Goal: Information Seeking & Learning: Find contact information

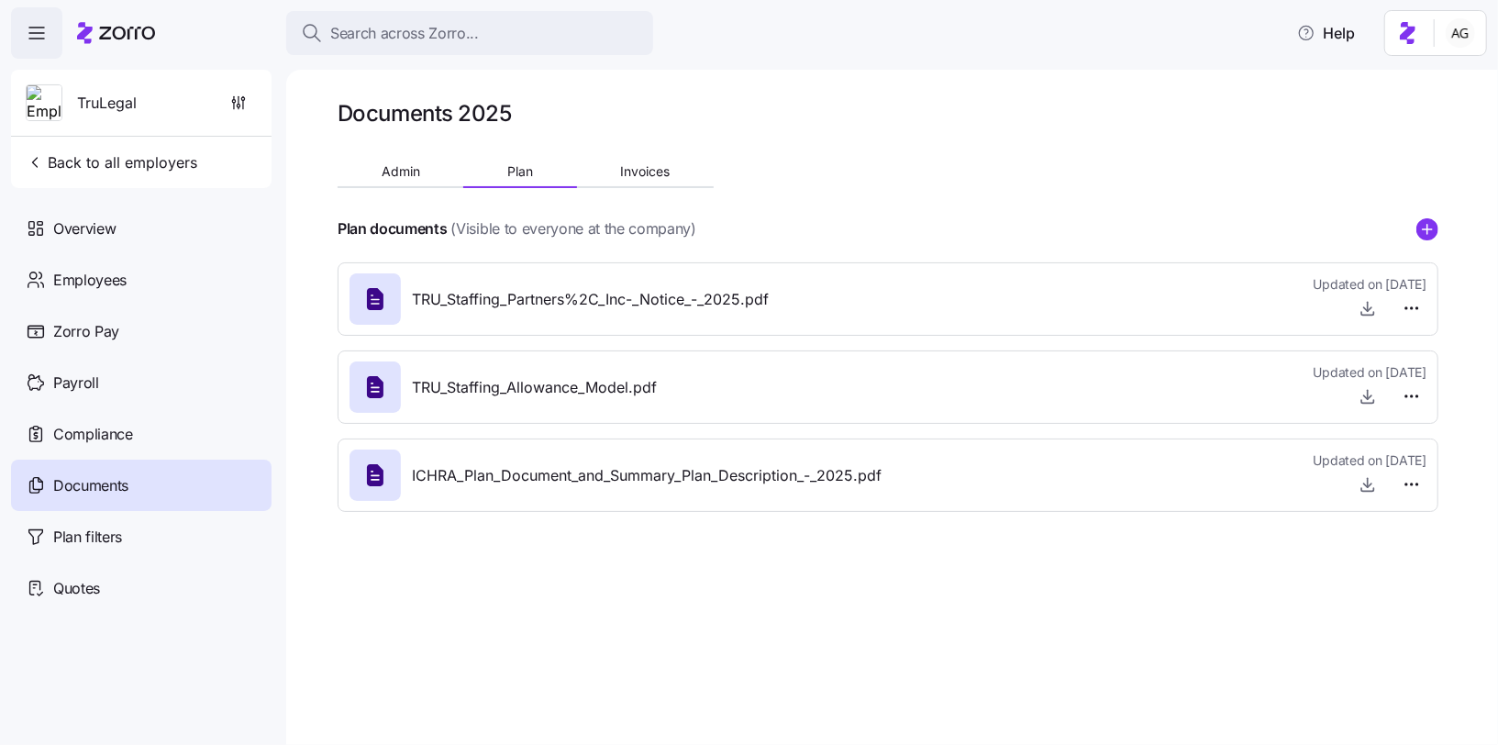
click at [124, 33] on icon at bounding box center [127, 33] width 56 height 13
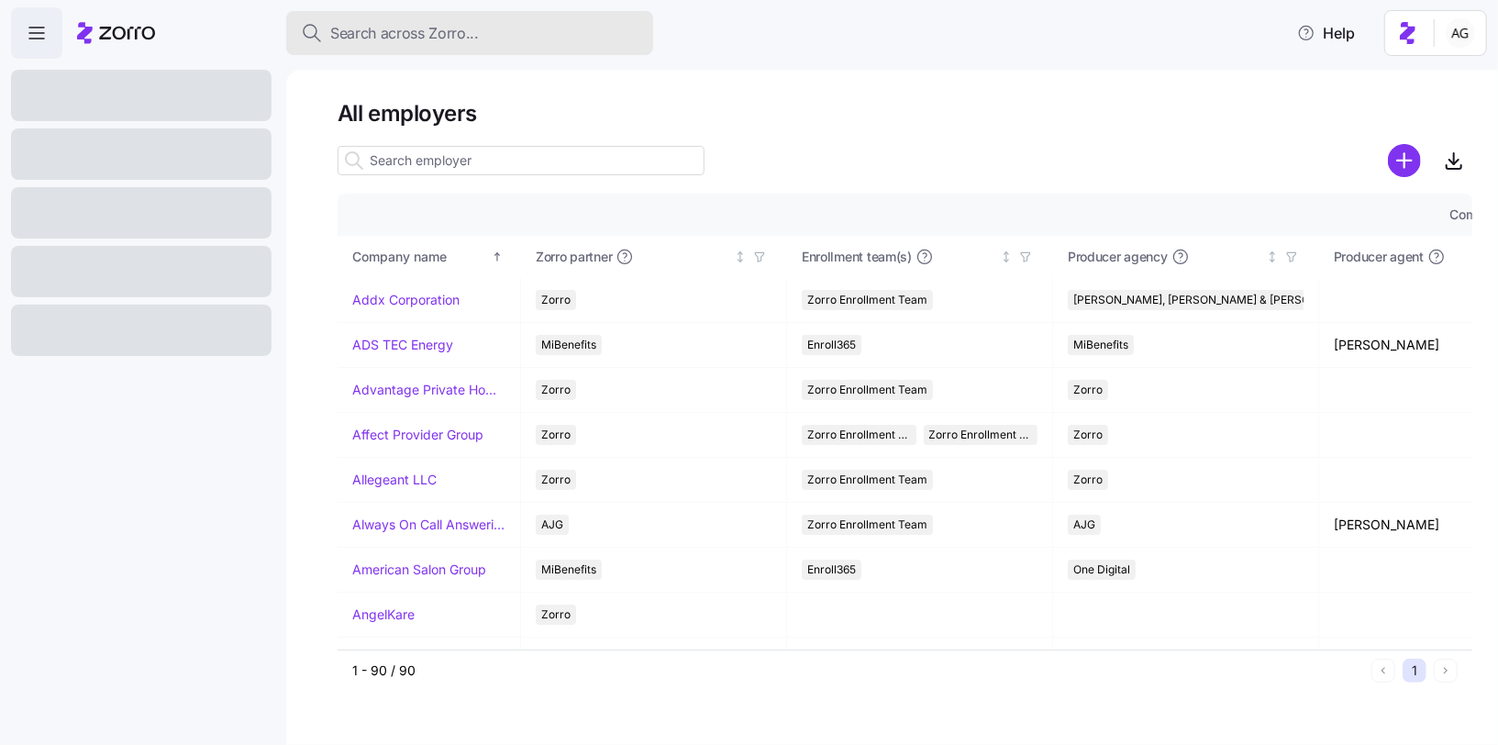
click at [420, 28] on span "Search across Zorro..." at bounding box center [404, 33] width 149 height 23
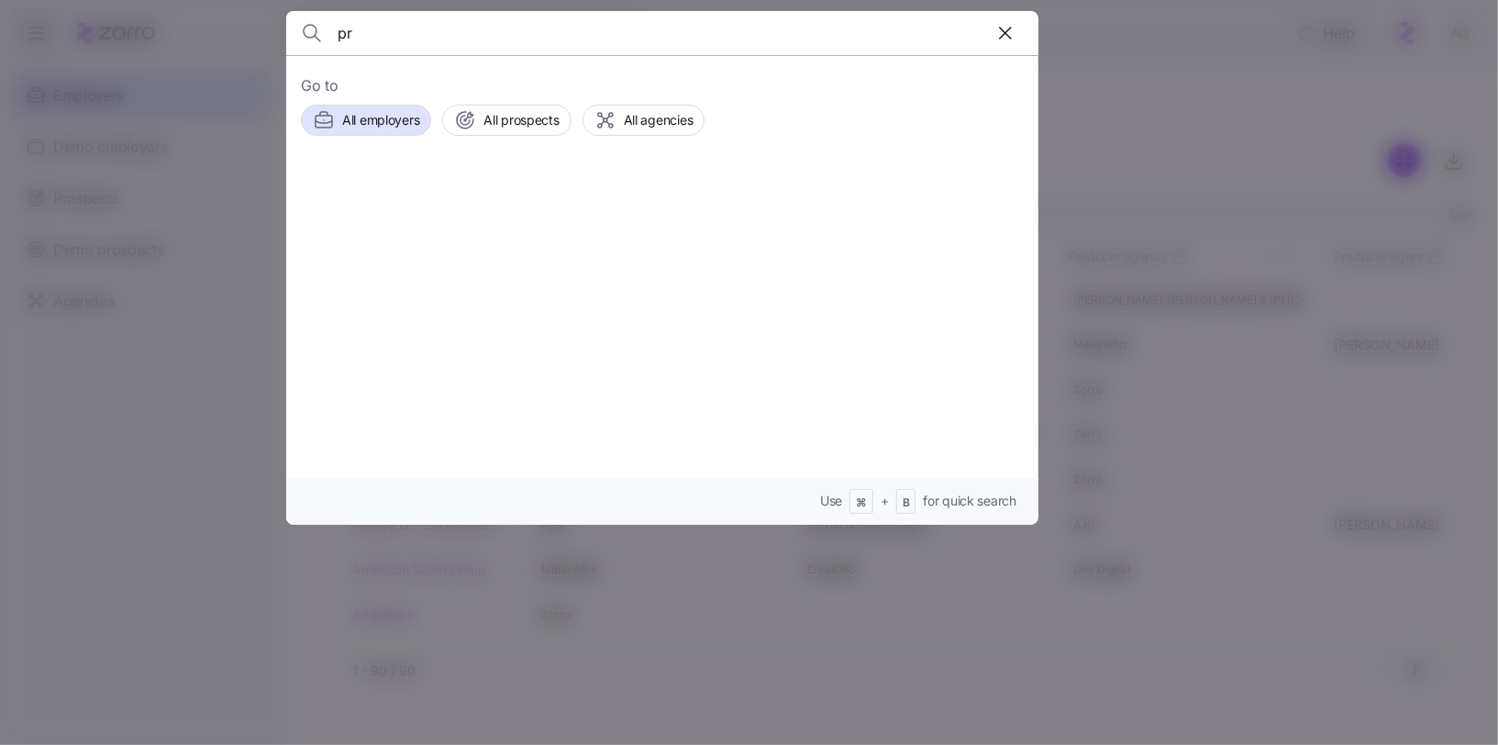
type input "p"
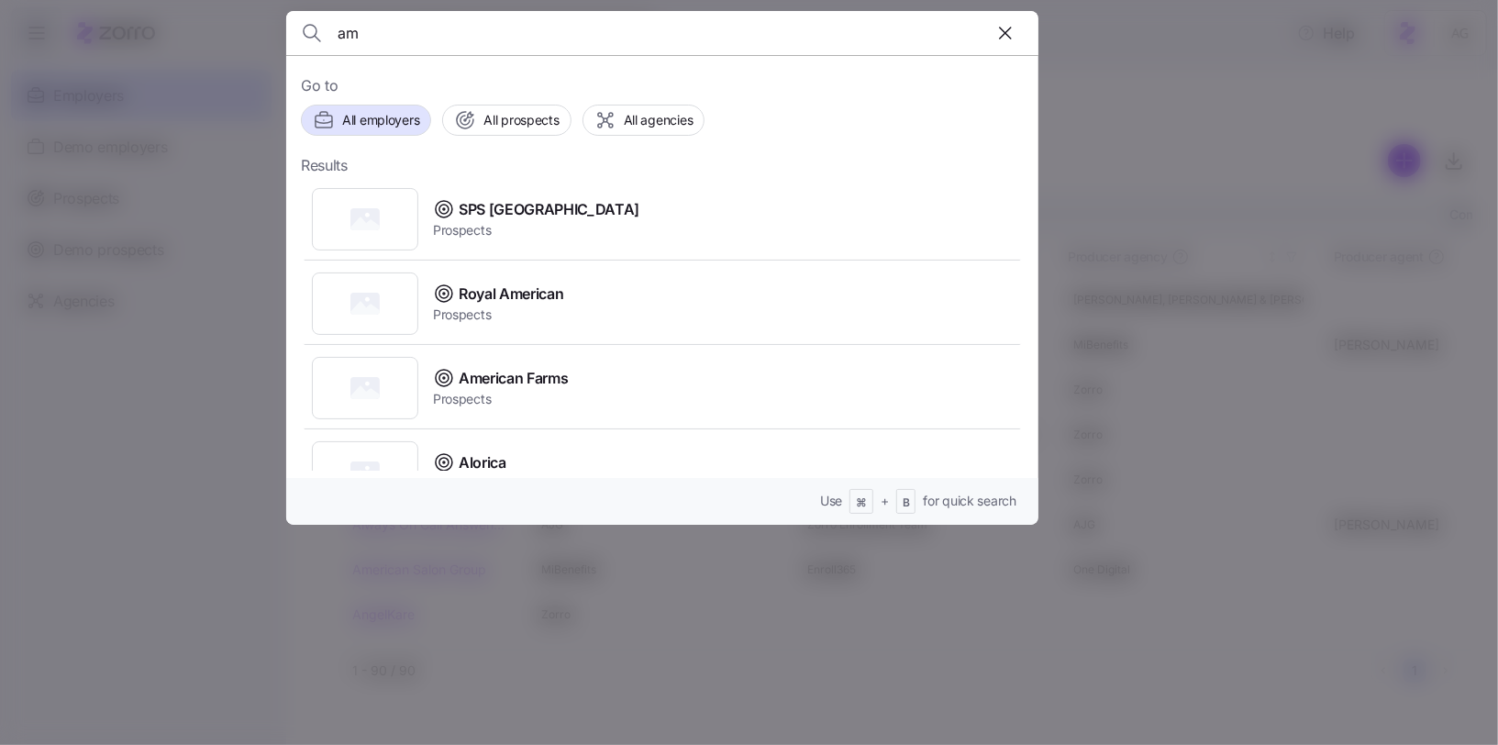
type input "a"
type input "salon"
click at [486, 291] on span "American Salon Group" at bounding box center [535, 294] width 152 height 23
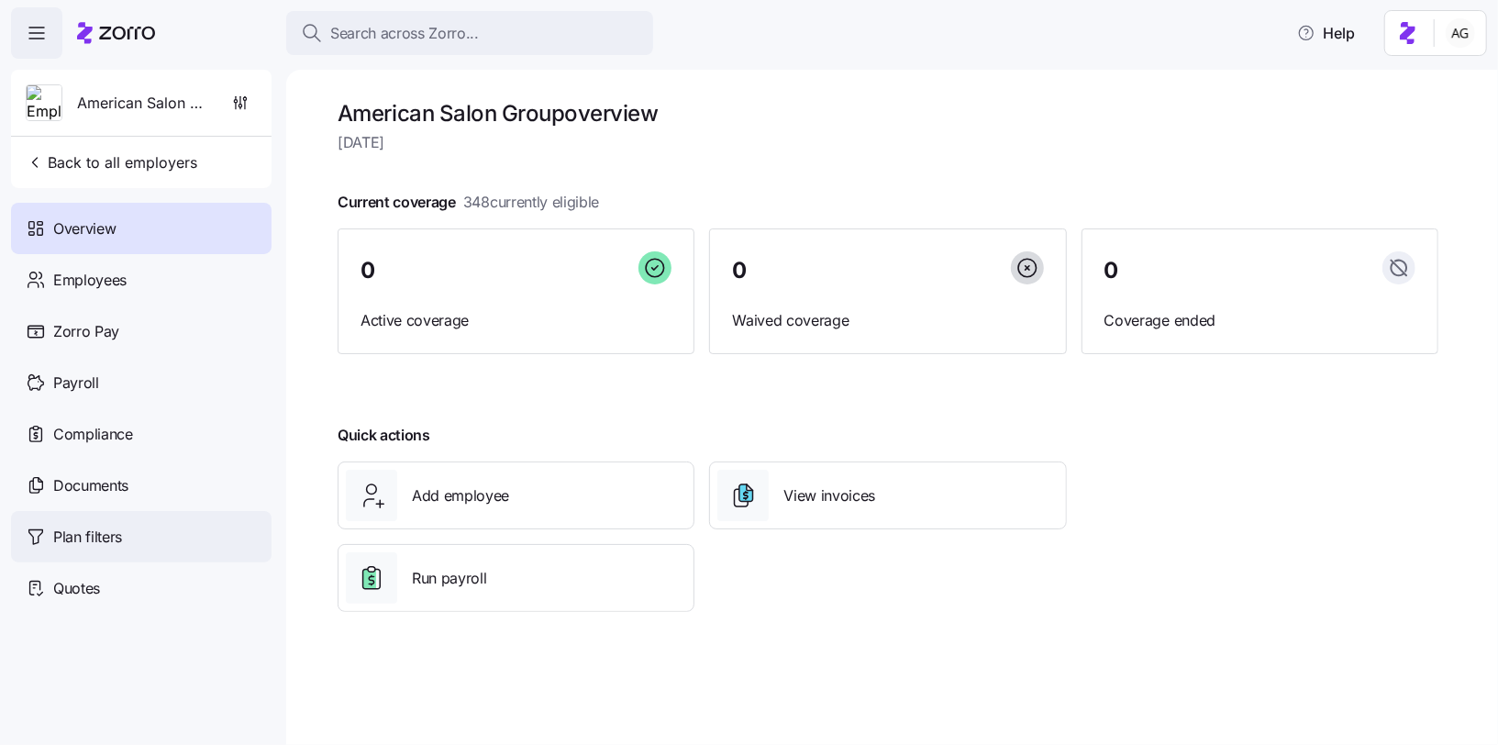
click at [107, 530] on span "Plan filters" at bounding box center [87, 537] width 69 height 23
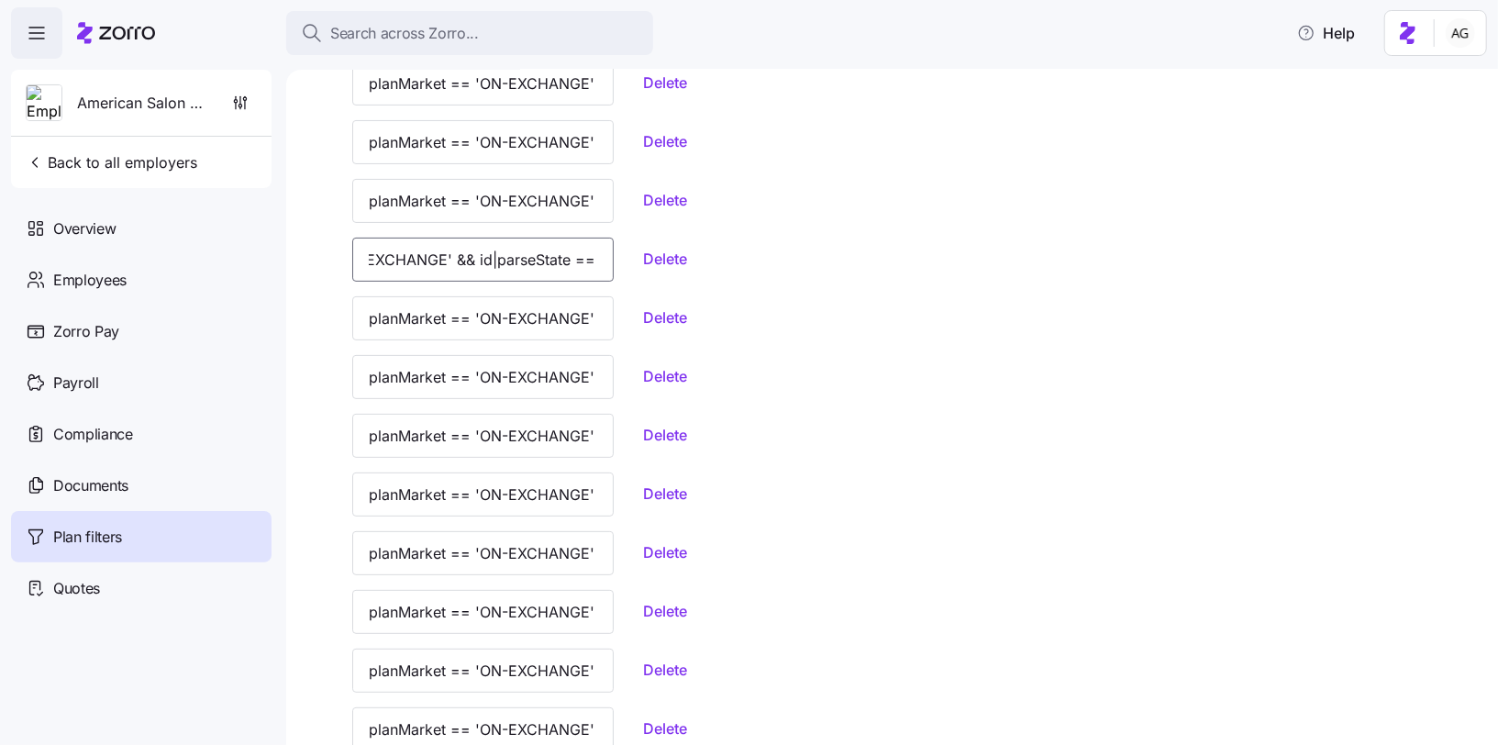
scroll to position [0, 230]
drag, startPoint x: 470, startPoint y: 265, endPoint x: 564, endPoint y: 268, distance: 94.5
click at [564, 268] on div "planMarket == 'ON-EXCHANGE' && id|parseState == 'KY' Delete" at bounding box center [905, 260] width 1106 height 44
click at [750, 190] on div "planMarket == 'ON-EXCHANGE' && id|parseState == 'IN' [GEOGRAPHIC_DATA]" at bounding box center [905, 201] width 1106 height 44
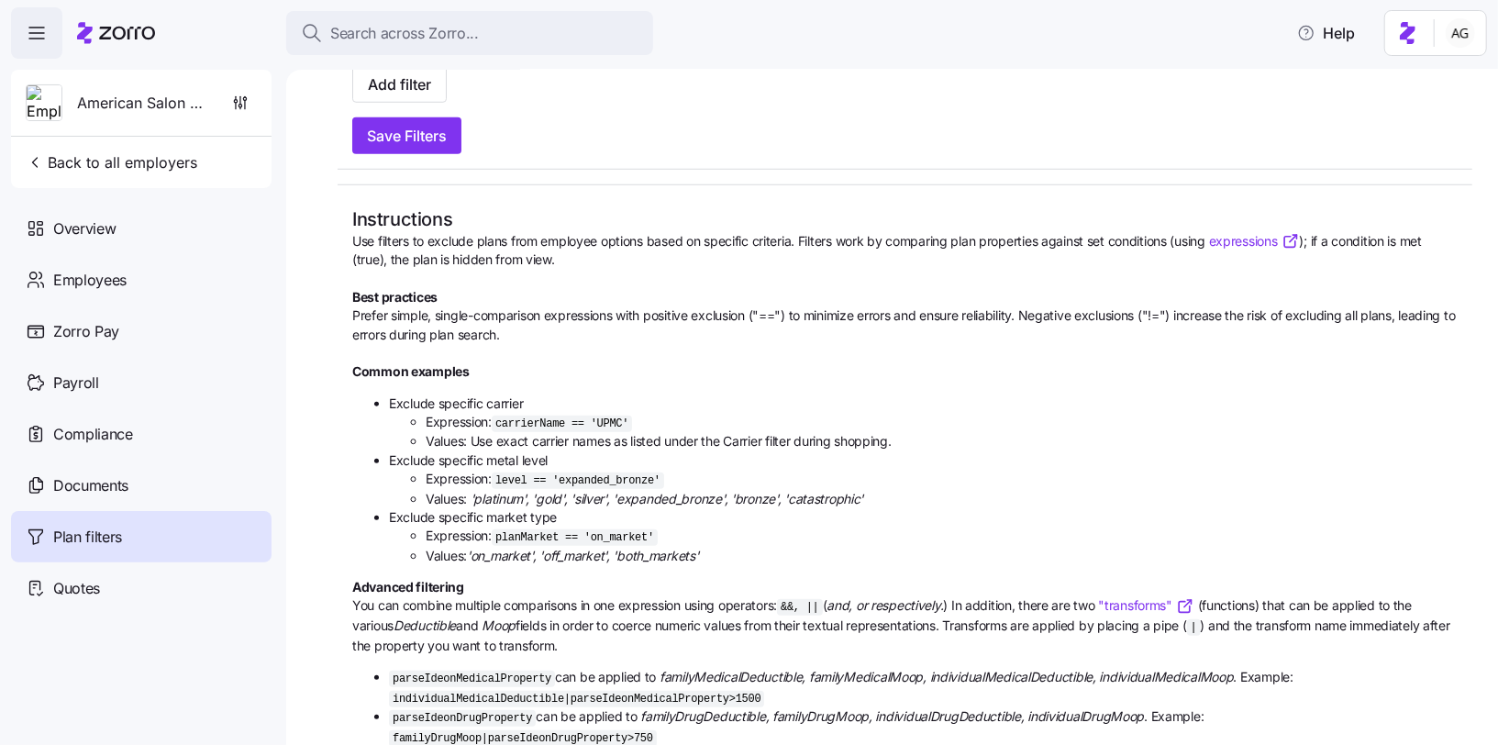
scroll to position [987, 0]
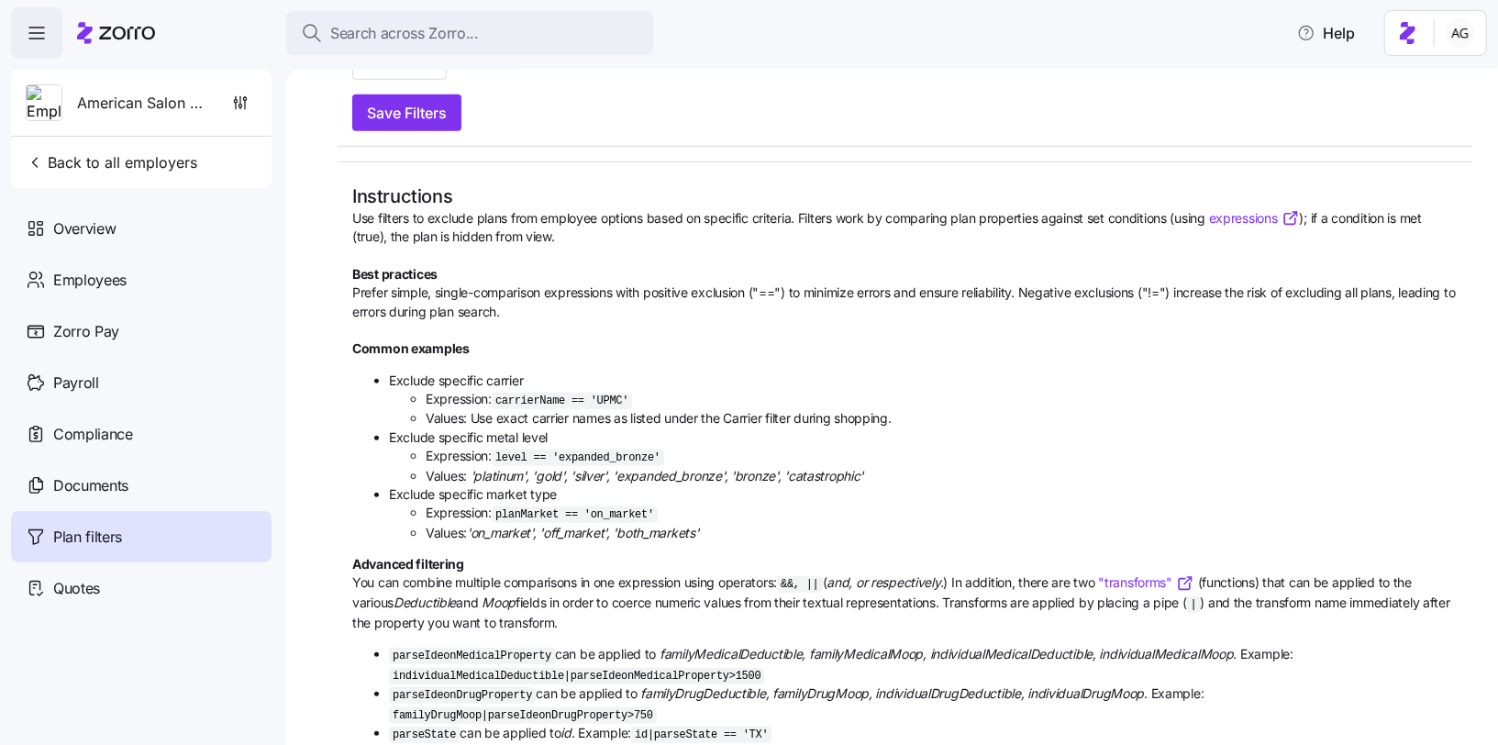
click at [119, 31] on icon at bounding box center [116, 33] width 78 height 22
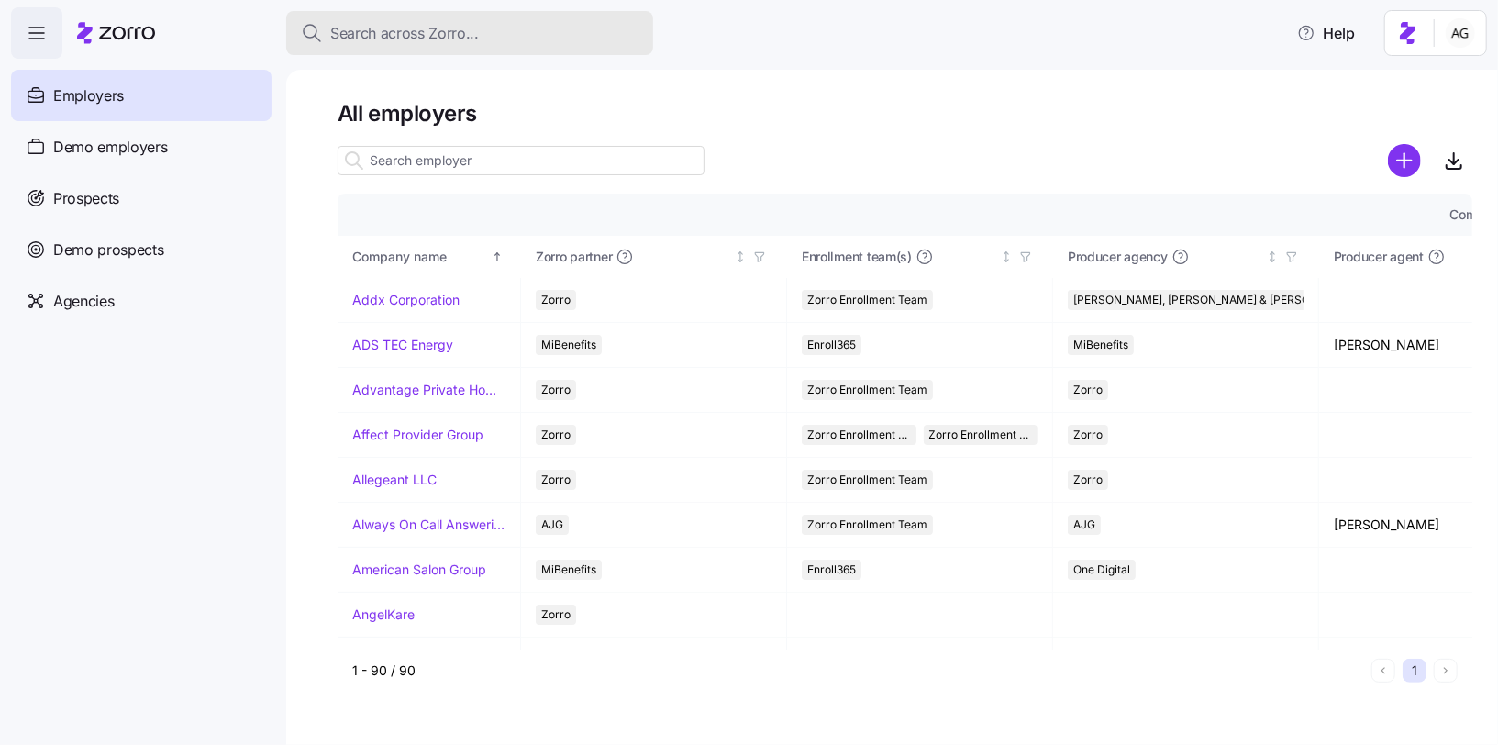
click at [577, 22] on div "Search across Zorro..." at bounding box center [470, 33] width 338 height 23
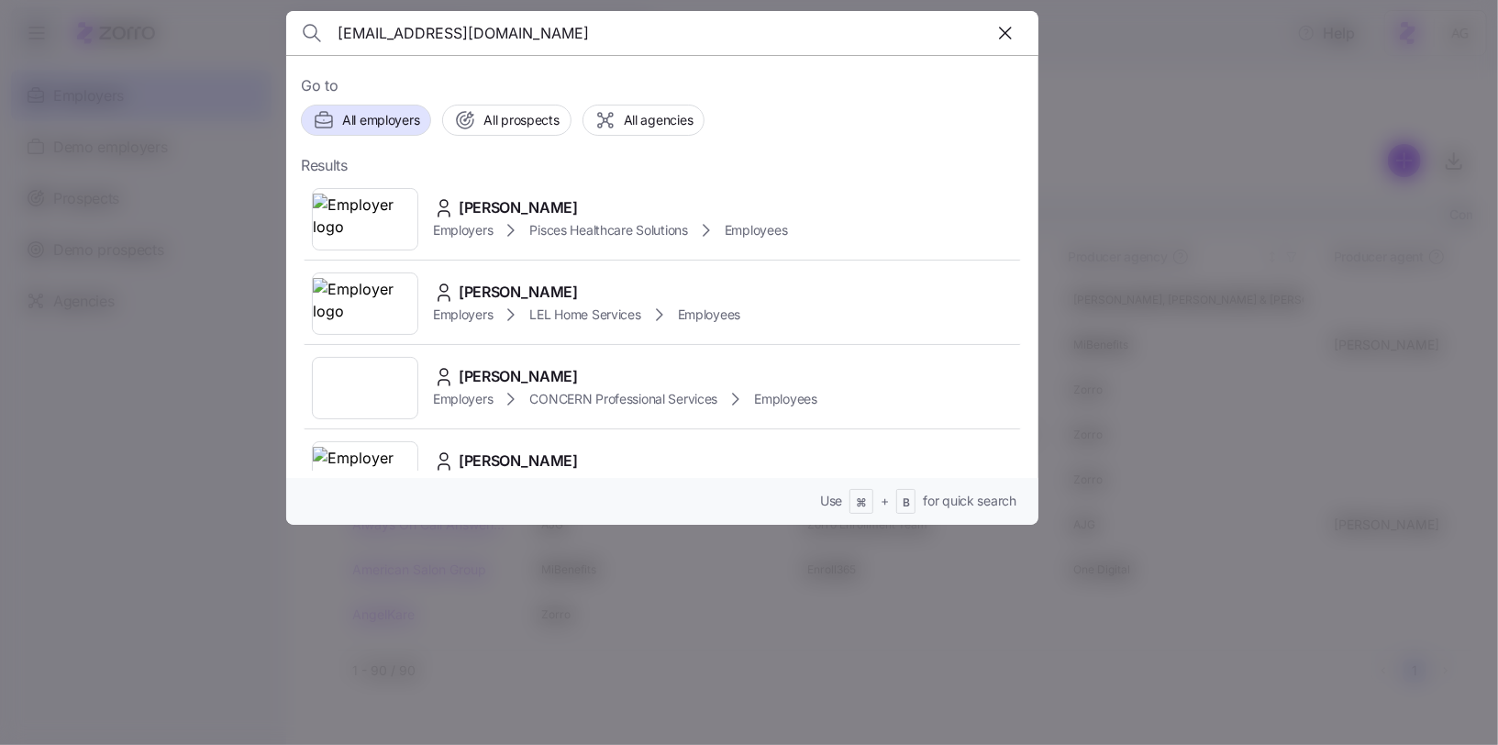
type input "[EMAIL_ADDRESS][DOMAIN_NAME]"
click at [1004, 28] on icon "button" at bounding box center [1006, 33] width 22 height 22
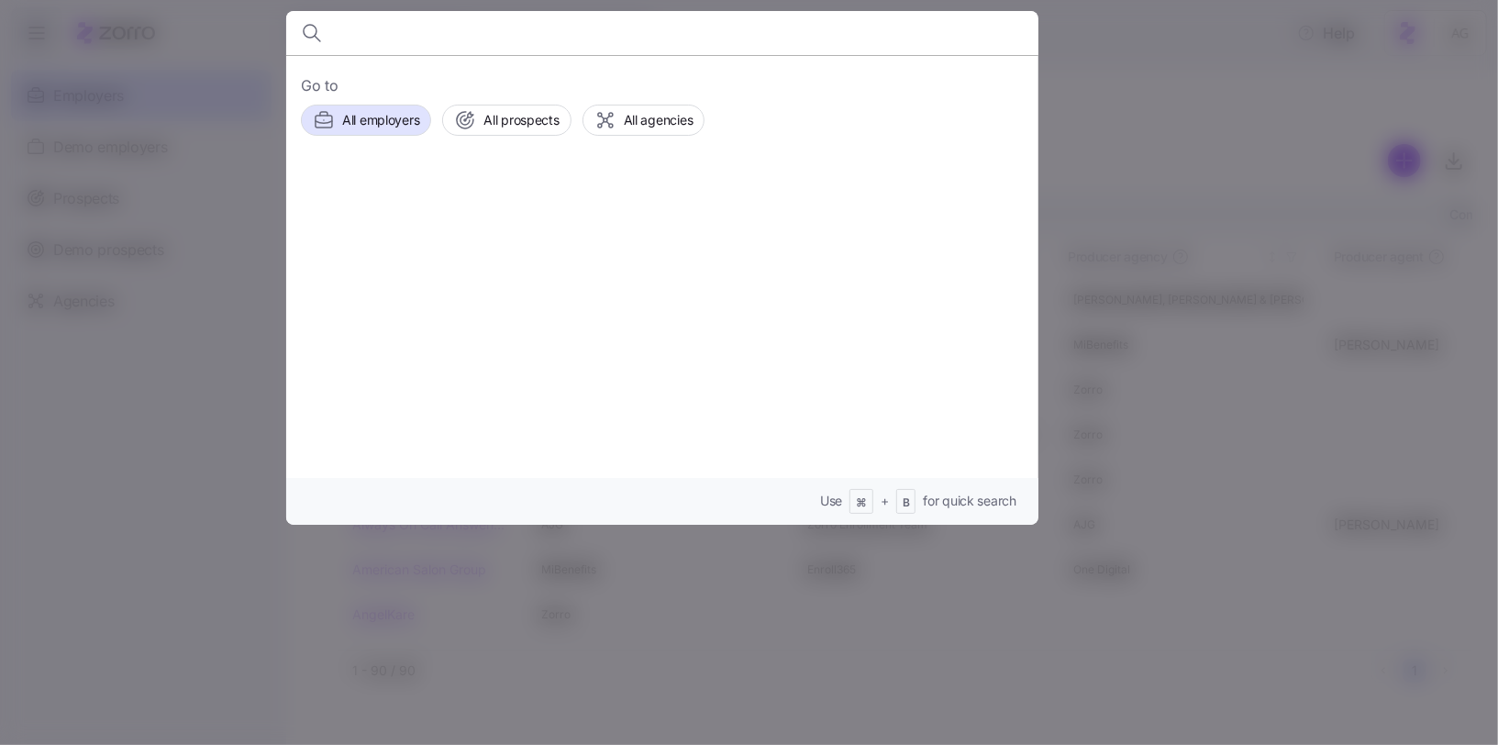
click at [707, 29] on input at bounding box center [573, 33] width 470 height 44
click at [618, 109] on div "All agencies" at bounding box center [644, 120] width 99 height 22
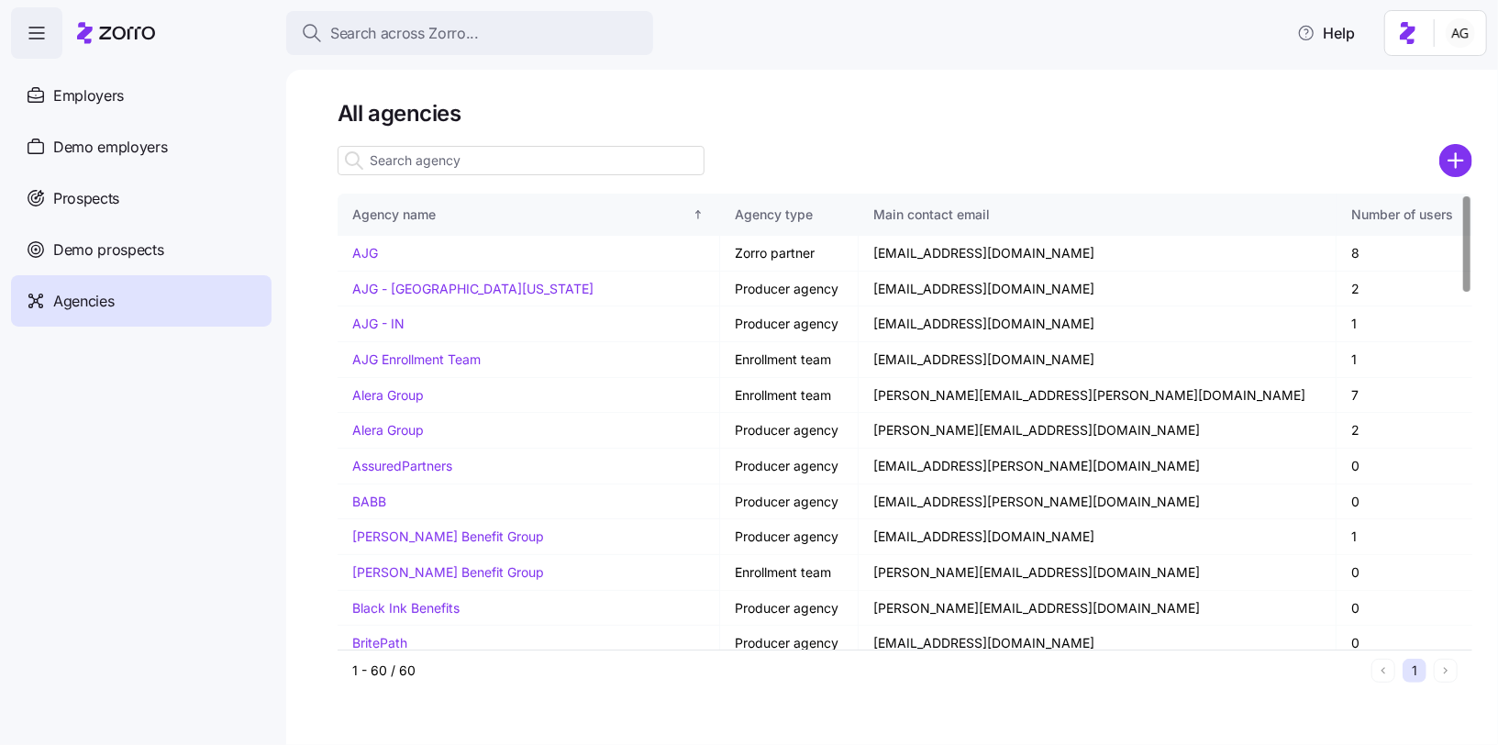
click at [422, 162] on input at bounding box center [521, 160] width 367 height 29
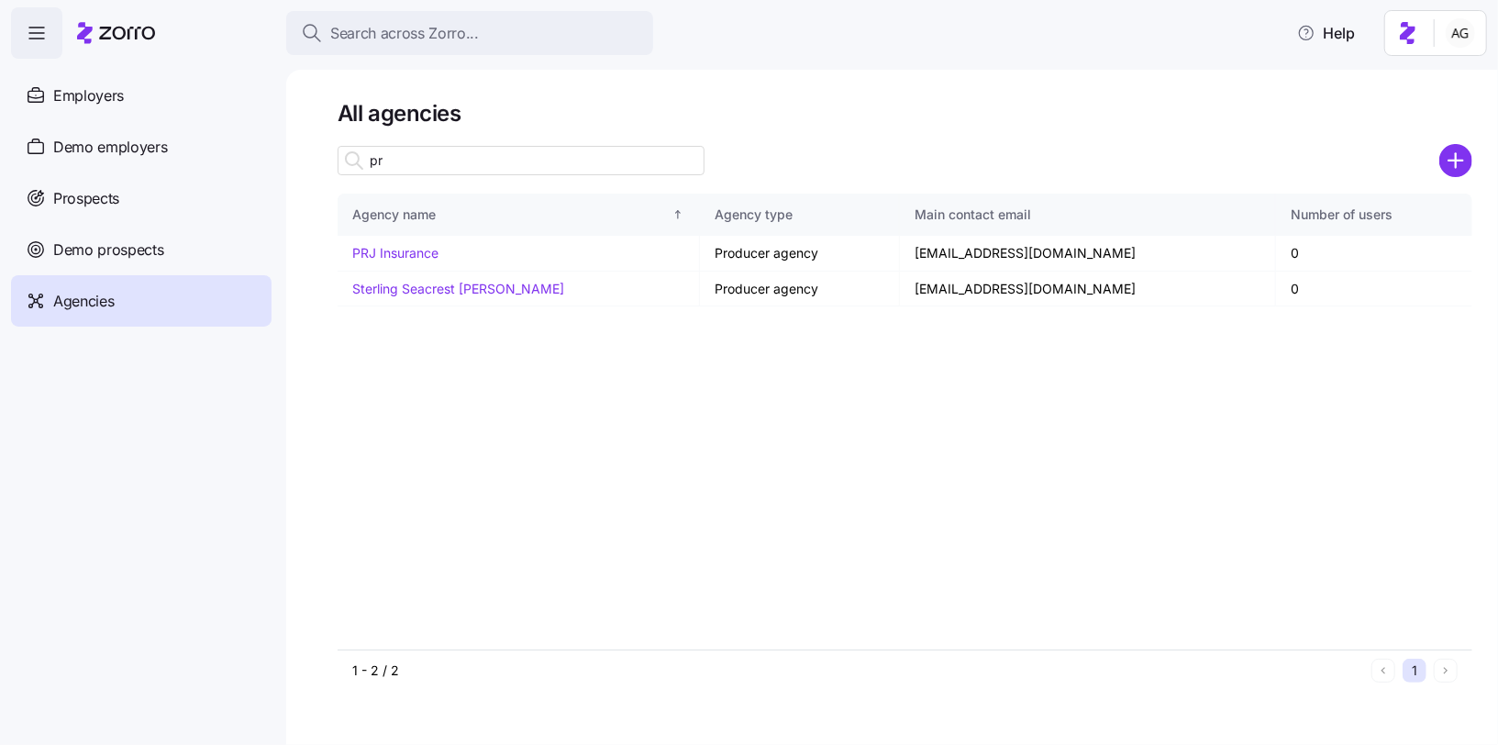
type input "p"
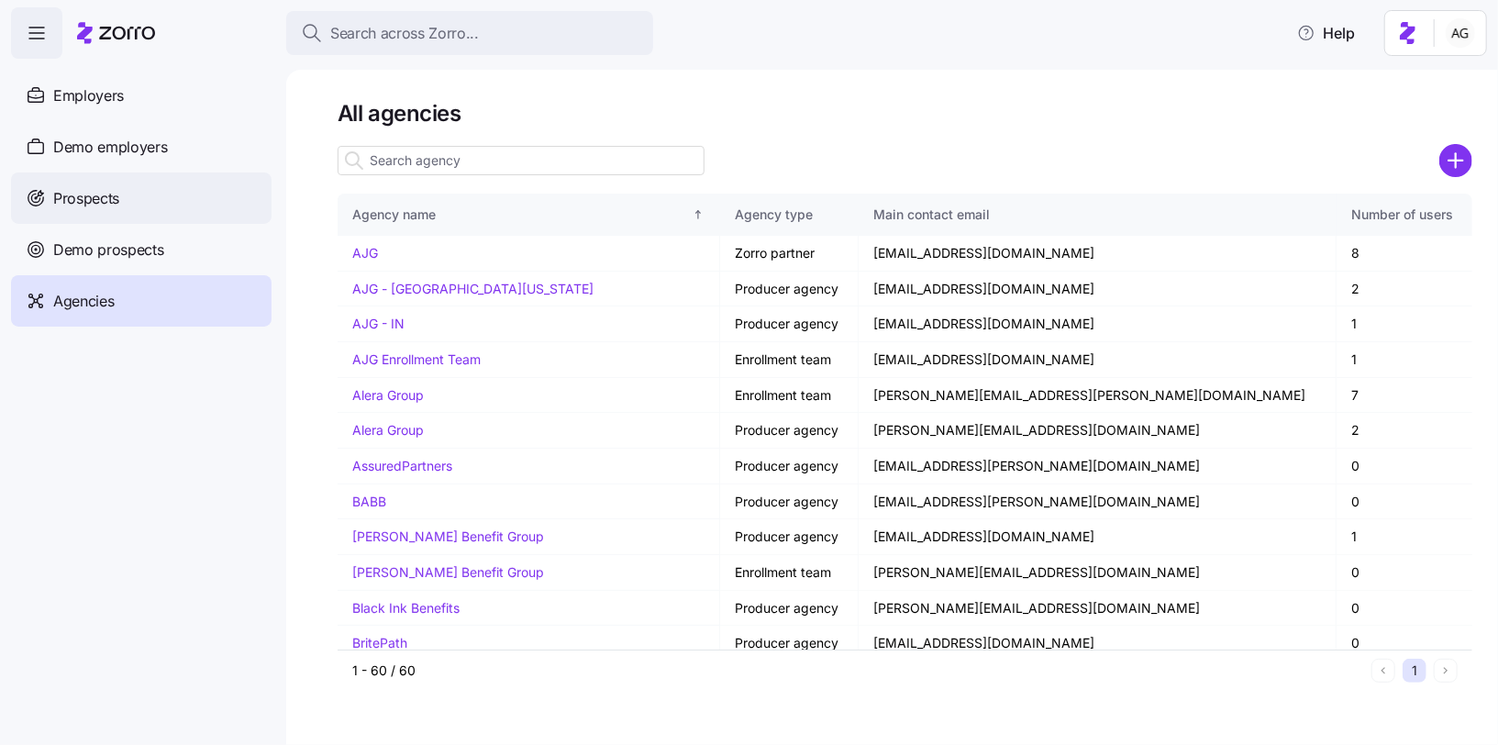
click at [106, 180] on div "Prospects" at bounding box center [141, 198] width 261 height 51
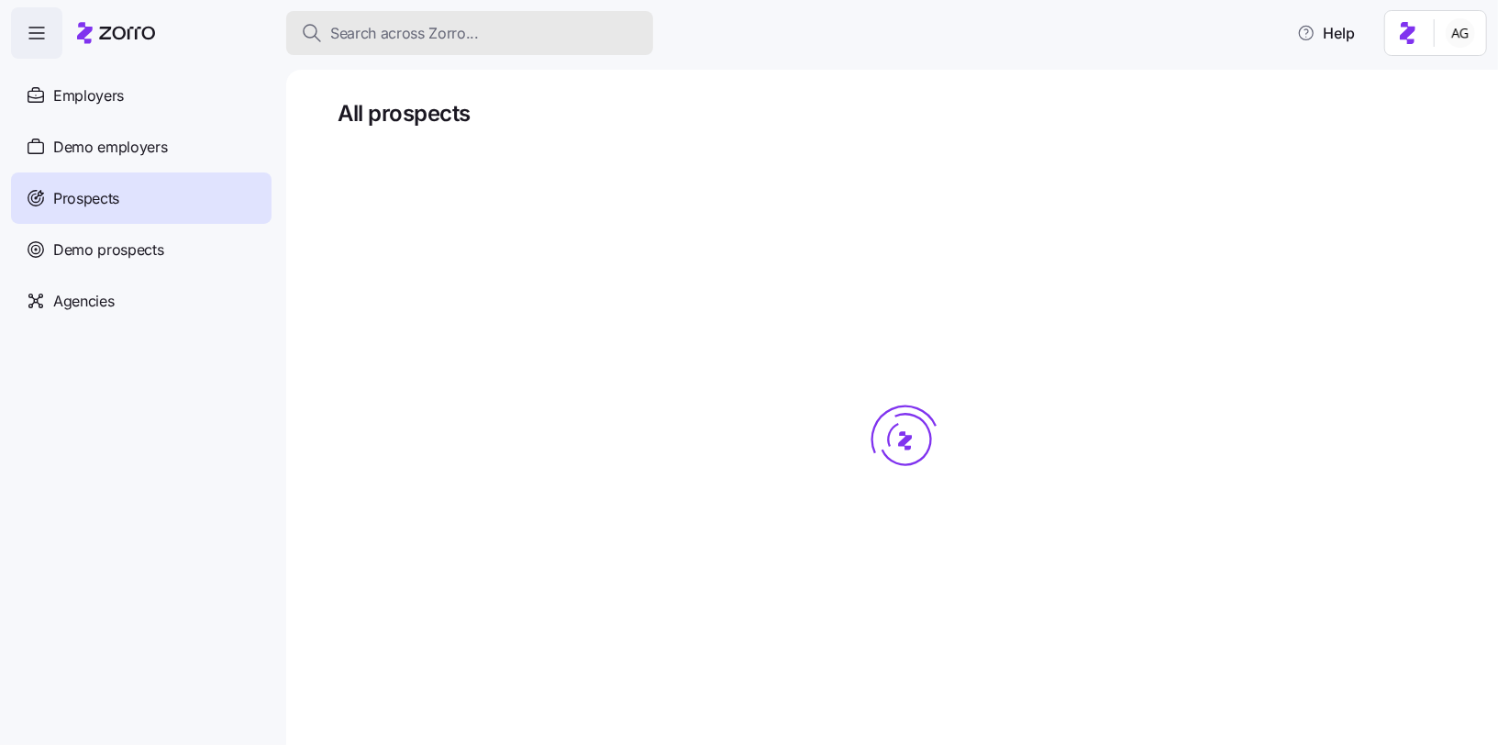
click at [440, 33] on span "Search across Zorro..." at bounding box center [404, 33] width 149 height 23
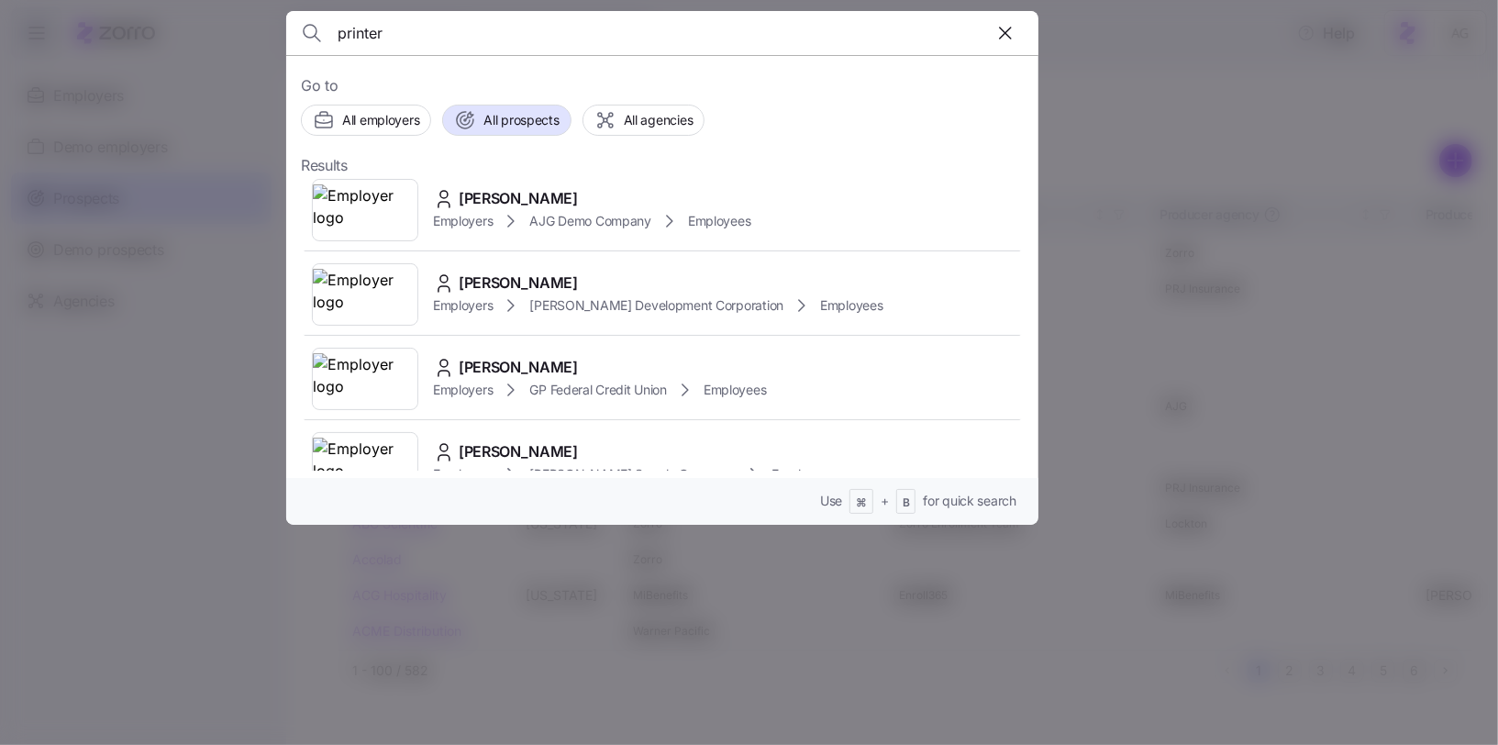
scroll to position [718, 0]
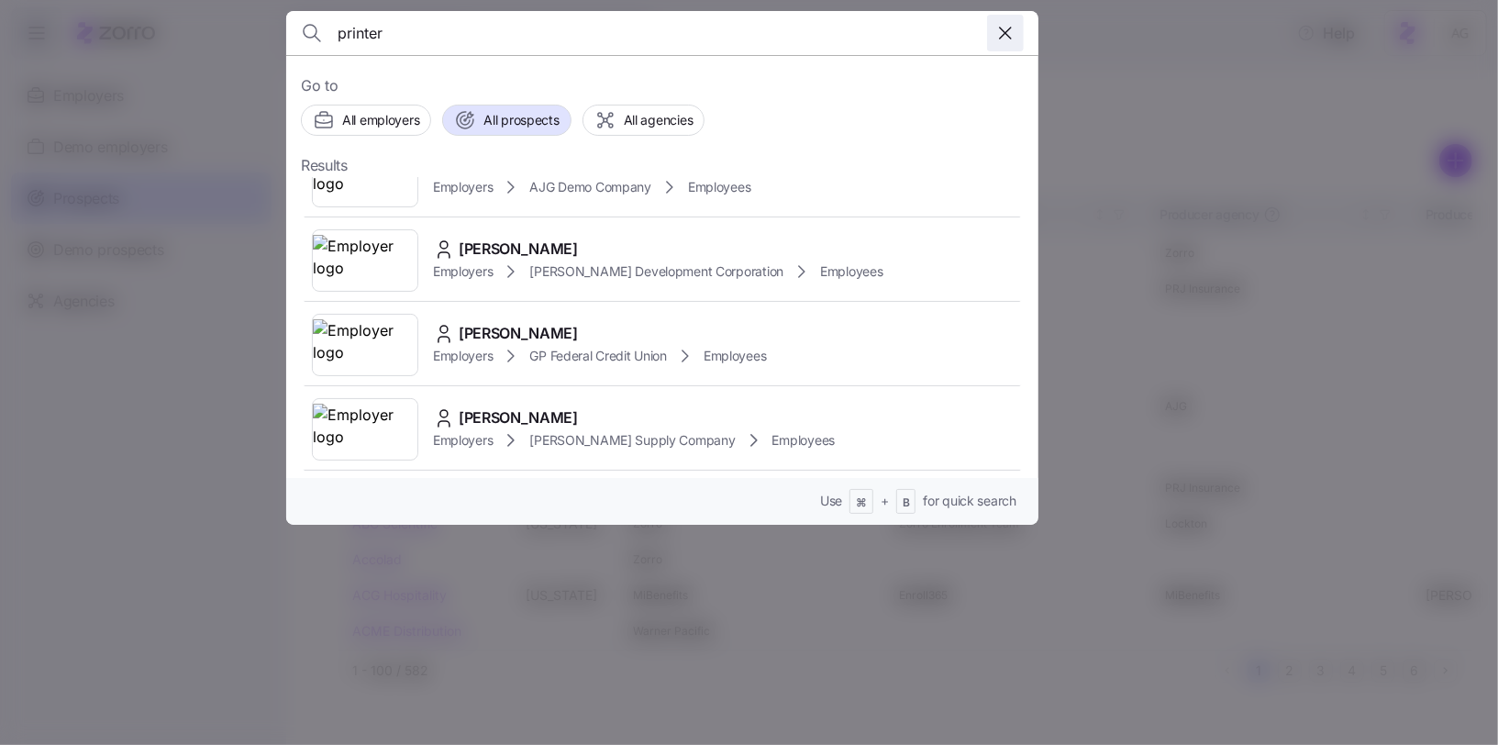
type input "printer"
click at [1004, 32] on icon "button" at bounding box center [1005, 33] width 11 height 11
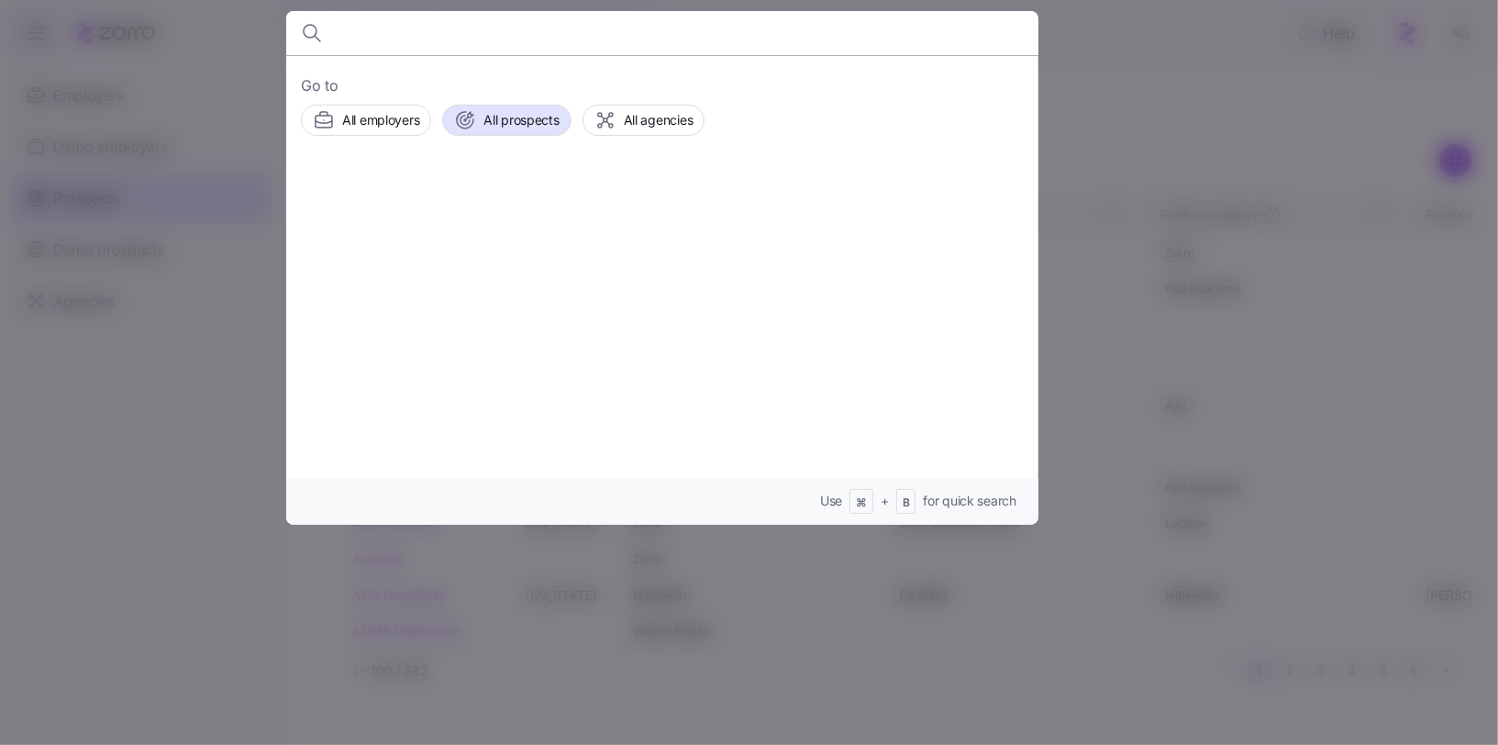
click at [184, 47] on div at bounding box center [749, 372] width 1498 height 745
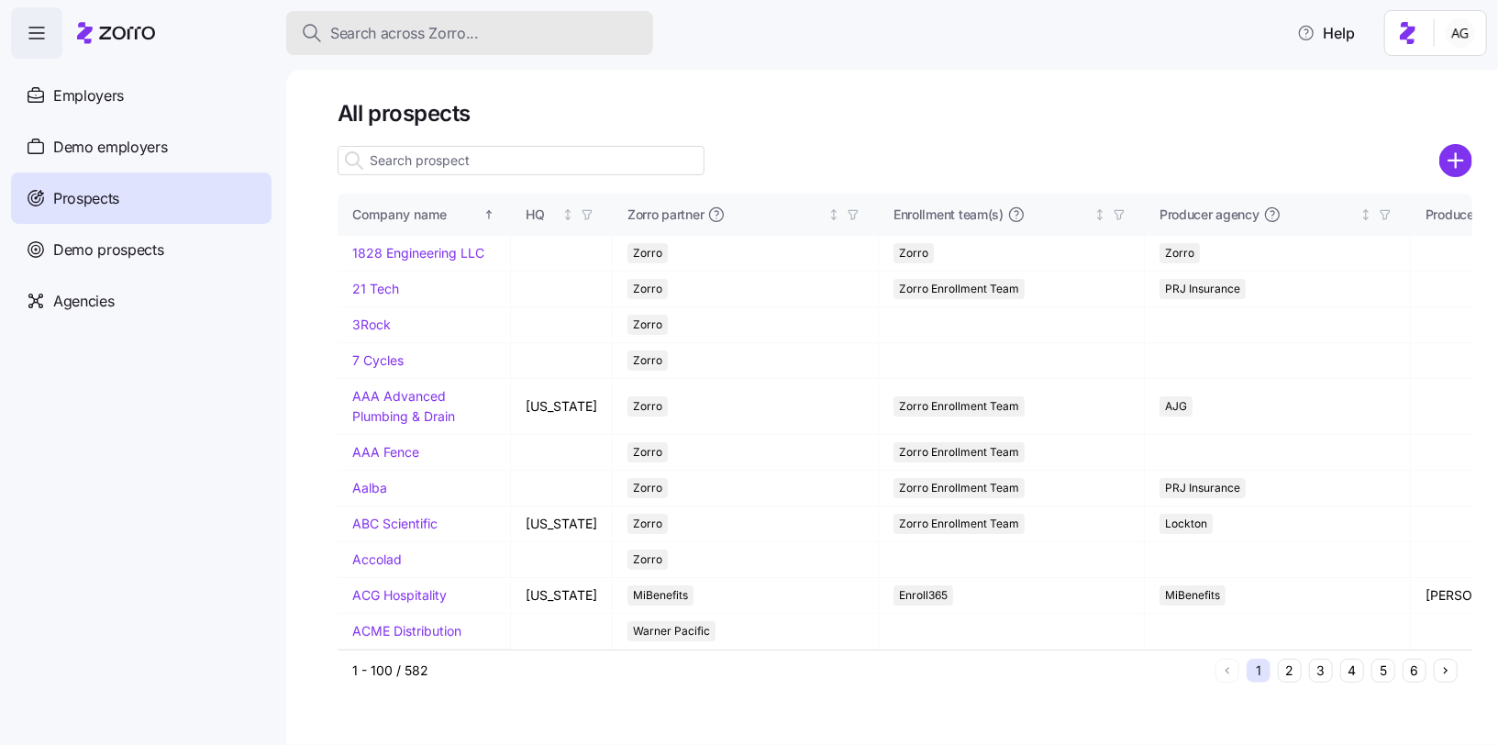
click at [402, 33] on span "Search across Zorro..." at bounding box center [404, 33] width 149 height 23
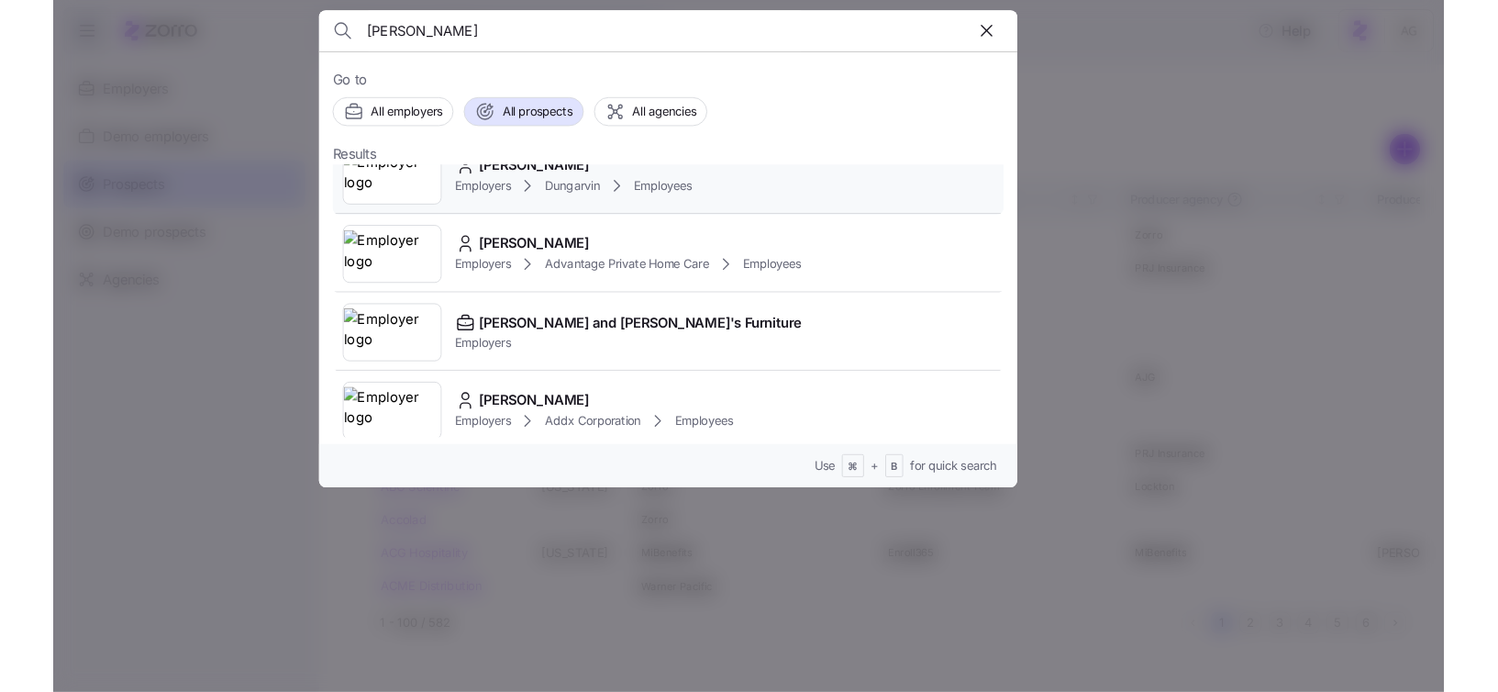
scroll to position [42, 0]
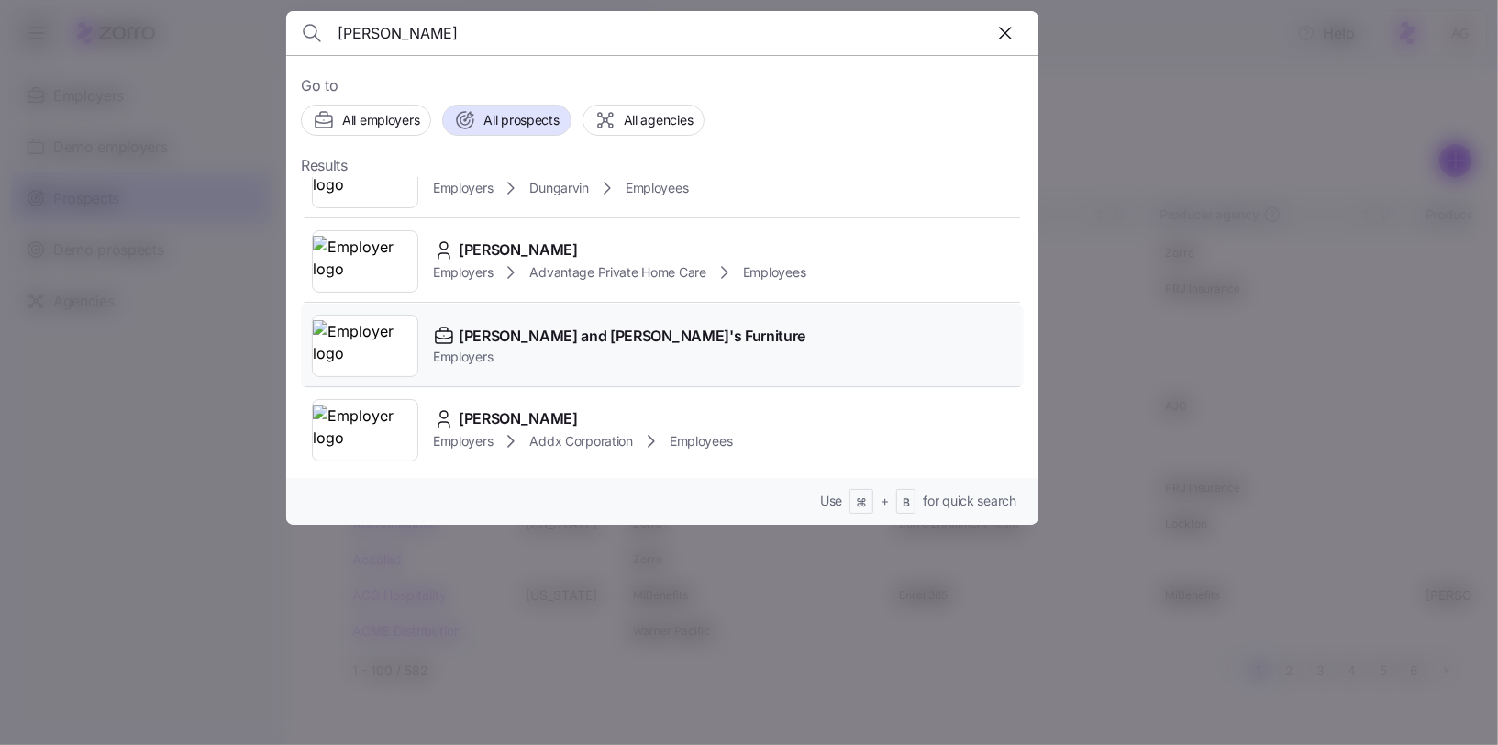
type input "[PERSON_NAME]"
click at [475, 317] on div "[PERSON_NAME] and [PERSON_NAME]'s Furniture Employers" at bounding box center [662, 346] width 723 height 84
click at [940, 332] on div "[PERSON_NAME] and [PERSON_NAME]'s Furniture Employers" at bounding box center [662, 346] width 723 height 84
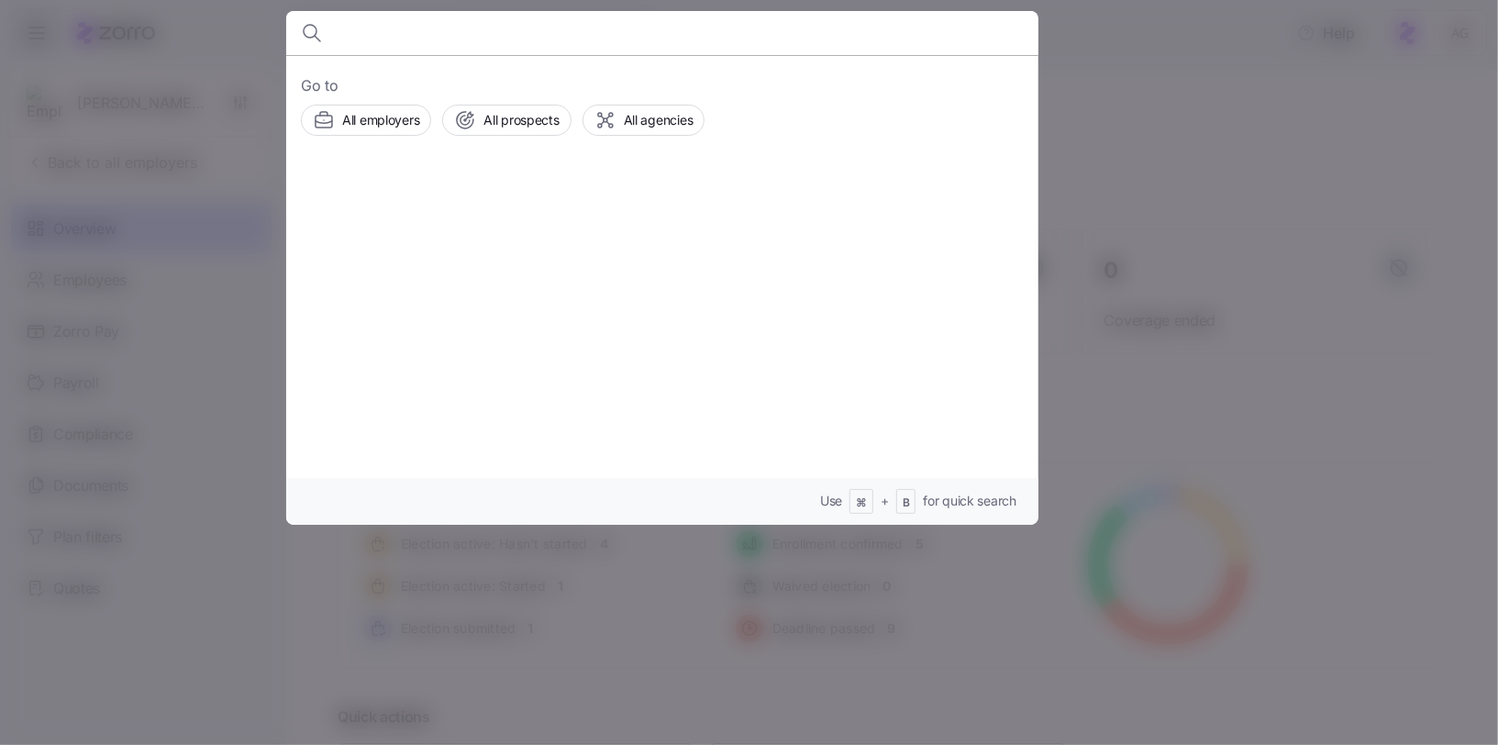
click at [1212, 63] on div at bounding box center [749, 372] width 1498 height 745
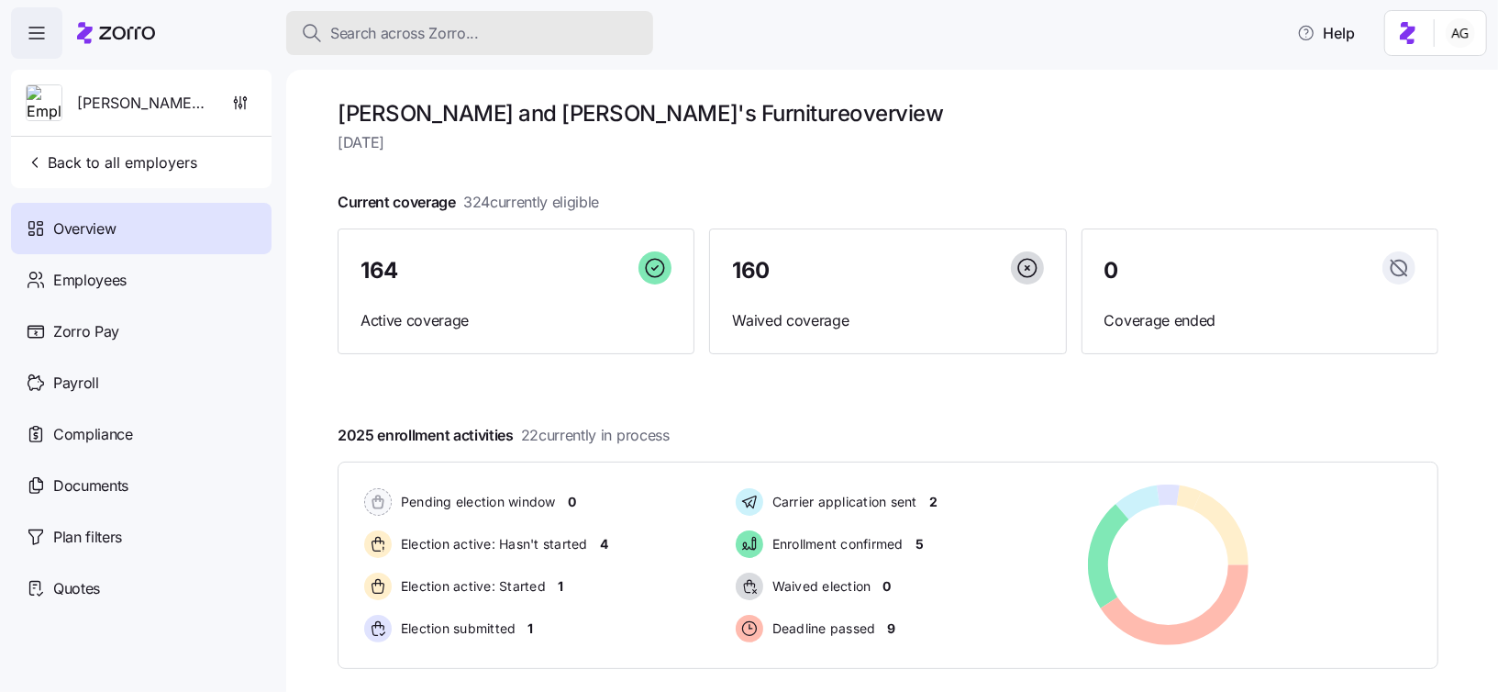
click at [521, 35] on div "Search across Zorro..." at bounding box center [470, 33] width 338 height 23
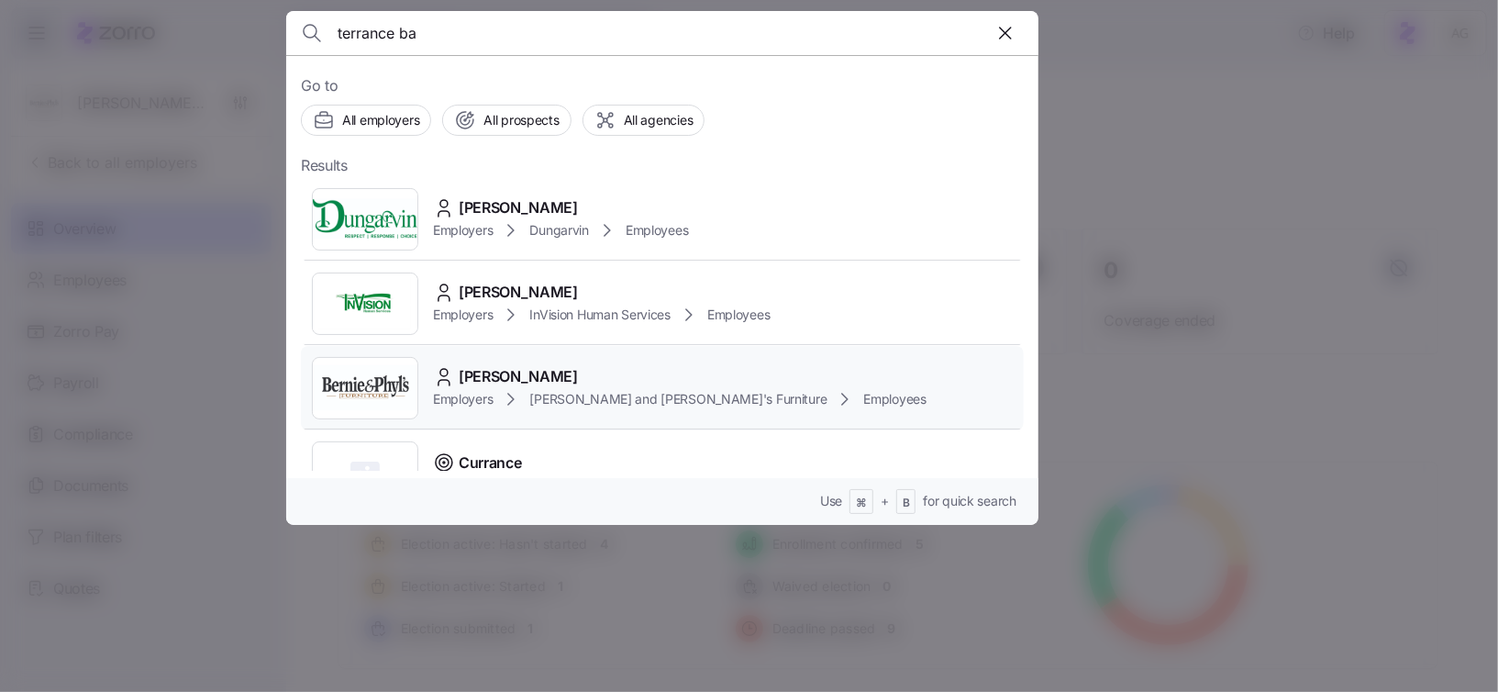
type input "terrance ba"
click at [482, 373] on span "[PERSON_NAME]" at bounding box center [518, 376] width 119 height 23
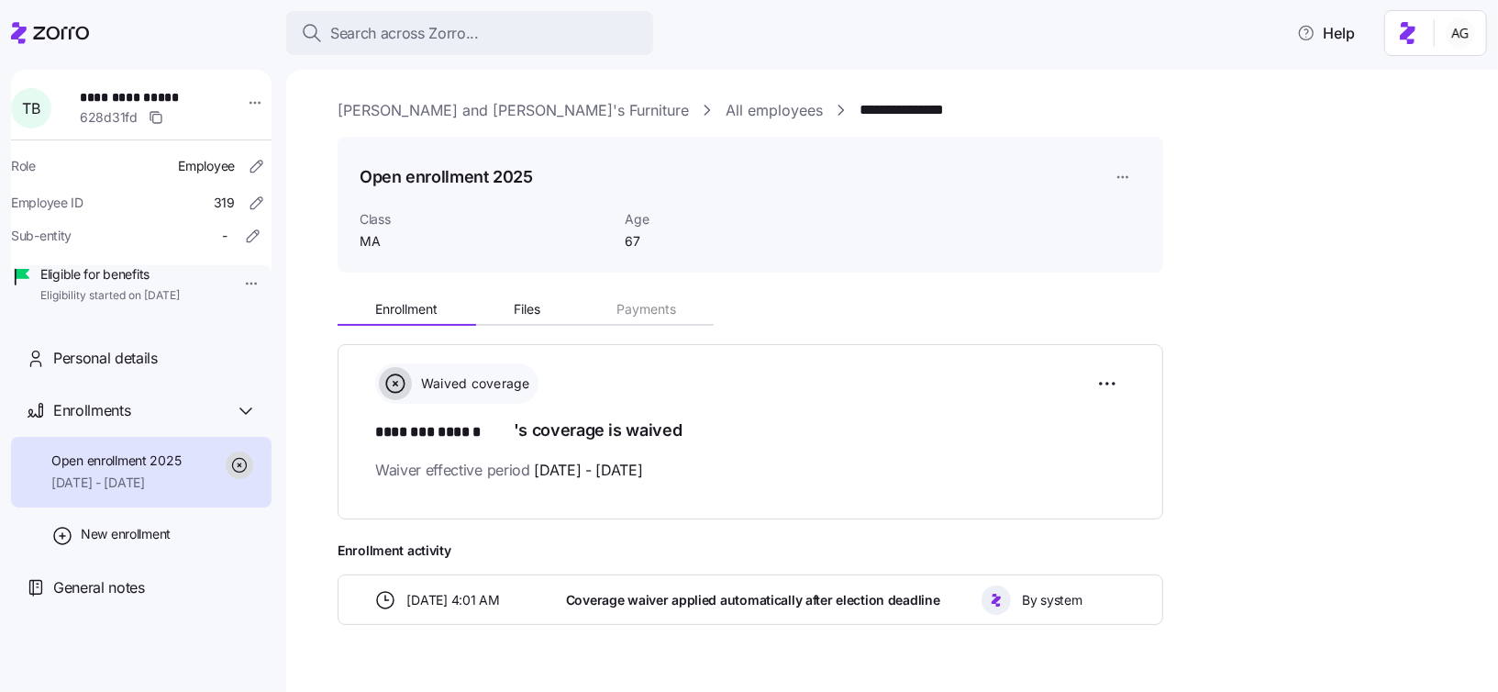
scroll to position [39, 0]
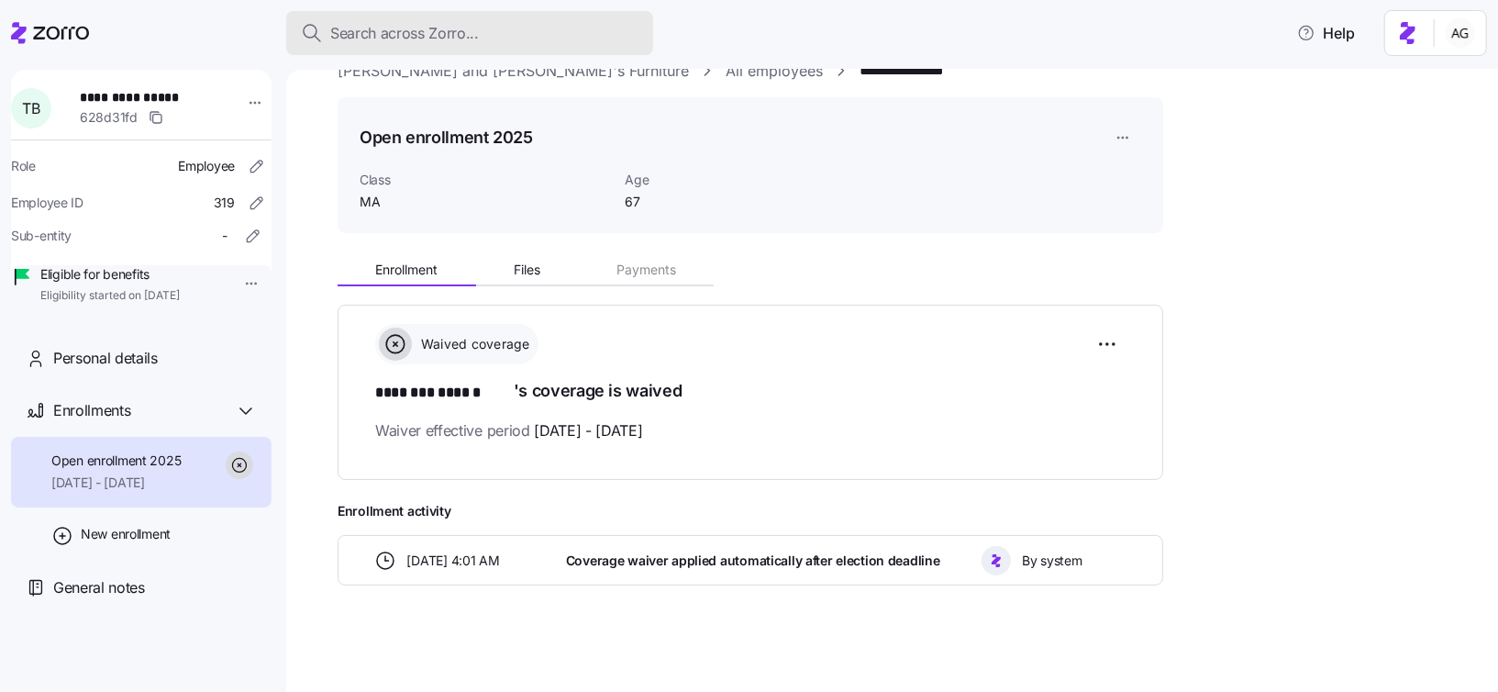
click at [469, 28] on span "Search across Zorro..." at bounding box center [404, 33] width 149 height 23
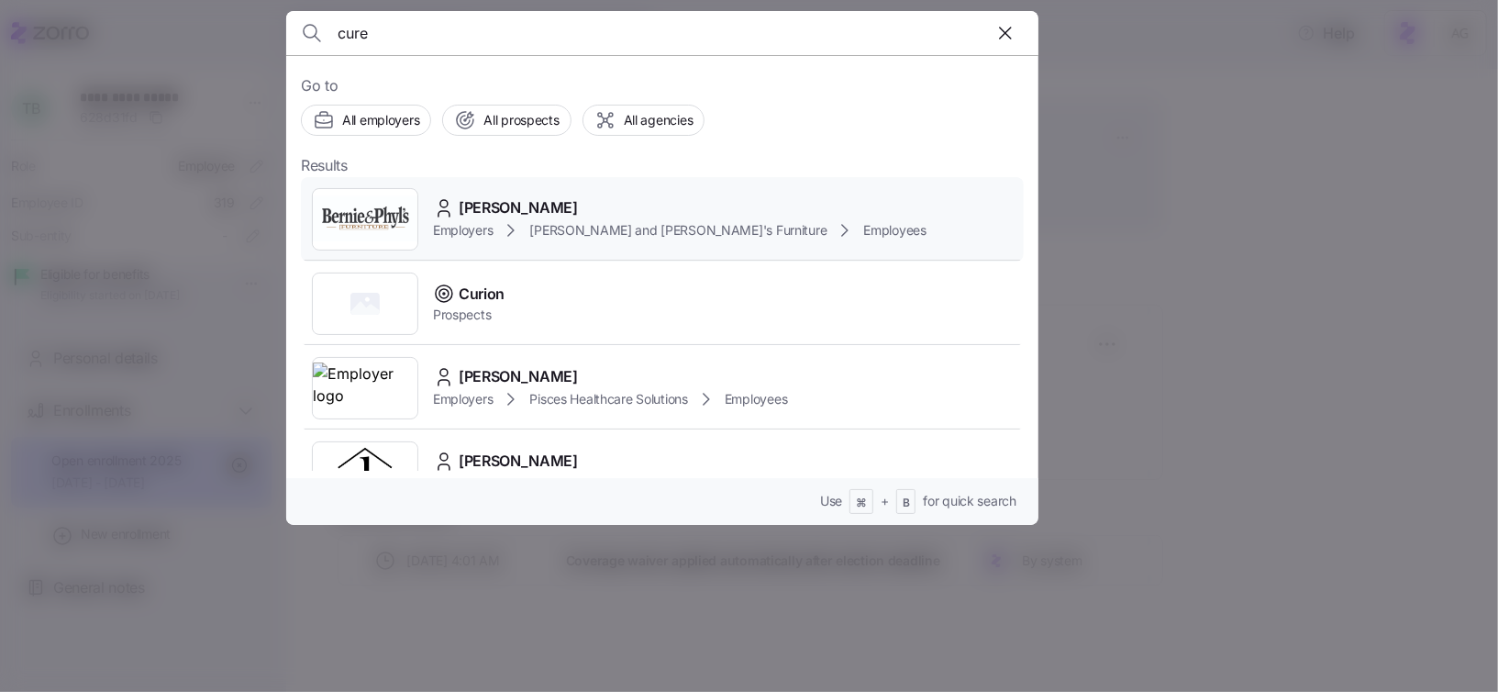
type input "cure"
click at [584, 213] on div "[PERSON_NAME]" at bounding box center [680, 207] width 494 height 23
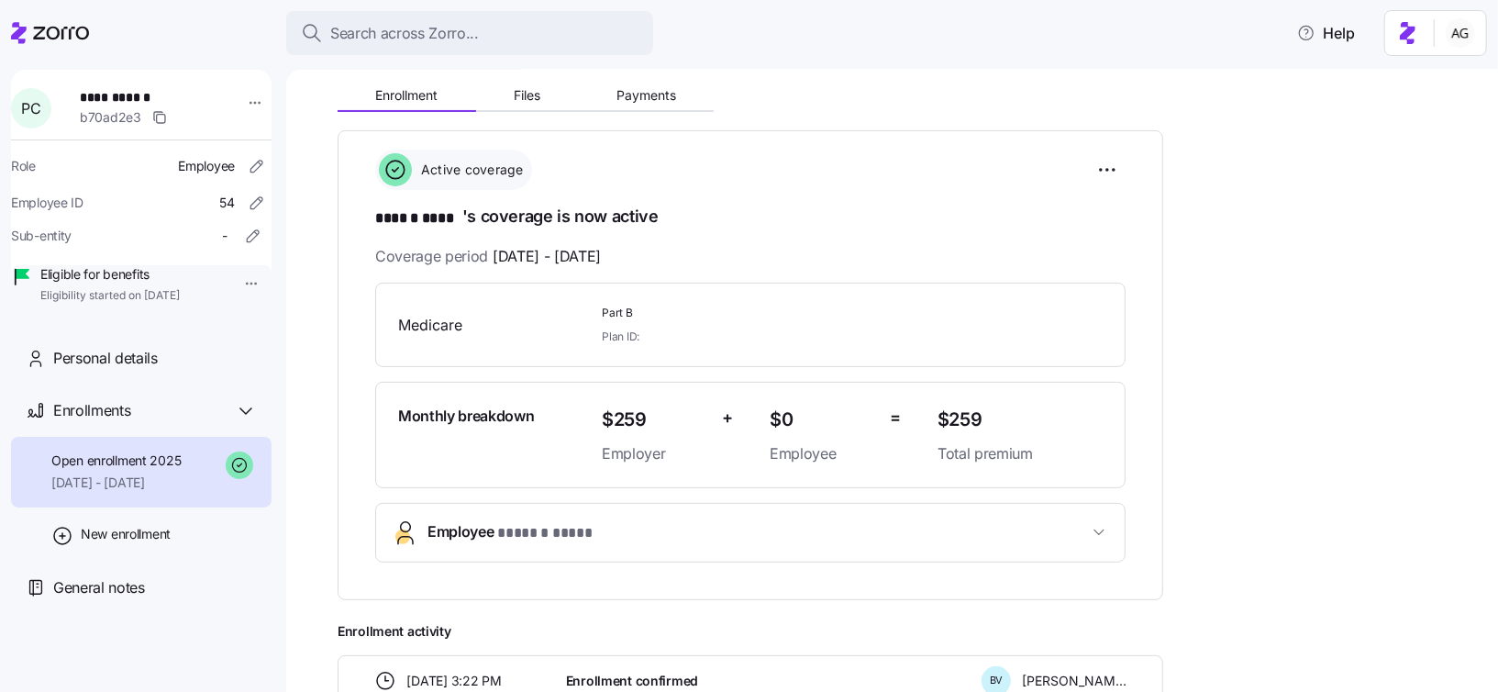
scroll to position [34, 0]
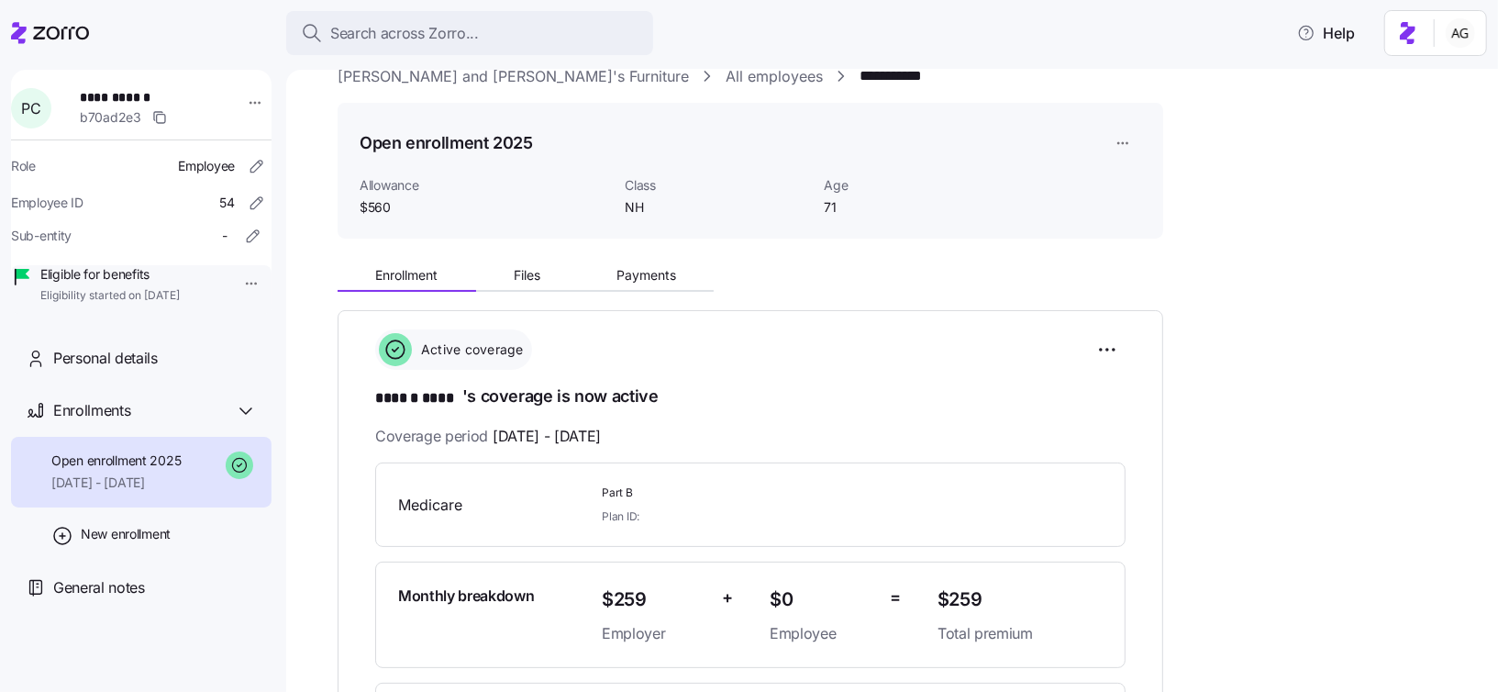
click at [726, 77] on link "All employees" at bounding box center [774, 76] width 97 height 23
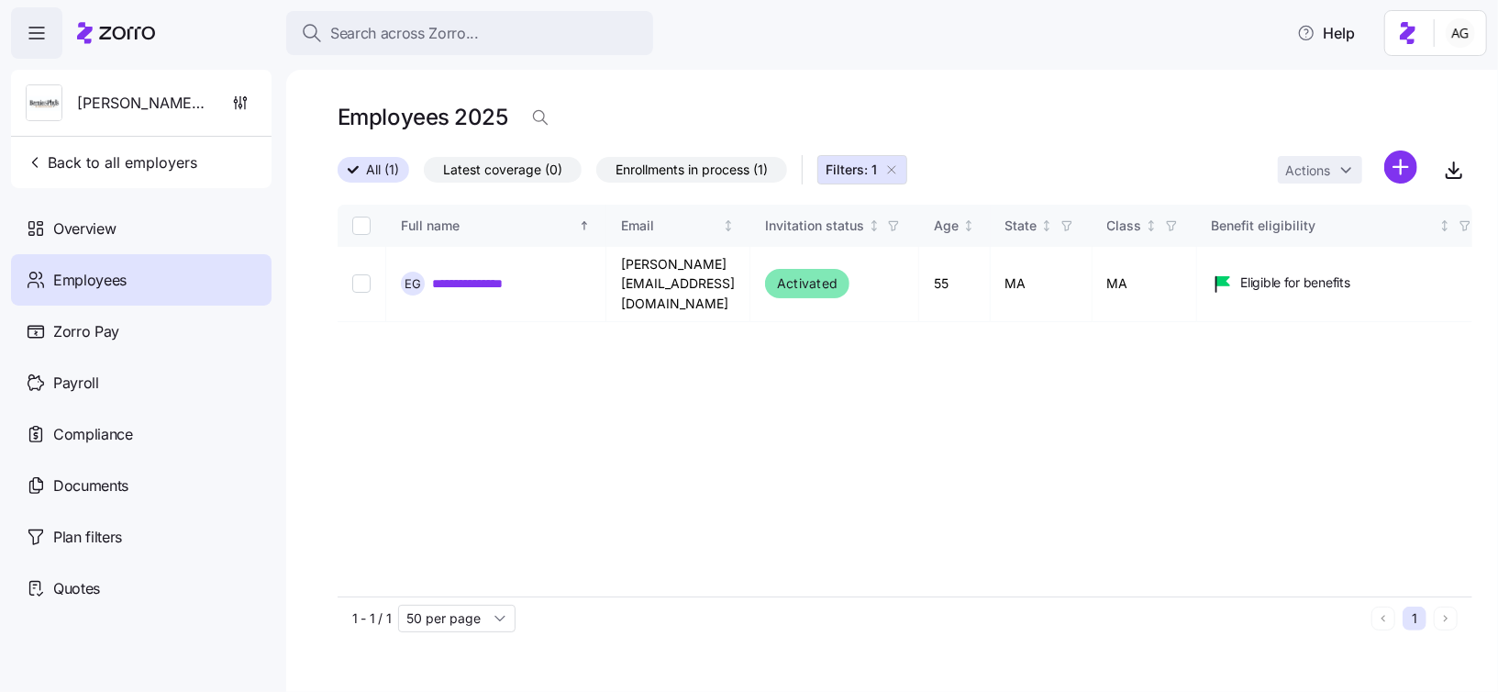
click at [894, 169] on icon "button" at bounding box center [892, 169] width 15 height 15
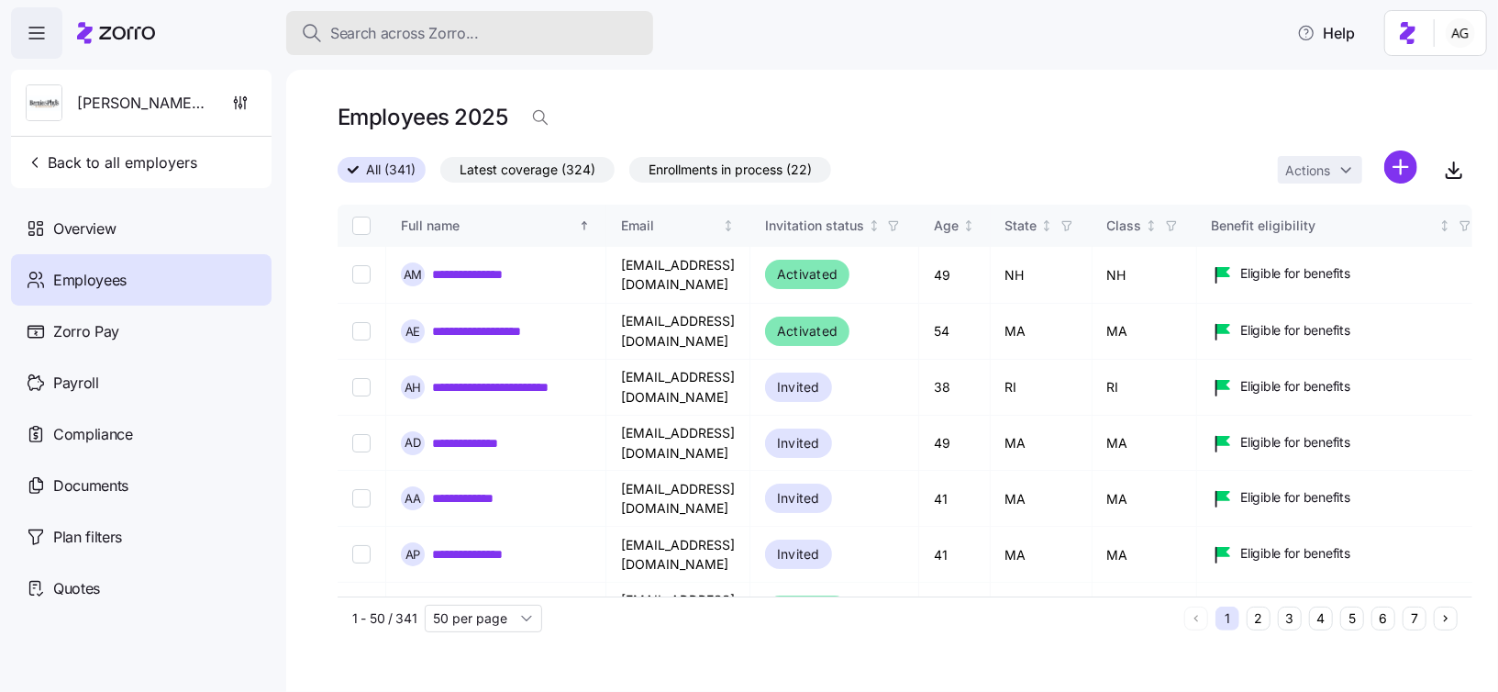
click at [460, 23] on span "Search across Zorro..." at bounding box center [404, 33] width 149 height 23
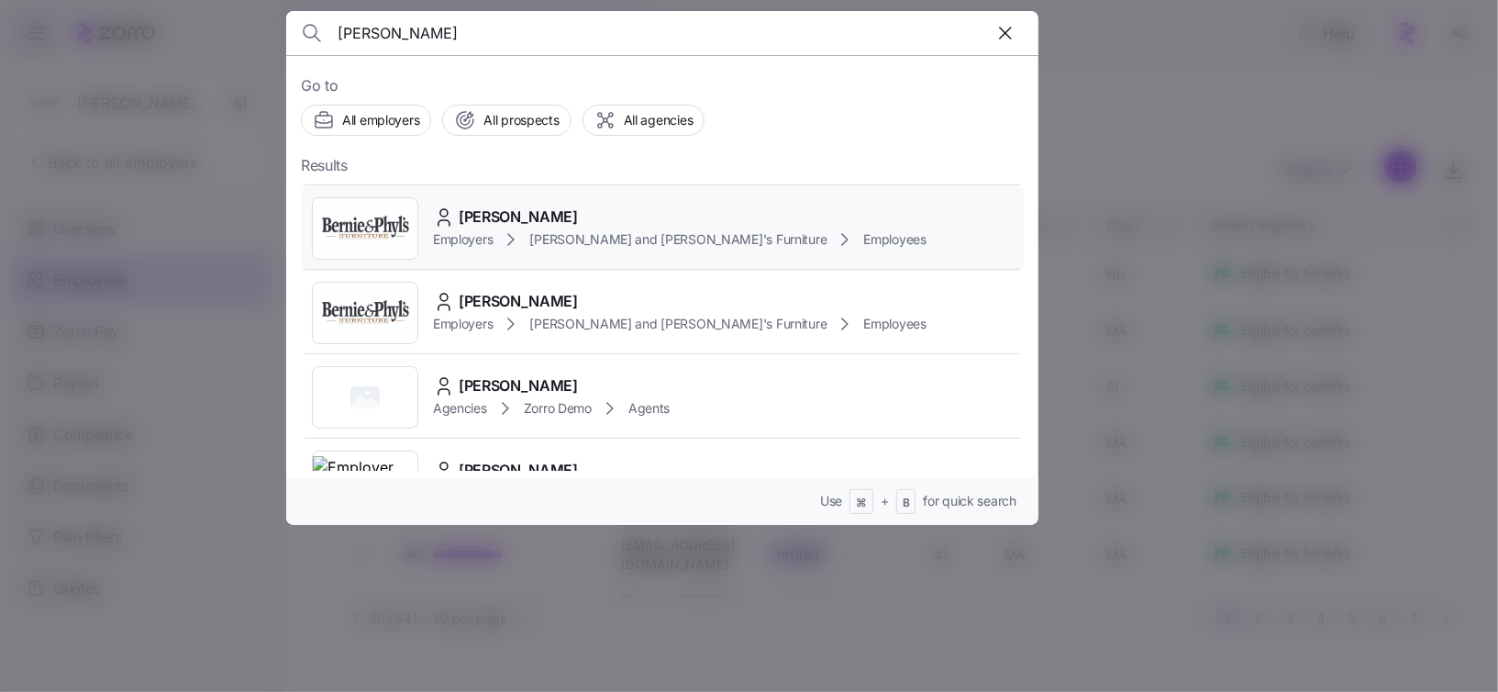
scroll to position [87, 0]
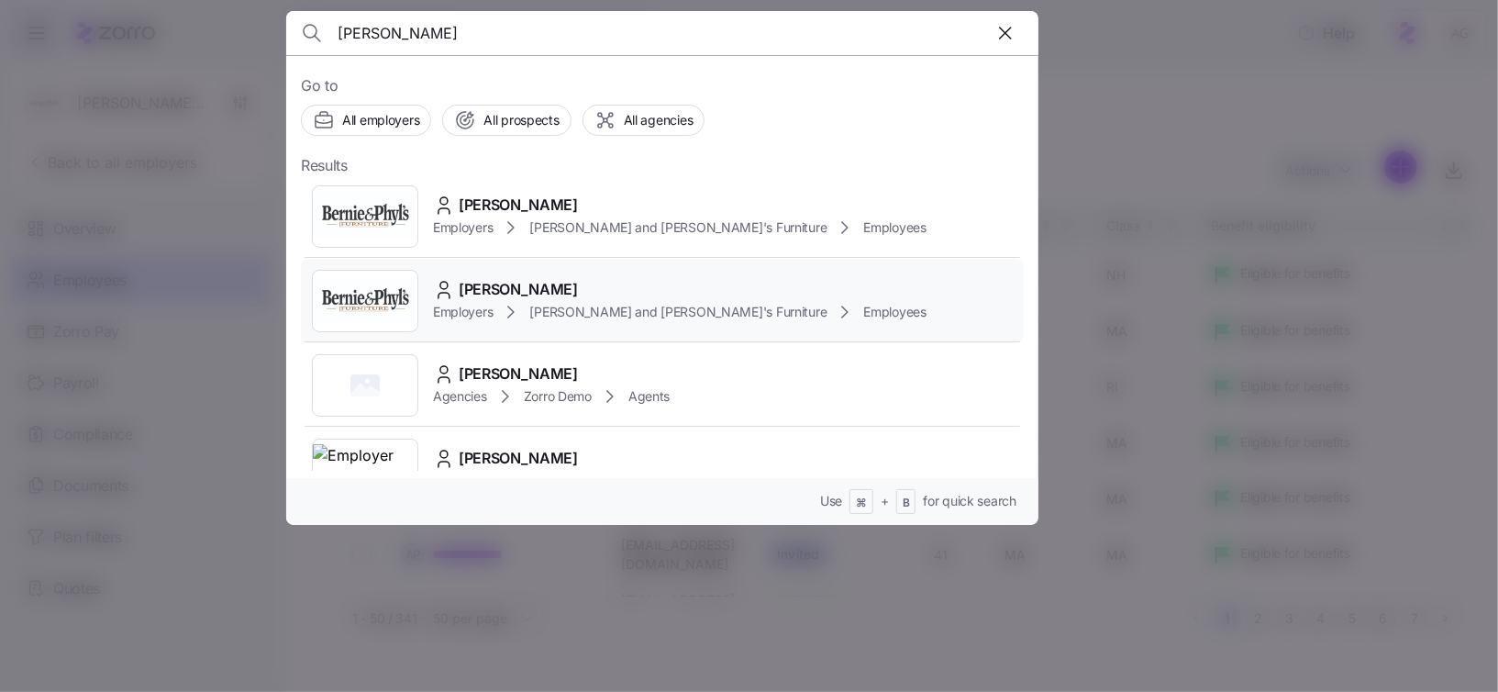
type input "[PERSON_NAME]"
click at [639, 303] on span "[PERSON_NAME] and [PERSON_NAME]'s Furniture" at bounding box center [677, 312] width 297 height 18
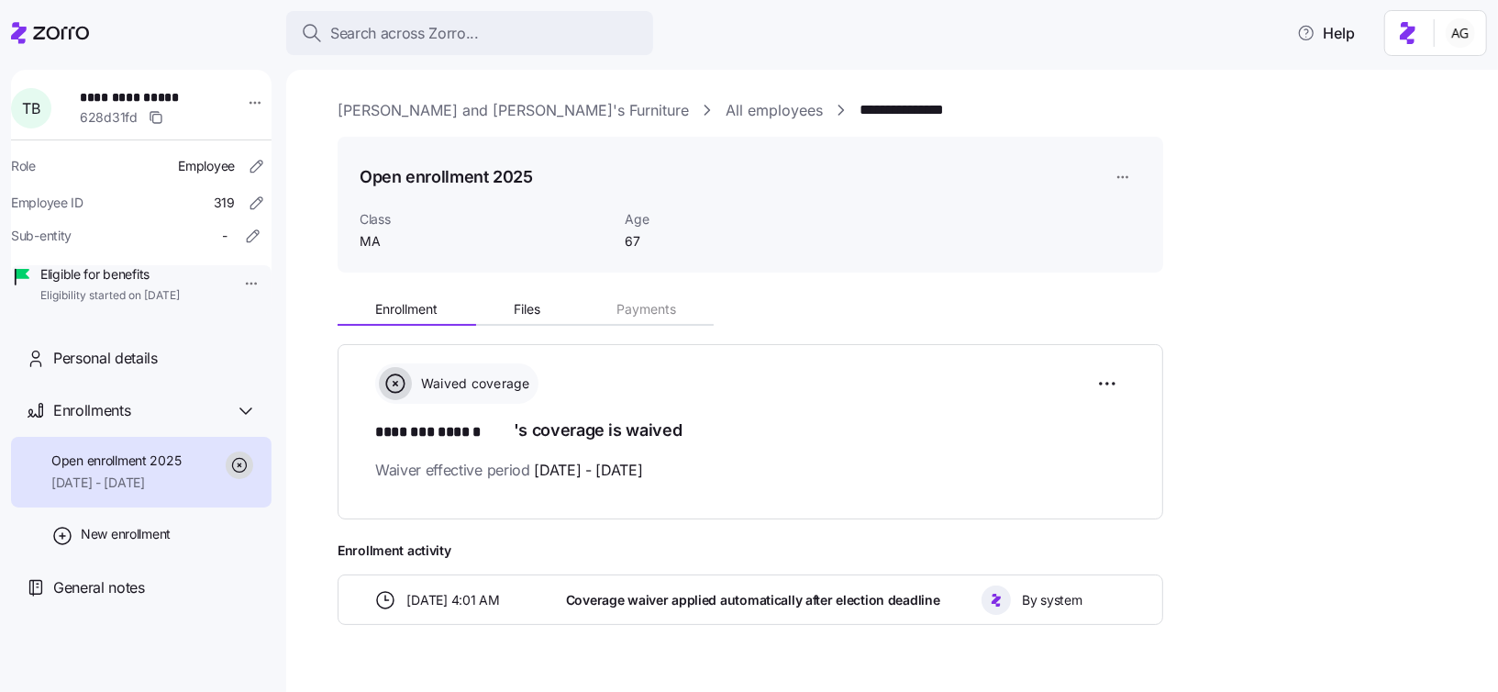
scroll to position [39, 0]
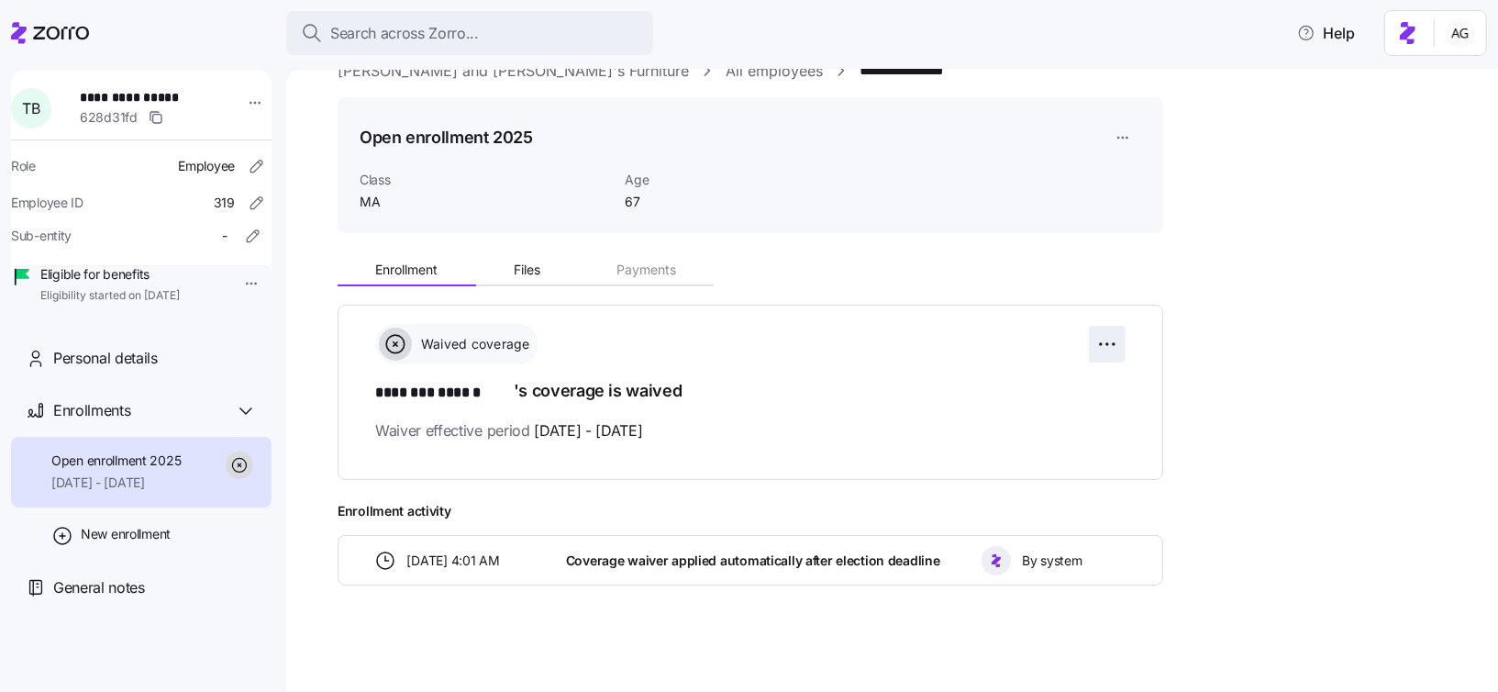
click at [1098, 340] on html "**********" at bounding box center [749, 340] width 1498 height 681
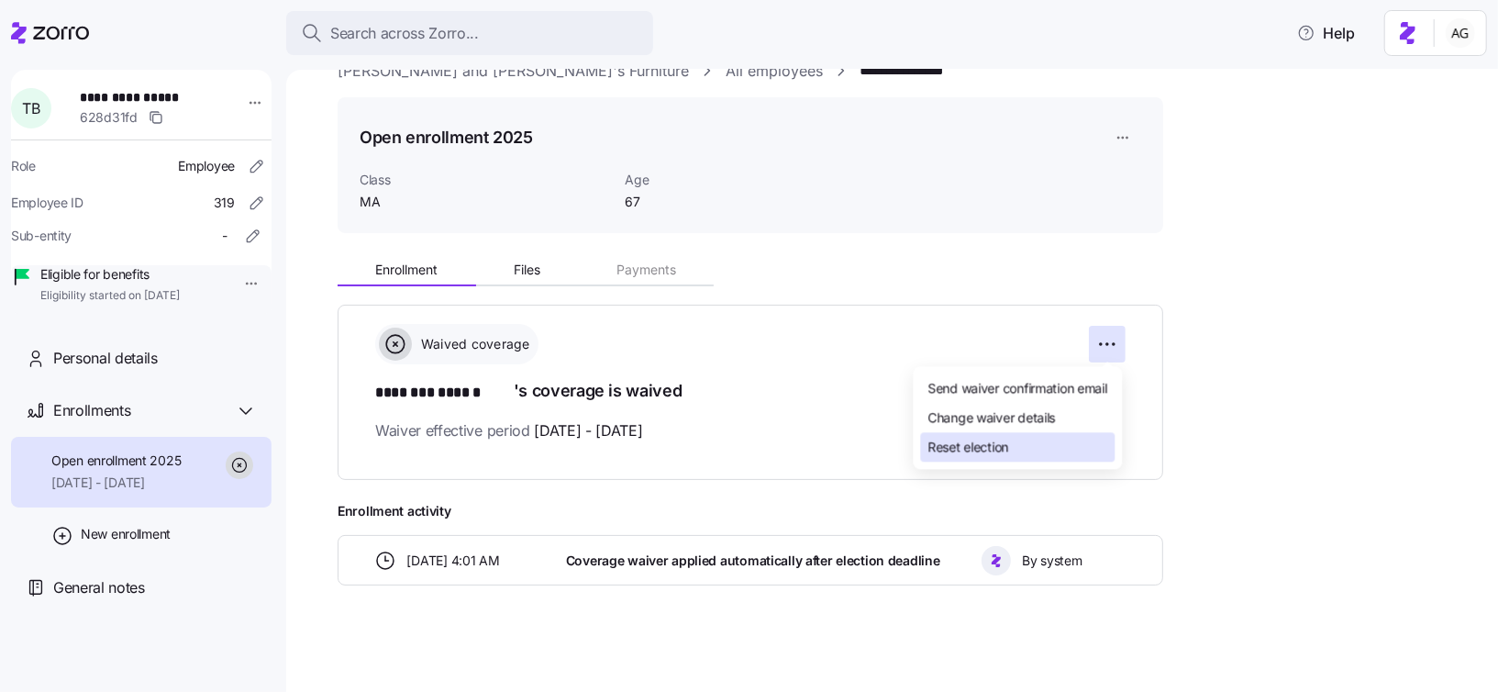
click at [1029, 441] on div "Reset election" at bounding box center [1018, 446] width 195 height 29
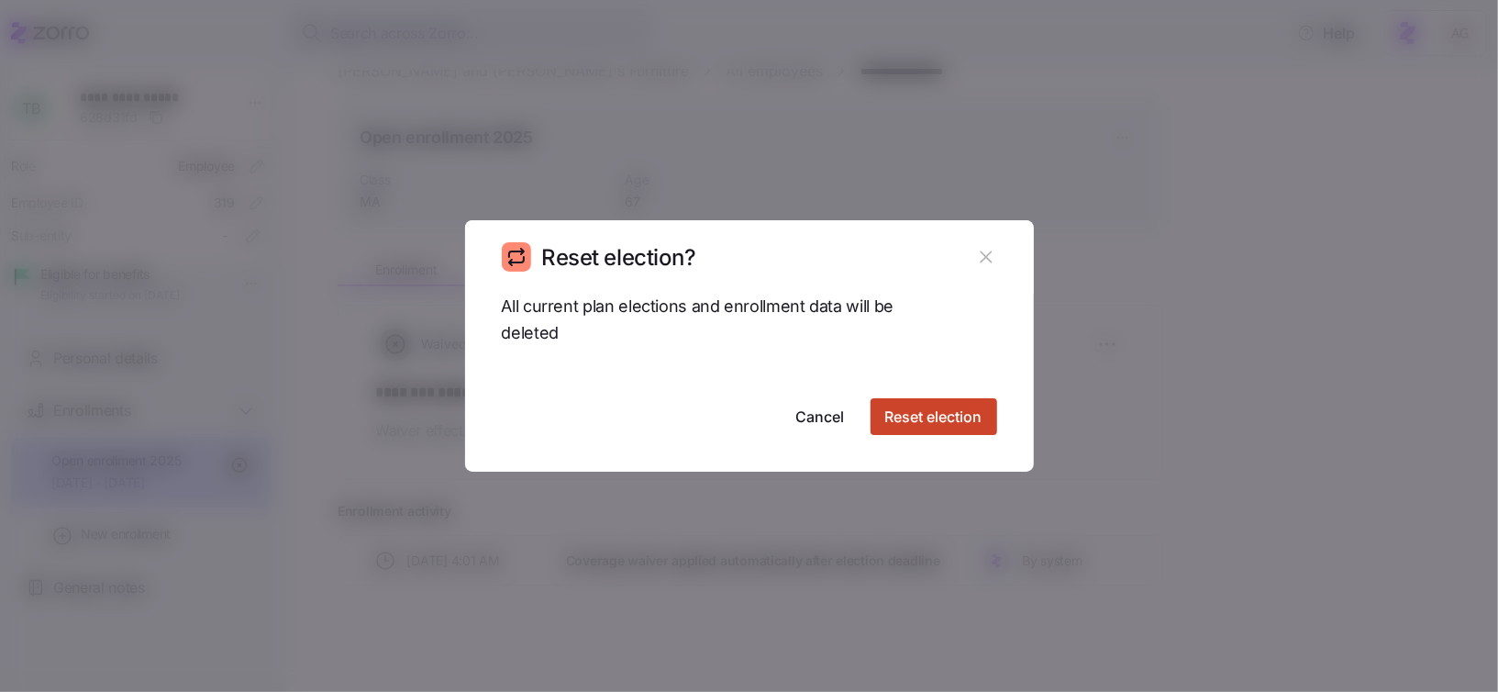
click at [926, 422] on span "Reset election" at bounding box center [933, 417] width 97 height 22
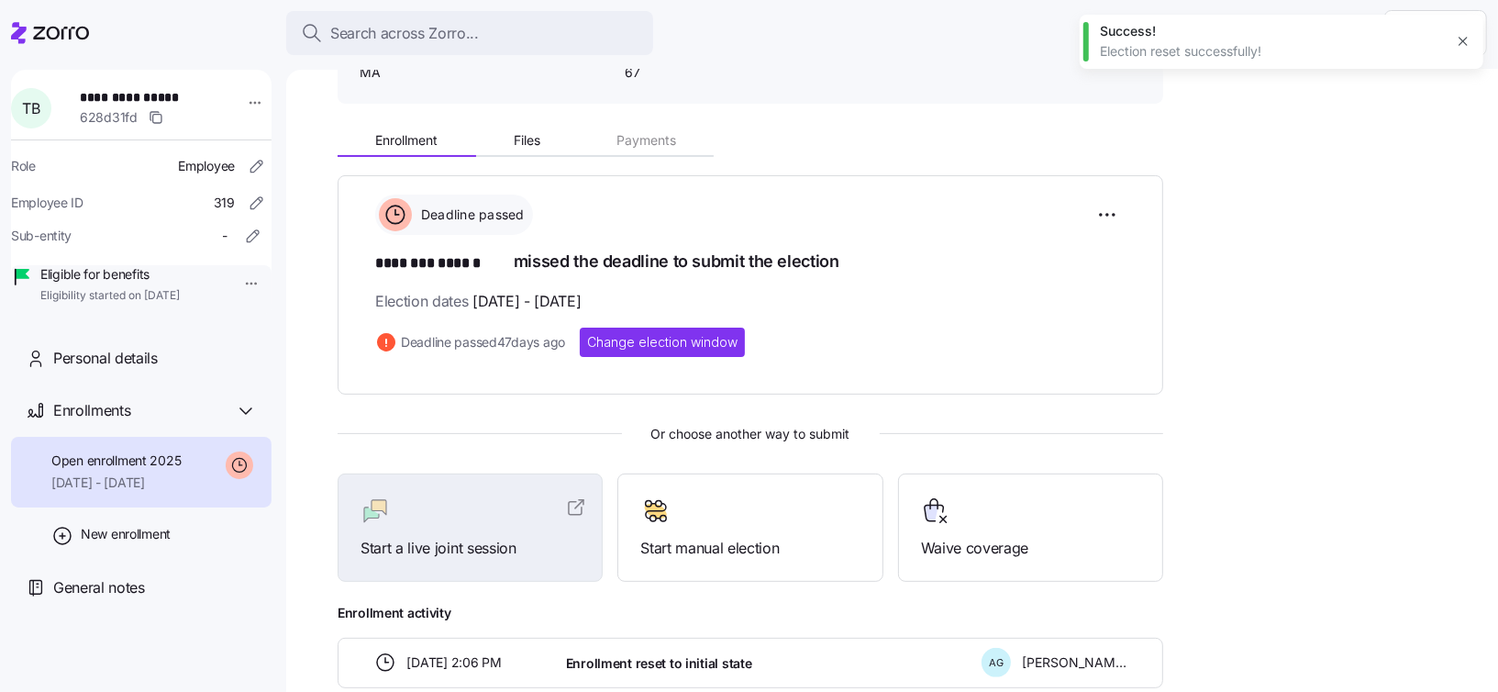
scroll to position [180, 0]
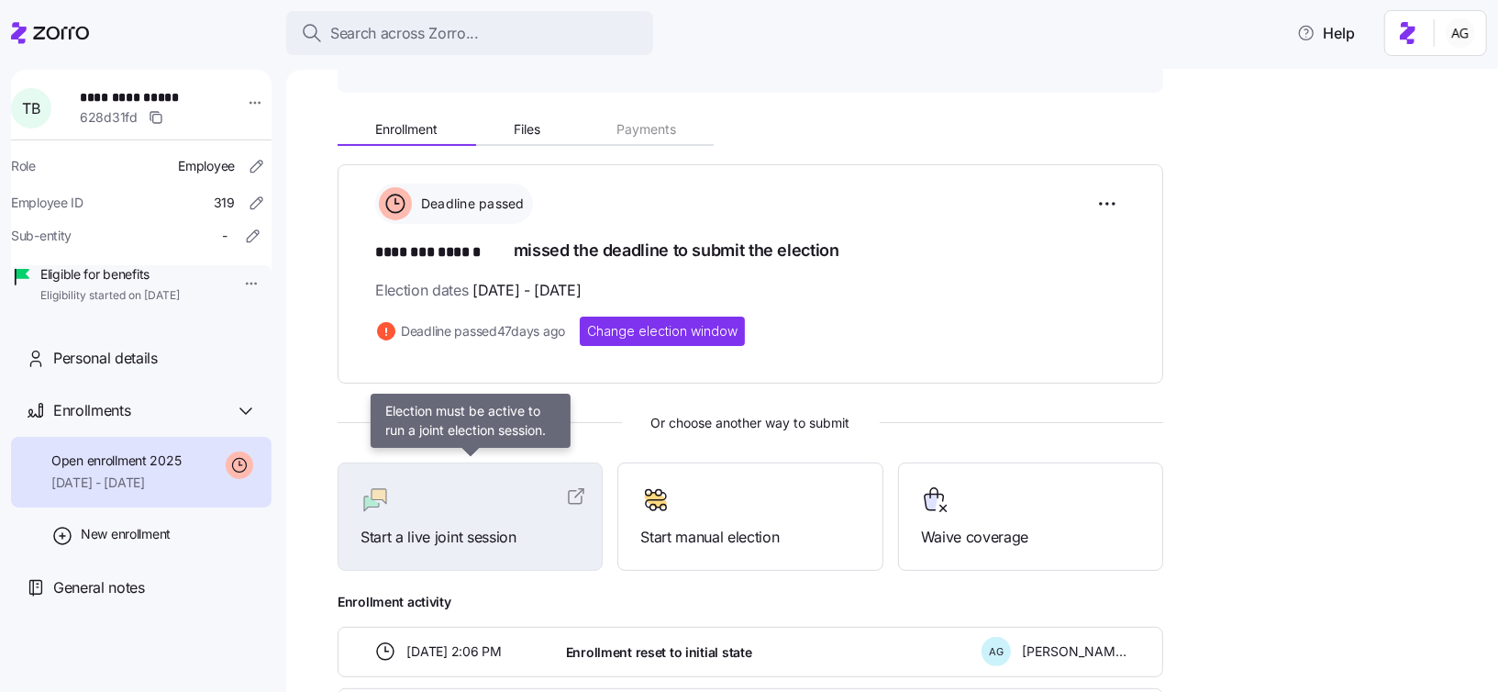
click at [483, 499] on div at bounding box center [470, 499] width 219 height 29
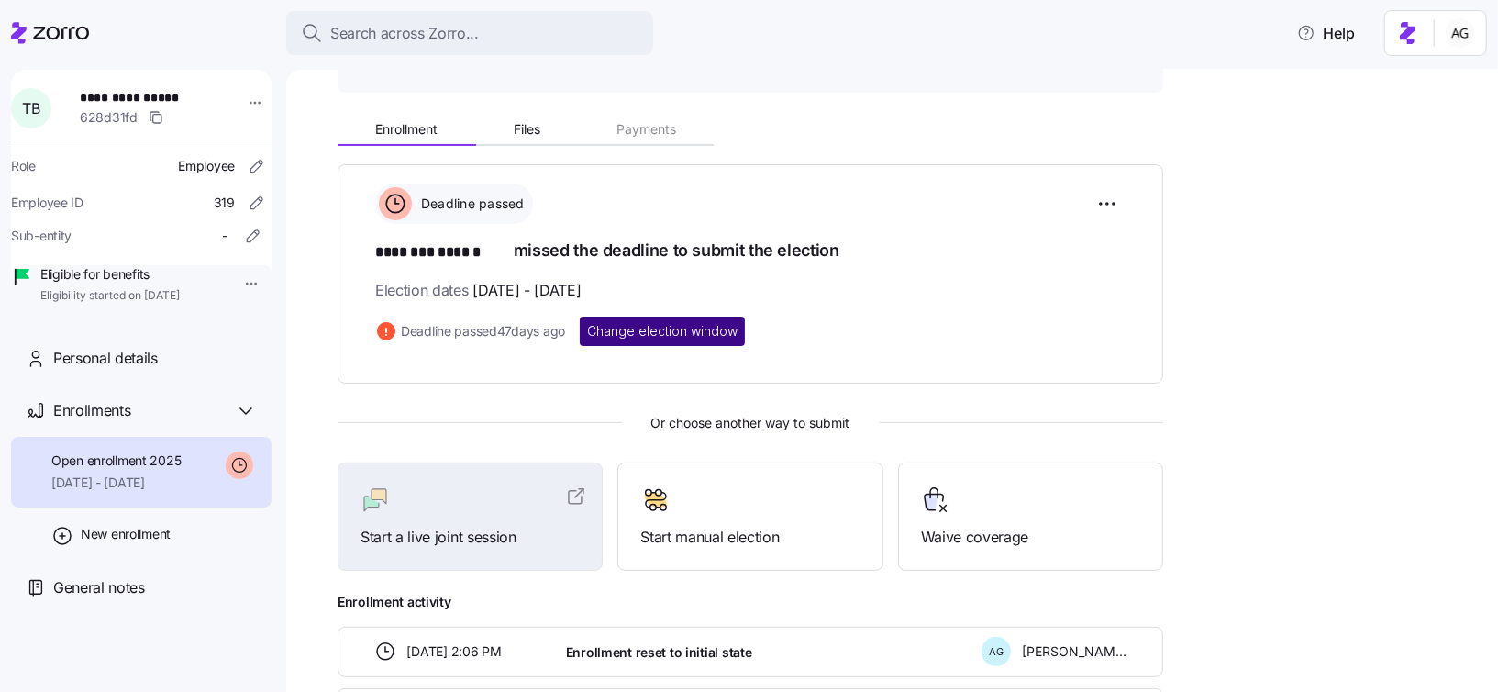
click at [691, 329] on span "Change election window" at bounding box center [662, 331] width 150 height 18
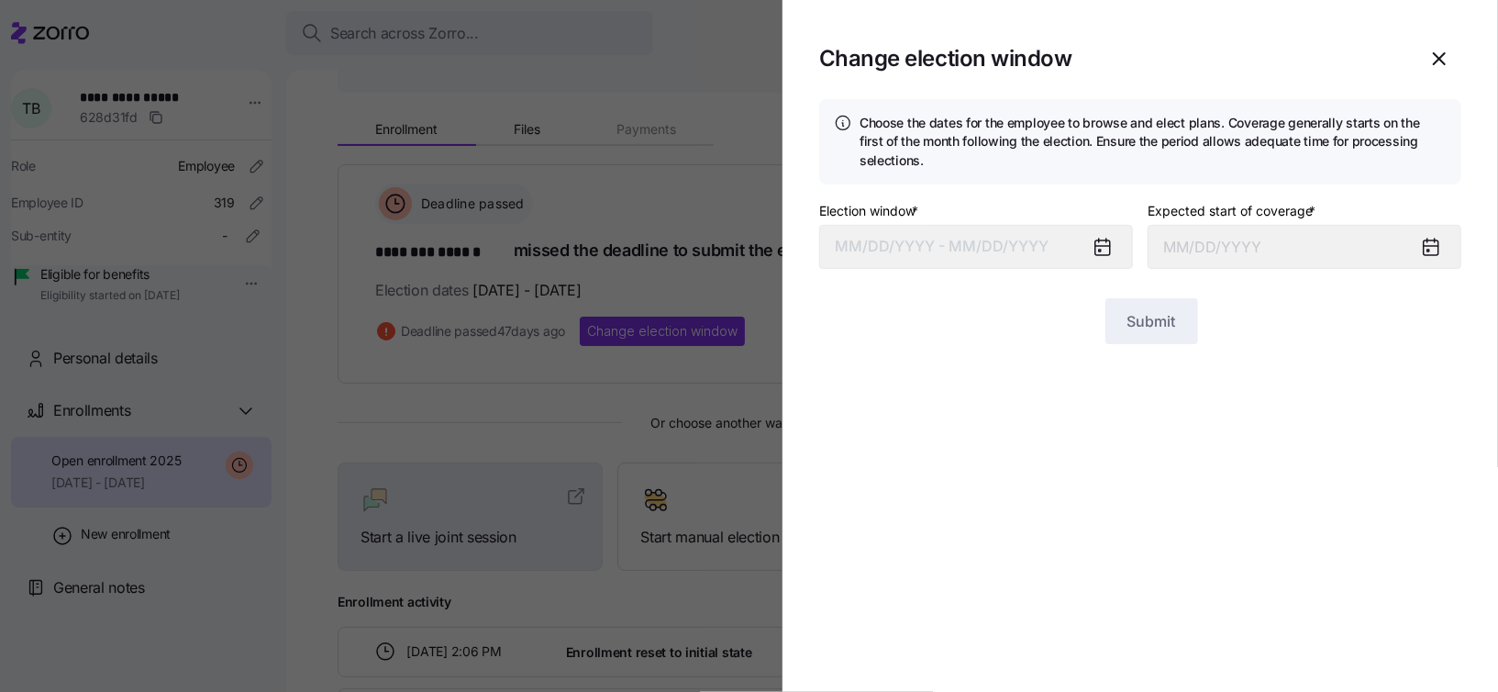
type input "[DATE]"
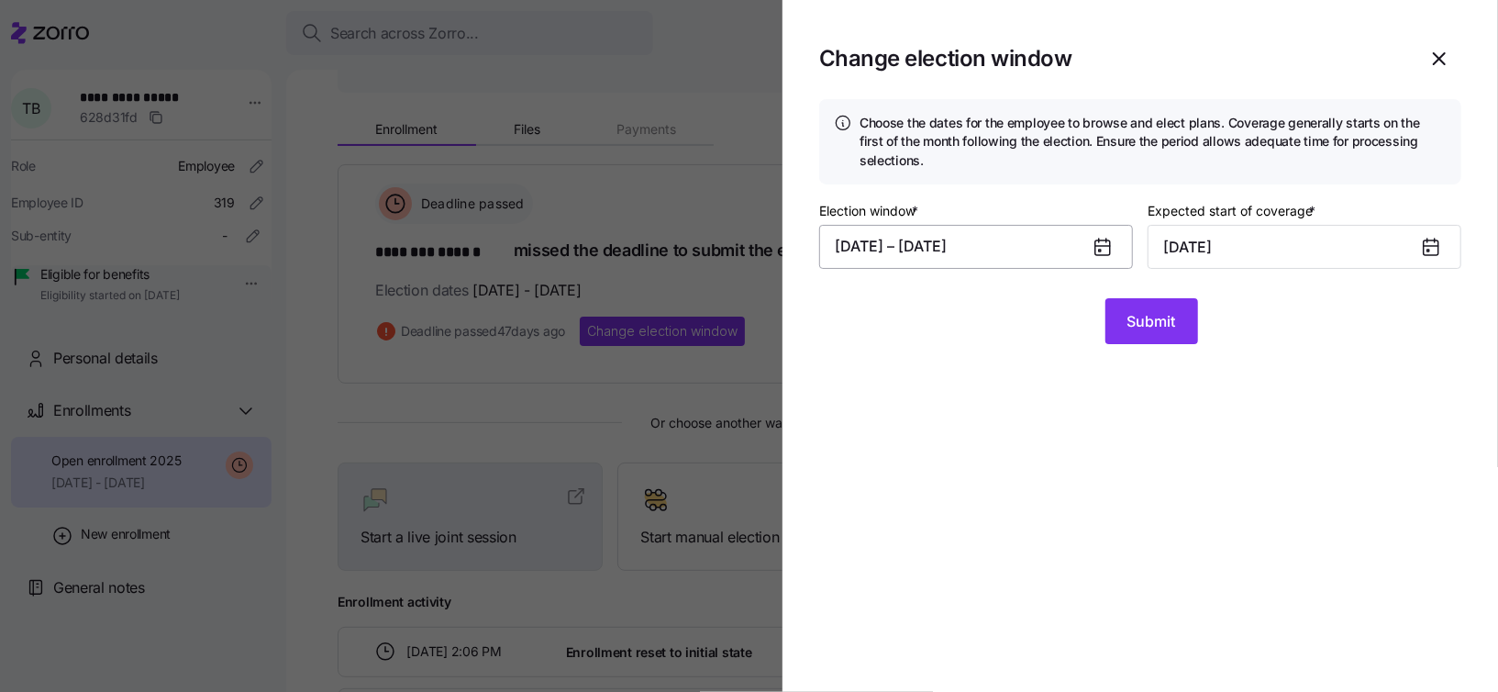
click at [1074, 246] on button "[DATE] – [DATE]" at bounding box center [976, 247] width 314 height 44
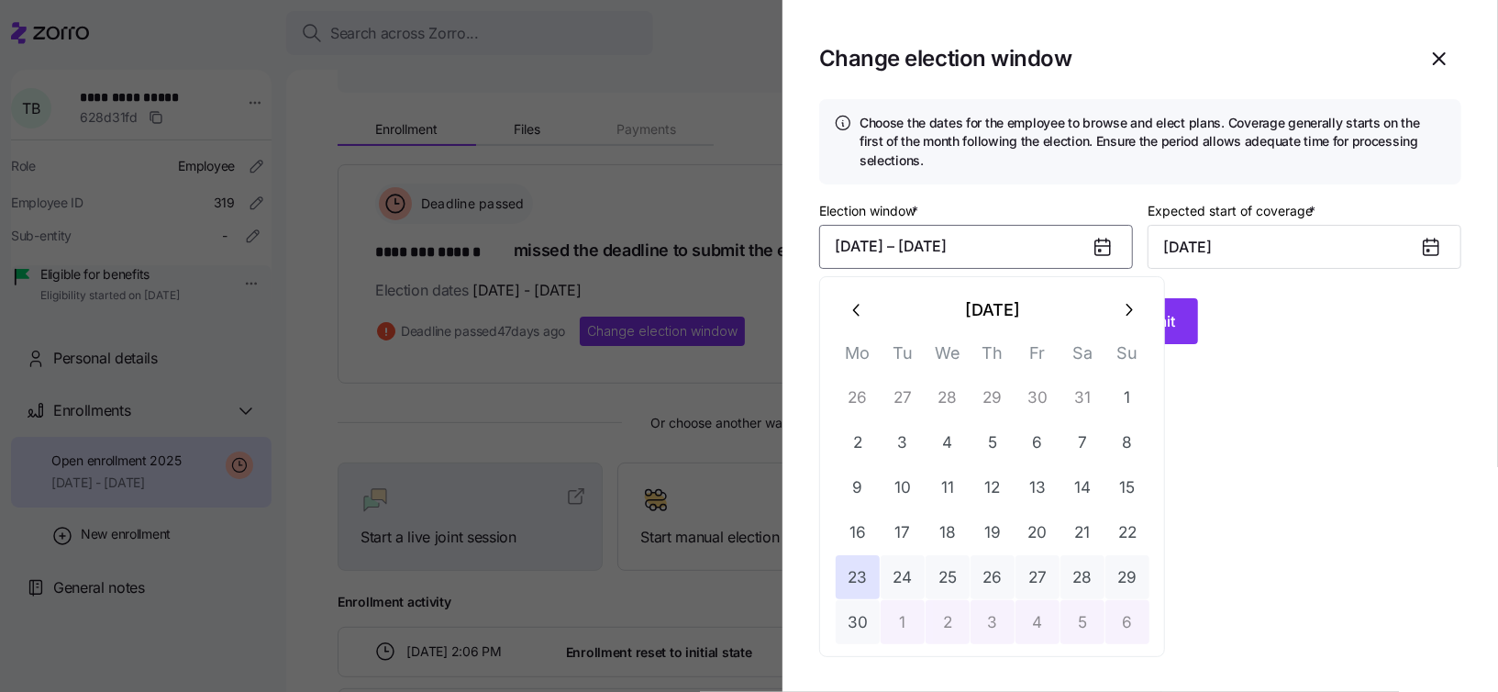
click at [1135, 319] on button "button" at bounding box center [1128, 310] width 44 height 44
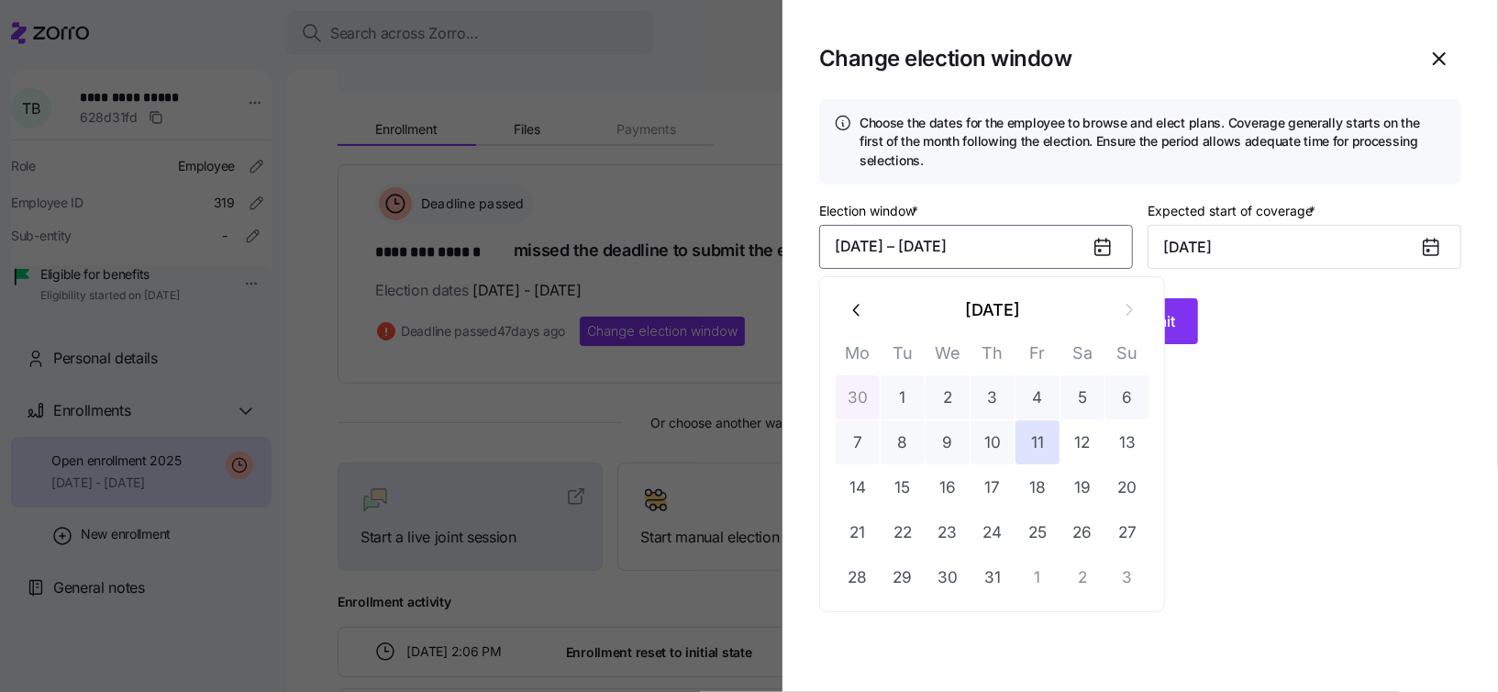
click at [1015, 259] on button "[DATE] – [DATE]" at bounding box center [976, 247] width 314 height 44
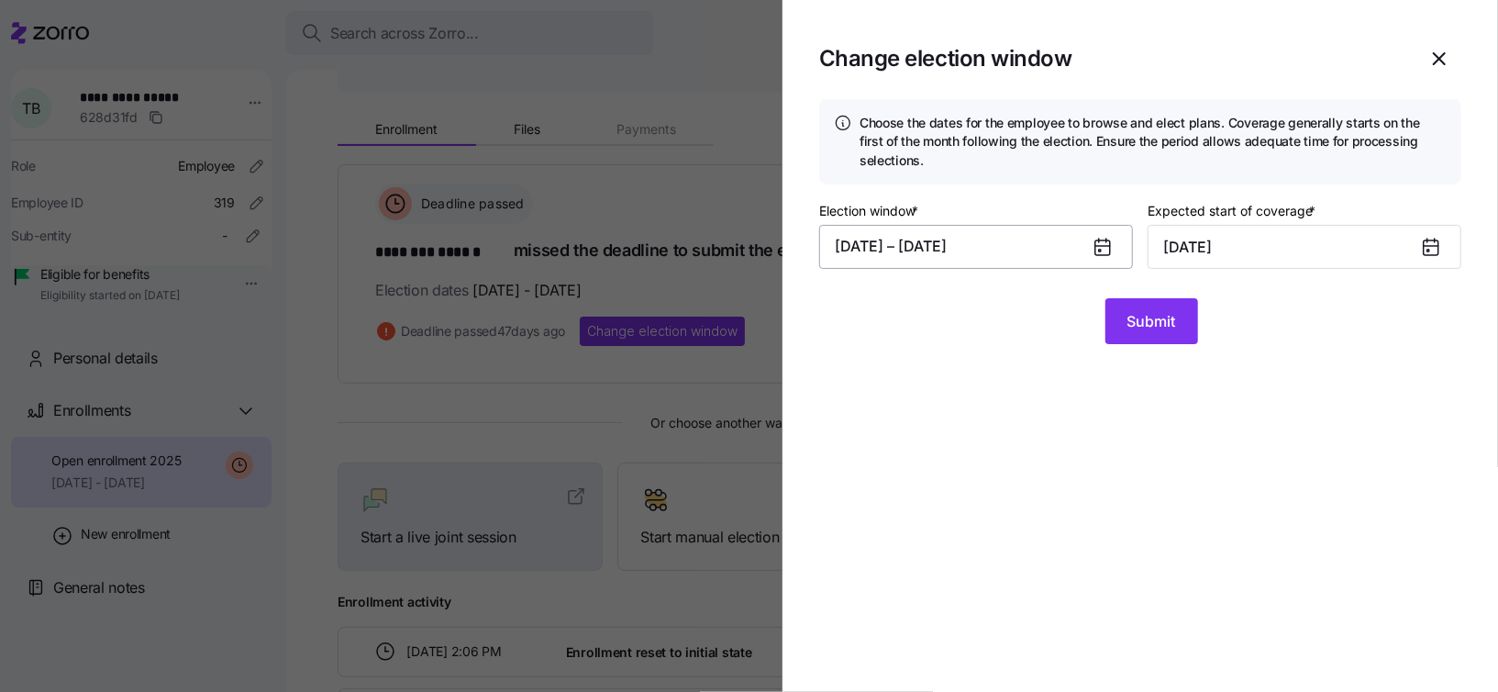
click at [994, 238] on button "[DATE] – [DATE]" at bounding box center [976, 247] width 314 height 44
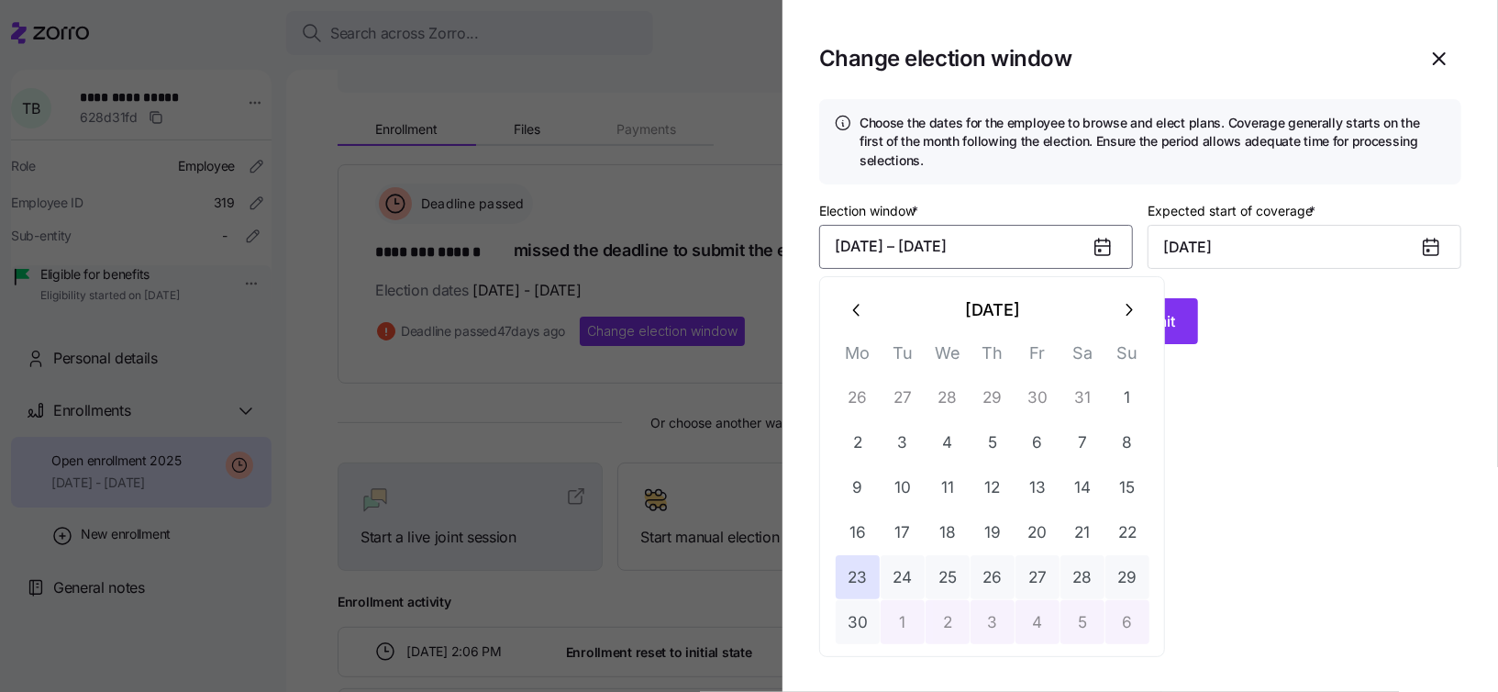
click at [1124, 312] on icon "button" at bounding box center [1128, 310] width 20 height 20
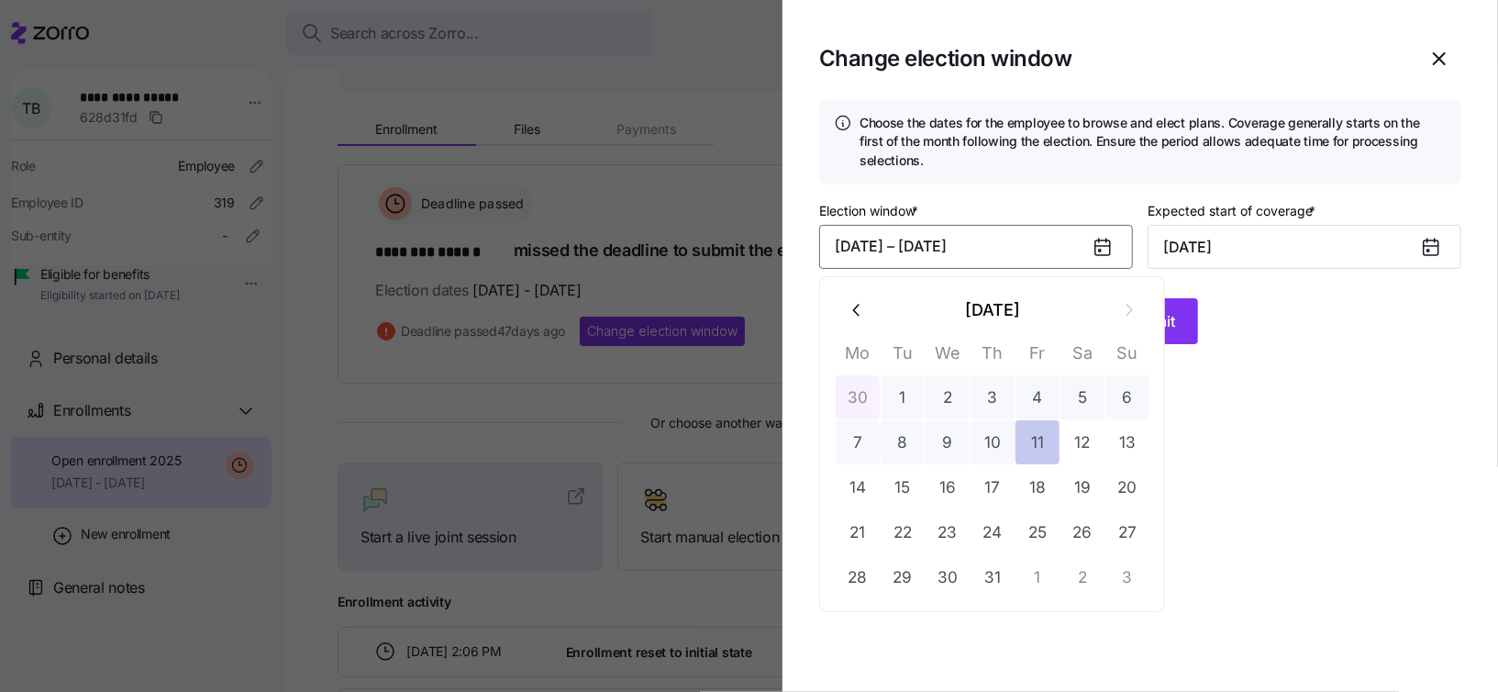
click at [1040, 439] on button "11" at bounding box center [1038, 442] width 44 height 44
click at [994, 253] on button "[DATE] –" at bounding box center [976, 247] width 314 height 44
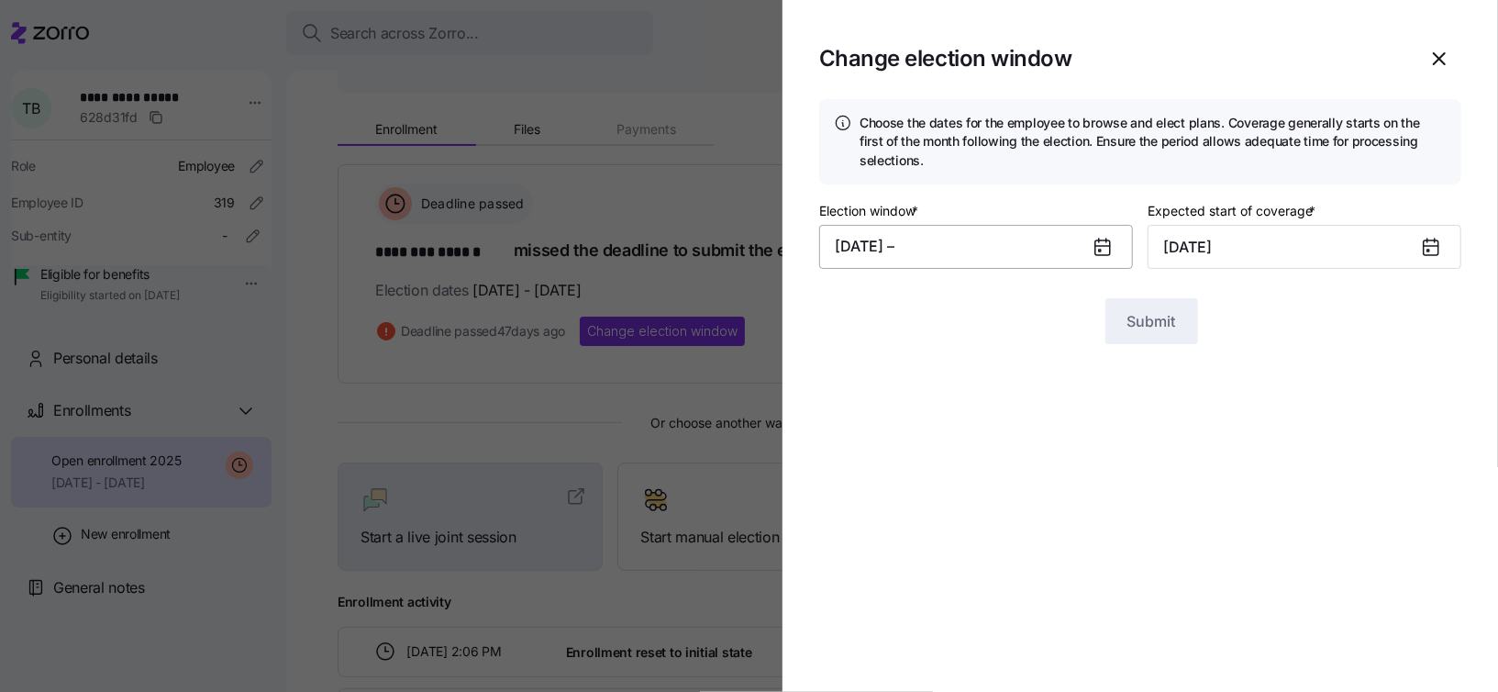
click at [981, 237] on button "[DATE] –" at bounding box center [976, 247] width 314 height 44
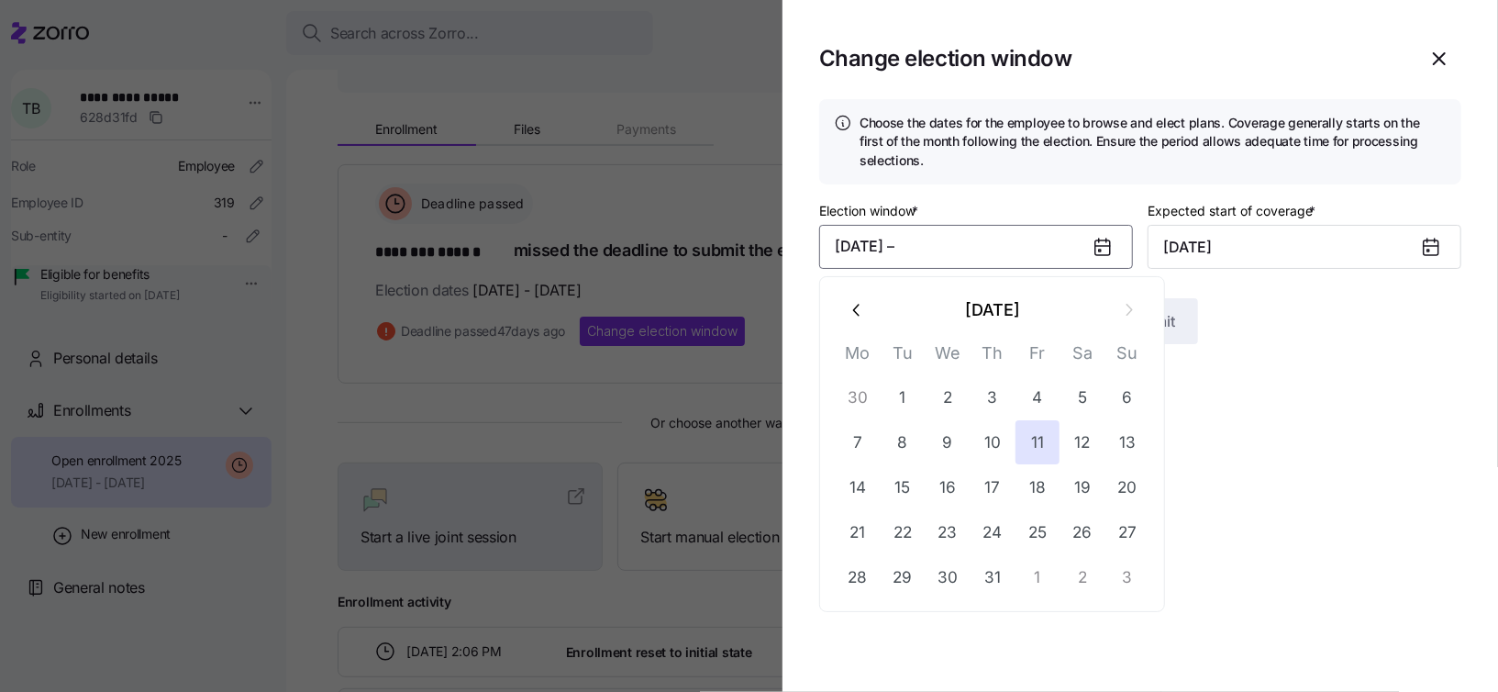
click at [948, 254] on button "[DATE] –" at bounding box center [976, 247] width 314 height 44
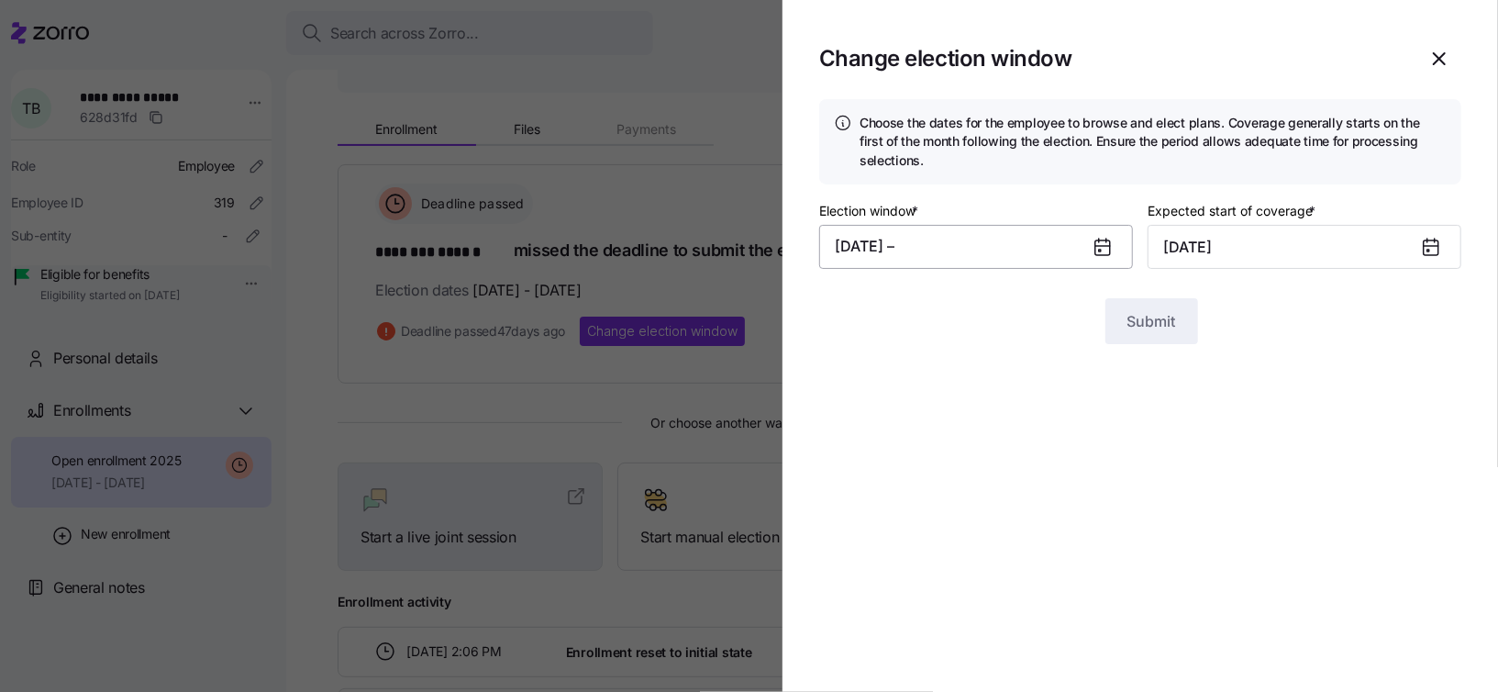
click at [932, 248] on button "[DATE] –" at bounding box center [976, 247] width 314 height 44
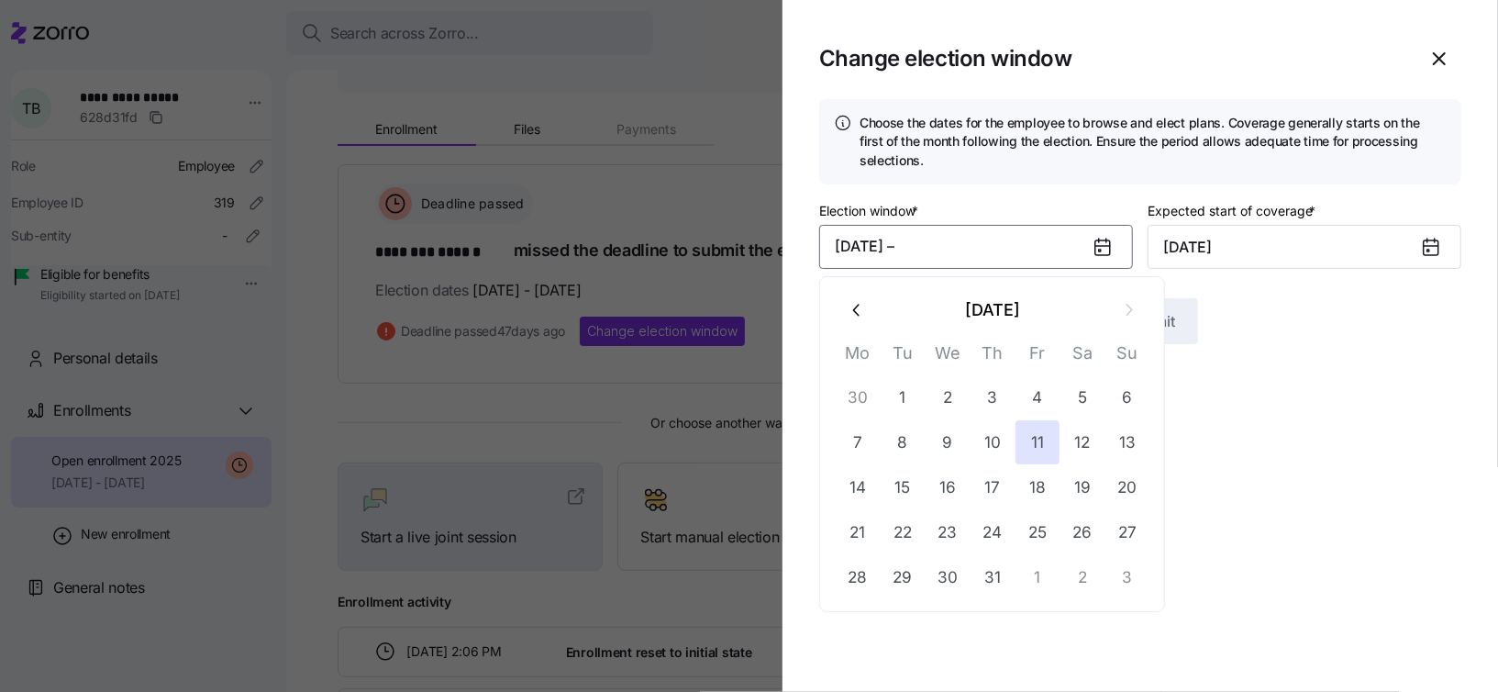
click at [1437, 246] on icon at bounding box center [1431, 247] width 15 height 15
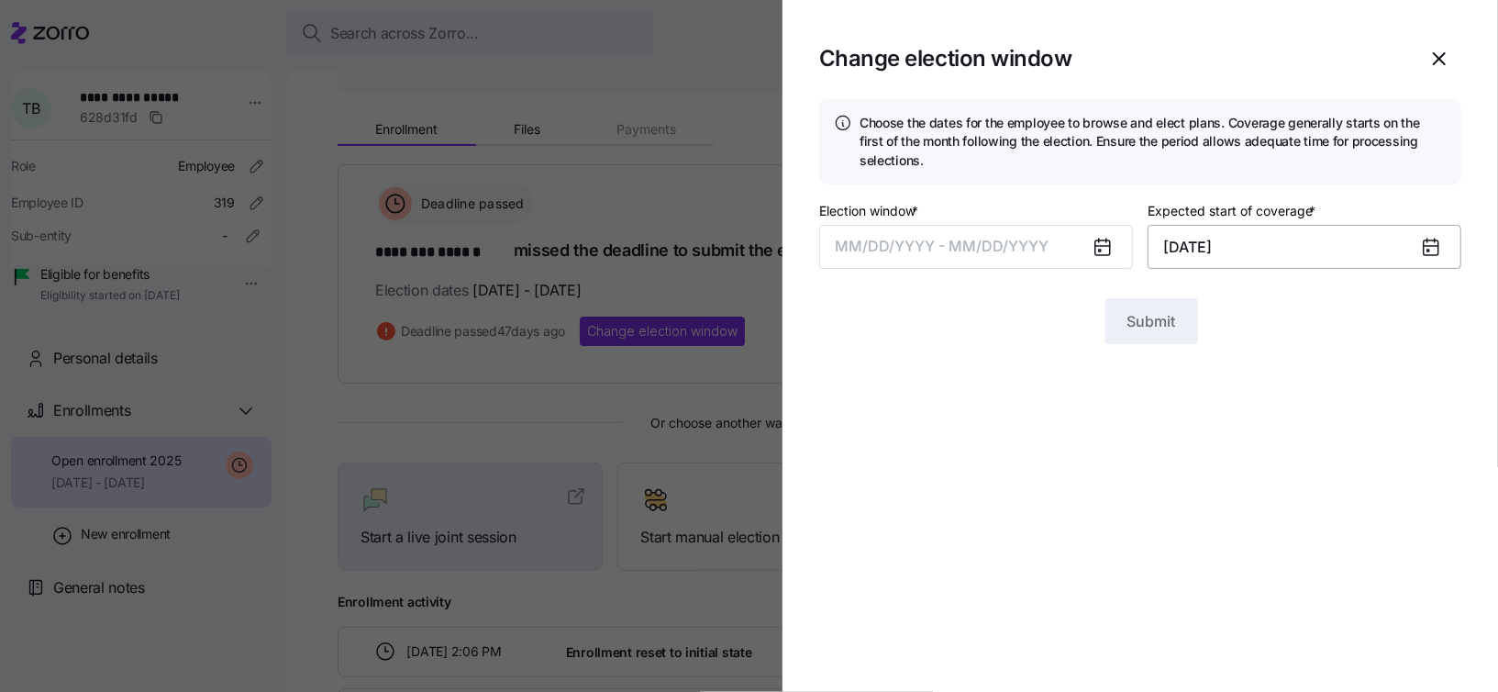
click at [1393, 246] on input "[DATE]" at bounding box center [1305, 247] width 314 height 44
click at [1439, 243] on icon at bounding box center [1431, 247] width 15 height 15
click at [1368, 247] on input "[DATE]" at bounding box center [1305, 247] width 314 height 44
click at [1202, 240] on input "[DATE]" at bounding box center [1305, 247] width 314 height 44
click at [1198, 240] on input "[DATE]" at bounding box center [1305, 247] width 314 height 44
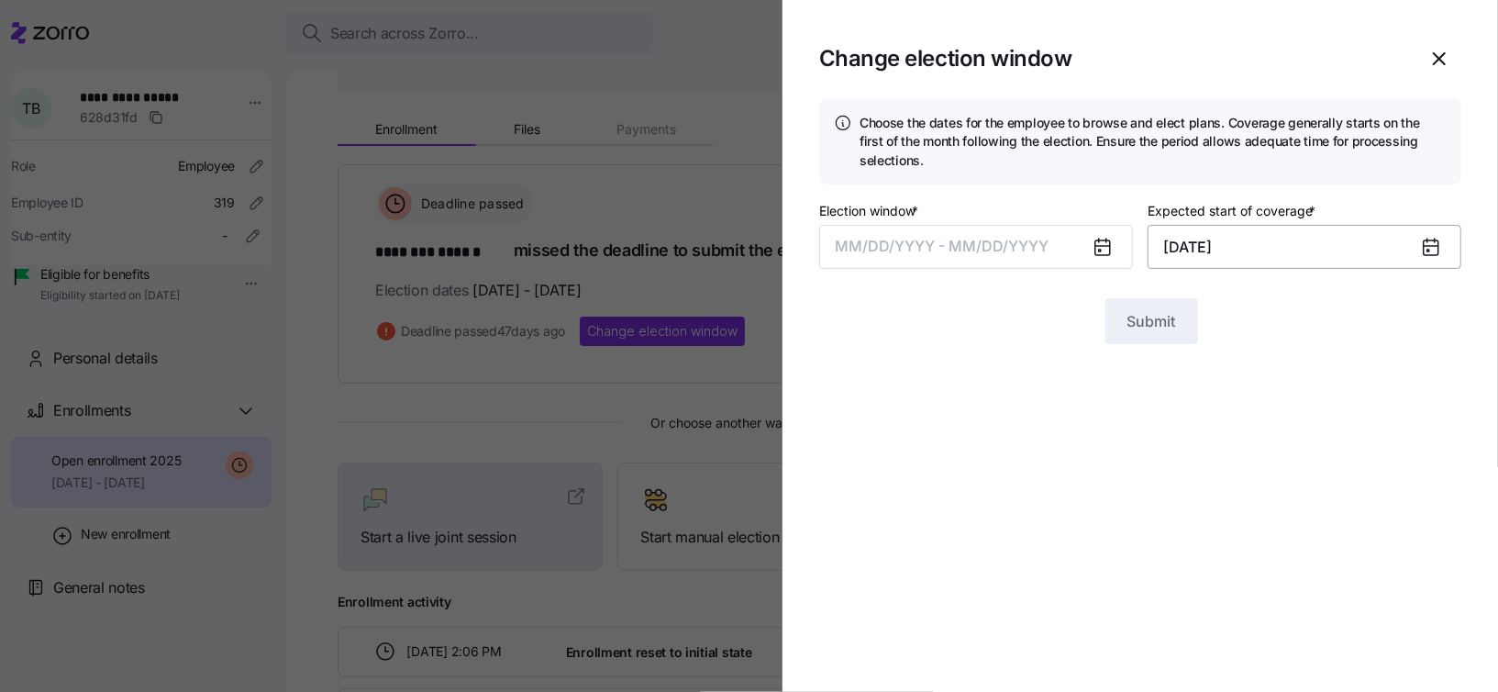
click at [1289, 243] on input "[DATE]" at bounding box center [1305, 247] width 314 height 44
click at [1035, 239] on span "MM/DD/YYYY - MM/DD/YYYY" at bounding box center [943, 246] width 214 height 18
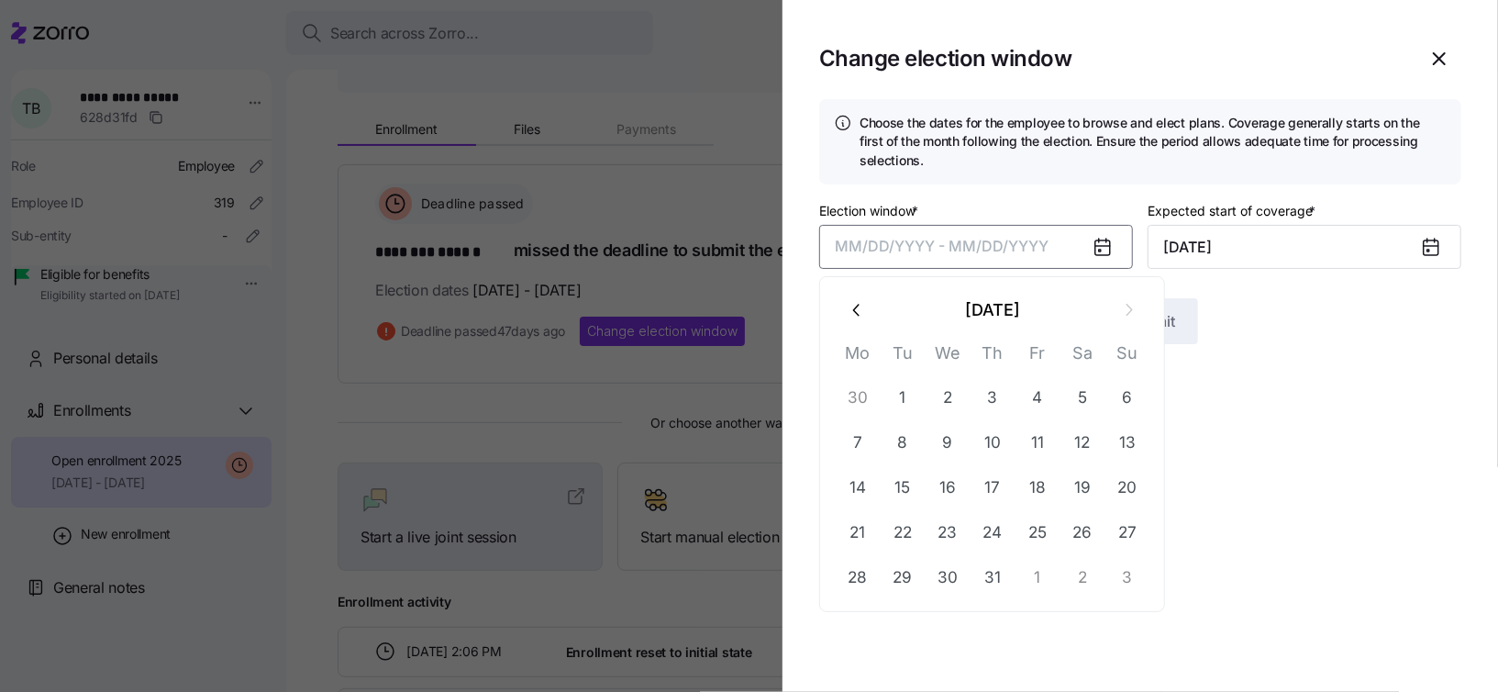
click at [865, 311] on icon "button" at bounding box center [858, 310] width 20 height 20
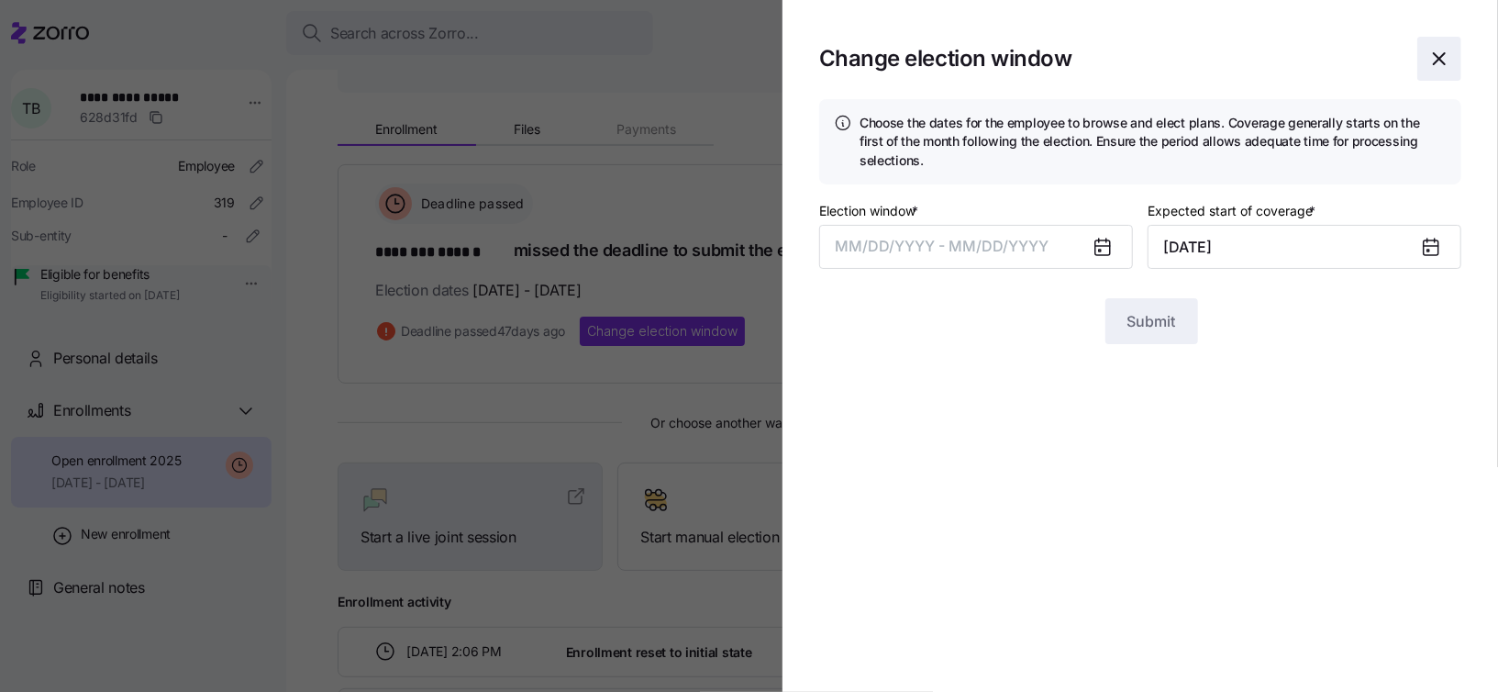
click at [1434, 54] on icon "button" at bounding box center [1439, 58] width 11 height 11
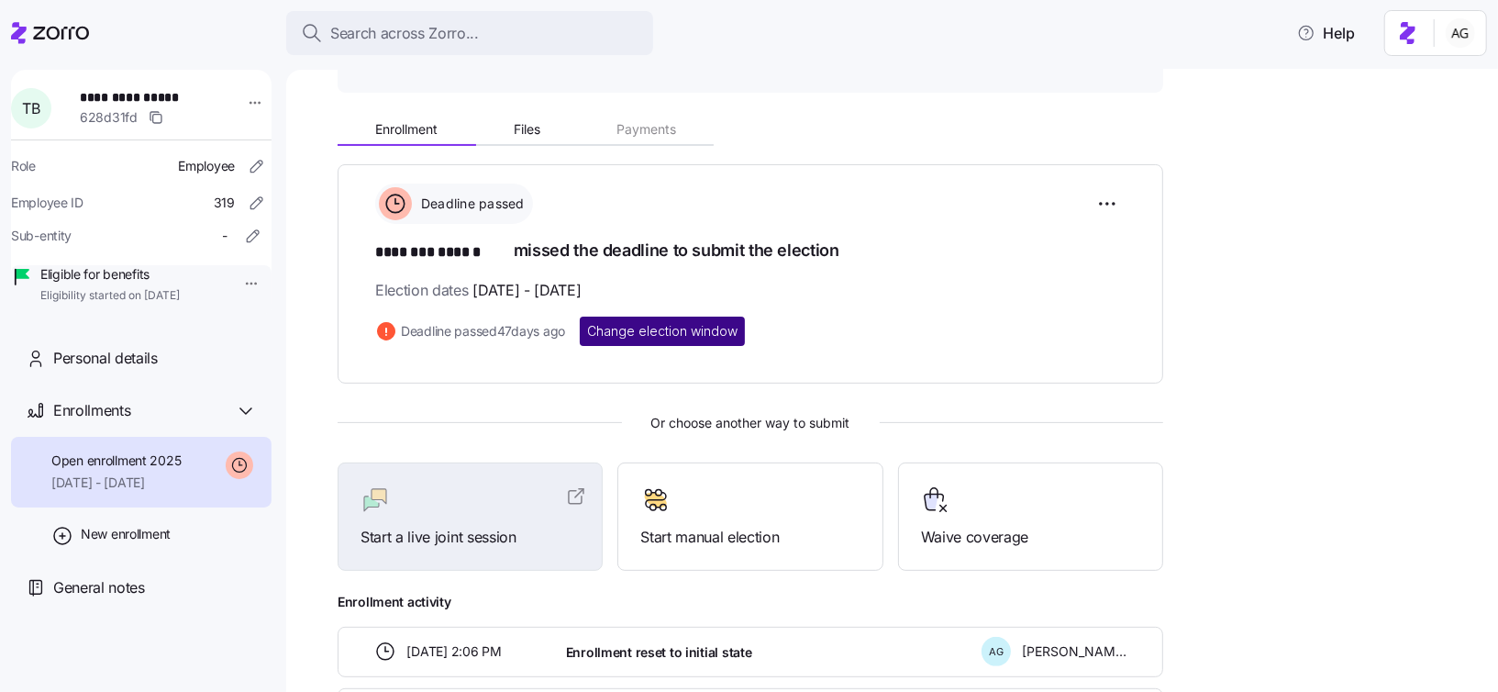
click at [697, 322] on span "Change election window" at bounding box center [662, 331] width 150 height 18
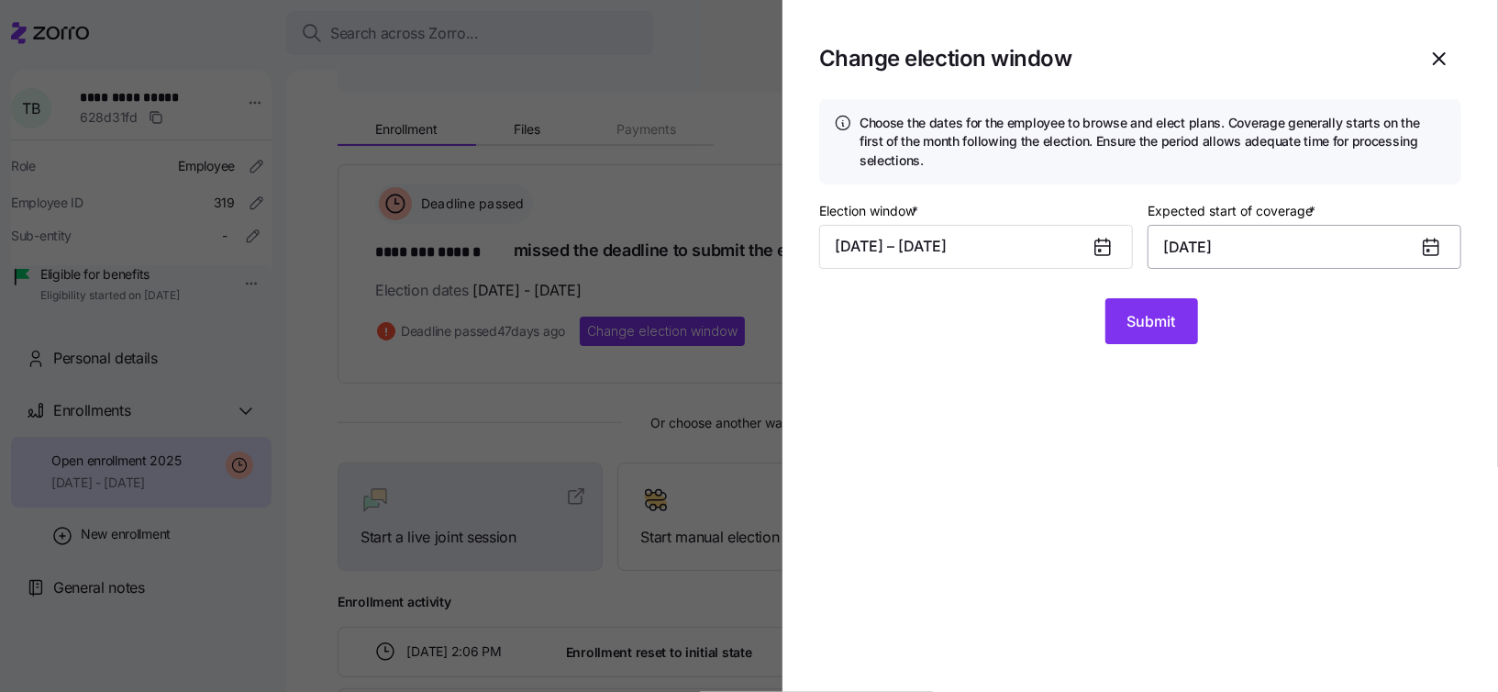
click at [1408, 231] on input "[DATE]" at bounding box center [1305, 247] width 314 height 44
click at [1408, 243] on input "[DATE]" at bounding box center [1305, 247] width 314 height 44
click at [1074, 244] on button "[DATE] – [DATE]" at bounding box center [976, 247] width 314 height 44
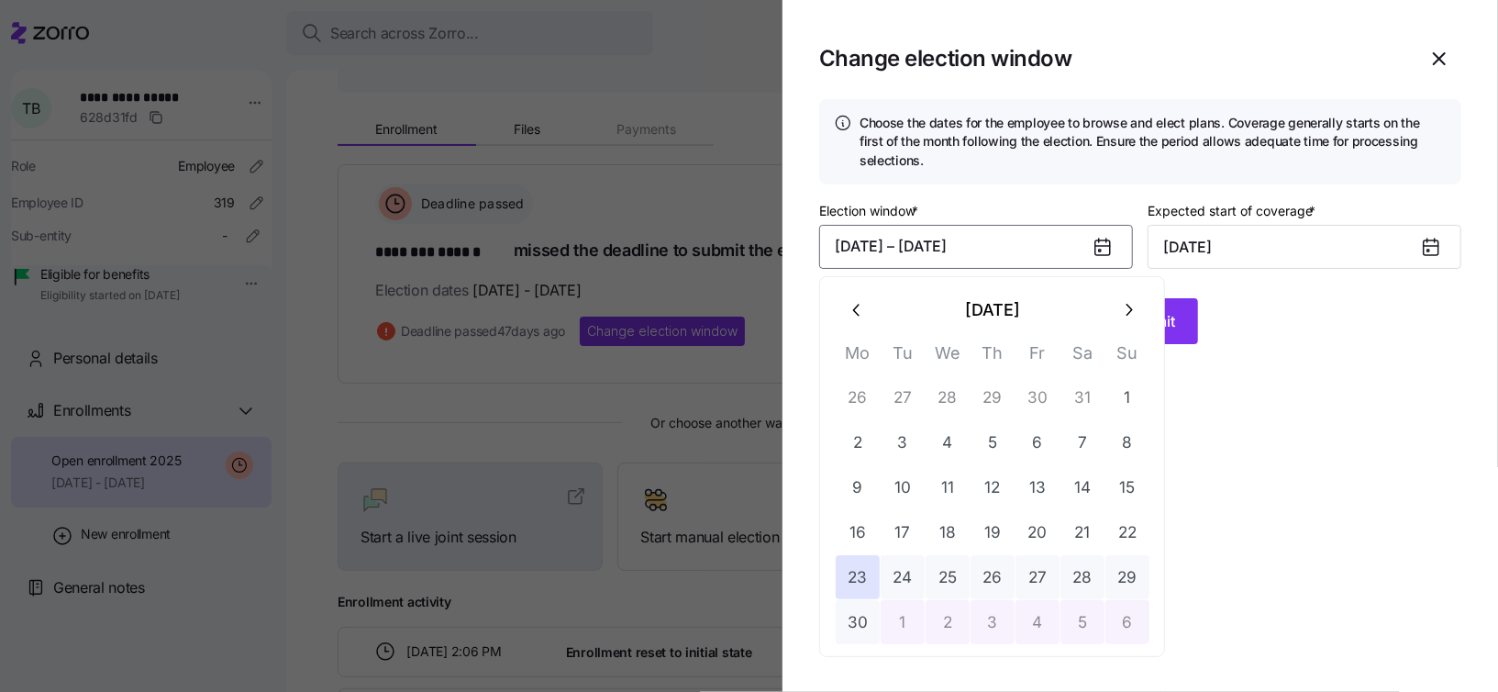
click at [1121, 306] on icon "button" at bounding box center [1128, 310] width 20 height 20
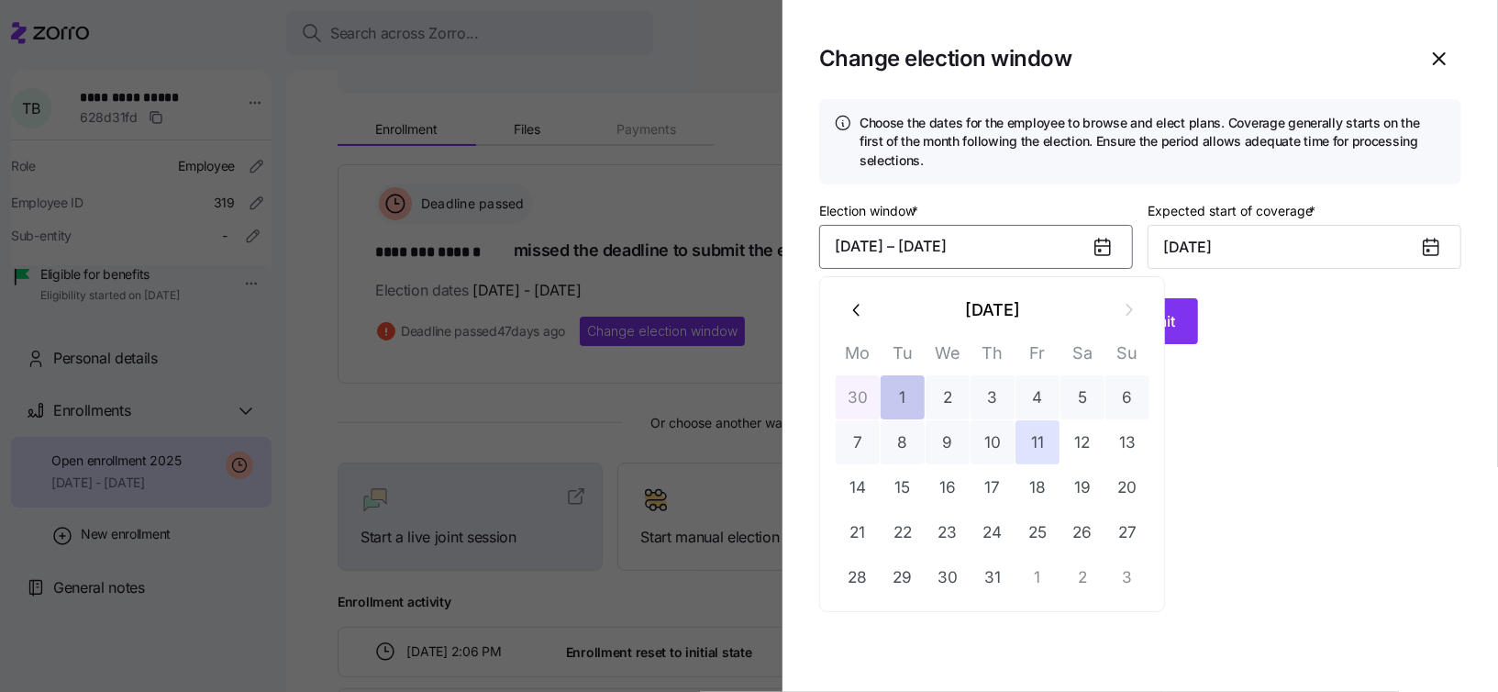
click at [917, 401] on button "1" at bounding box center [903, 397] width 44 height 44
click at [904, 395] on button "1" at bounding box center [903, 397] width 44 height 44
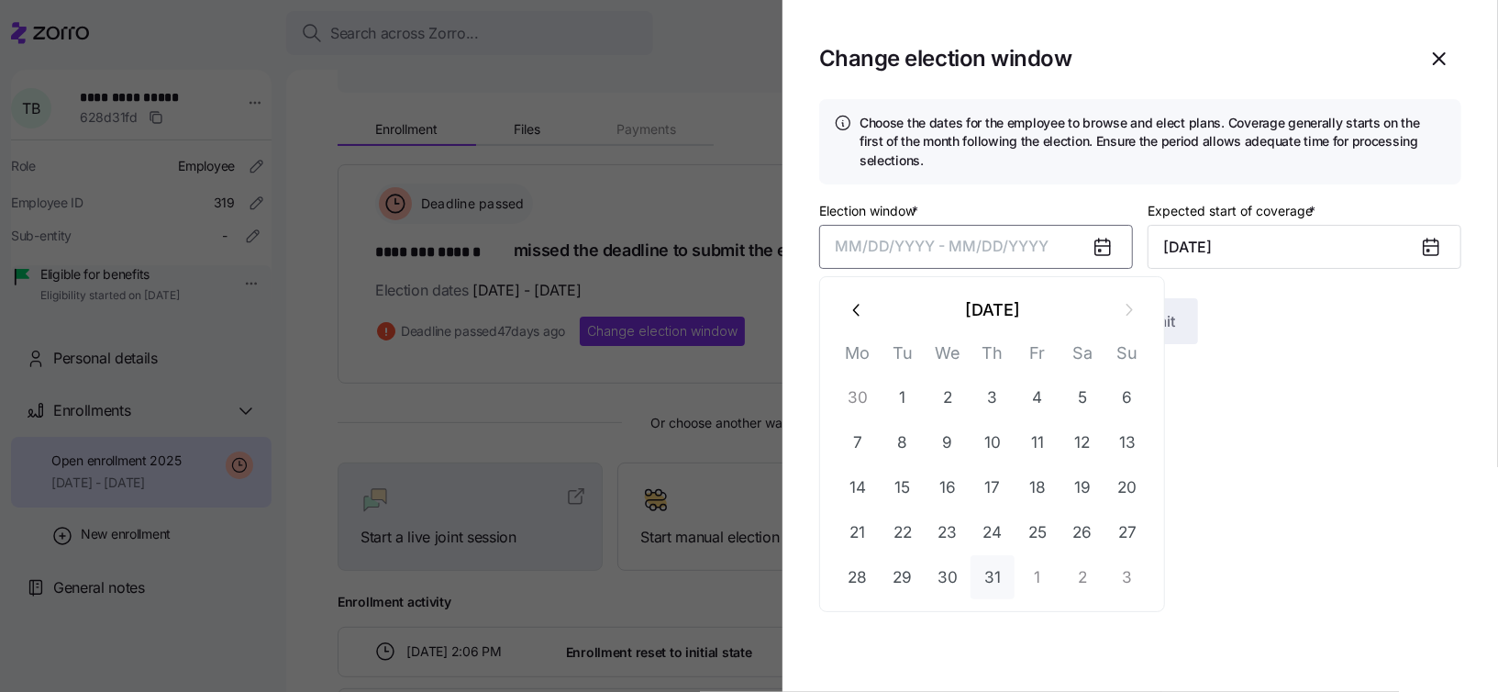
click at [978, 584] on button "31" at bounding box center [993, 577] width 44 height 44
click at [1244, 242] on input "[DATE]" at bounding box center [1305, 247] width 314 height 44
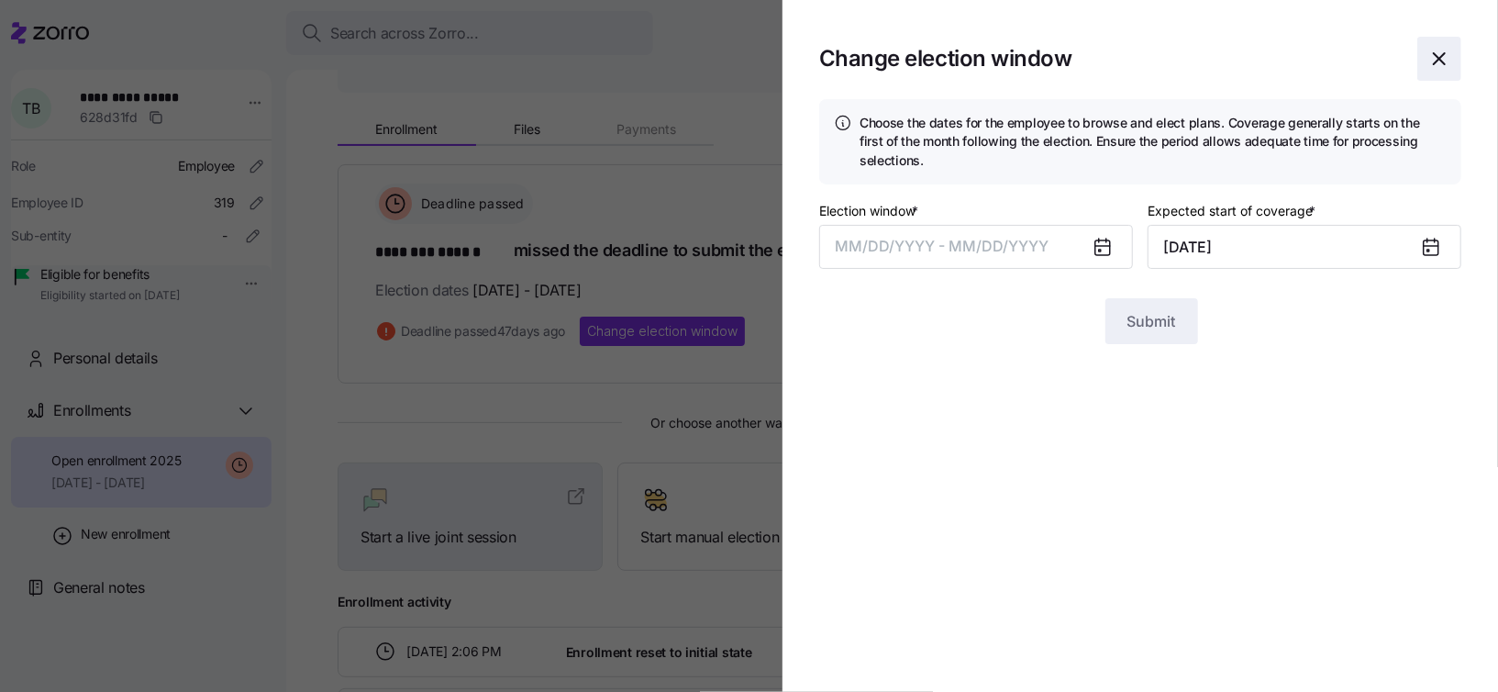
click at [1438, 56] on icon "button" at bounding box center [1440, 59] width 22 height 22
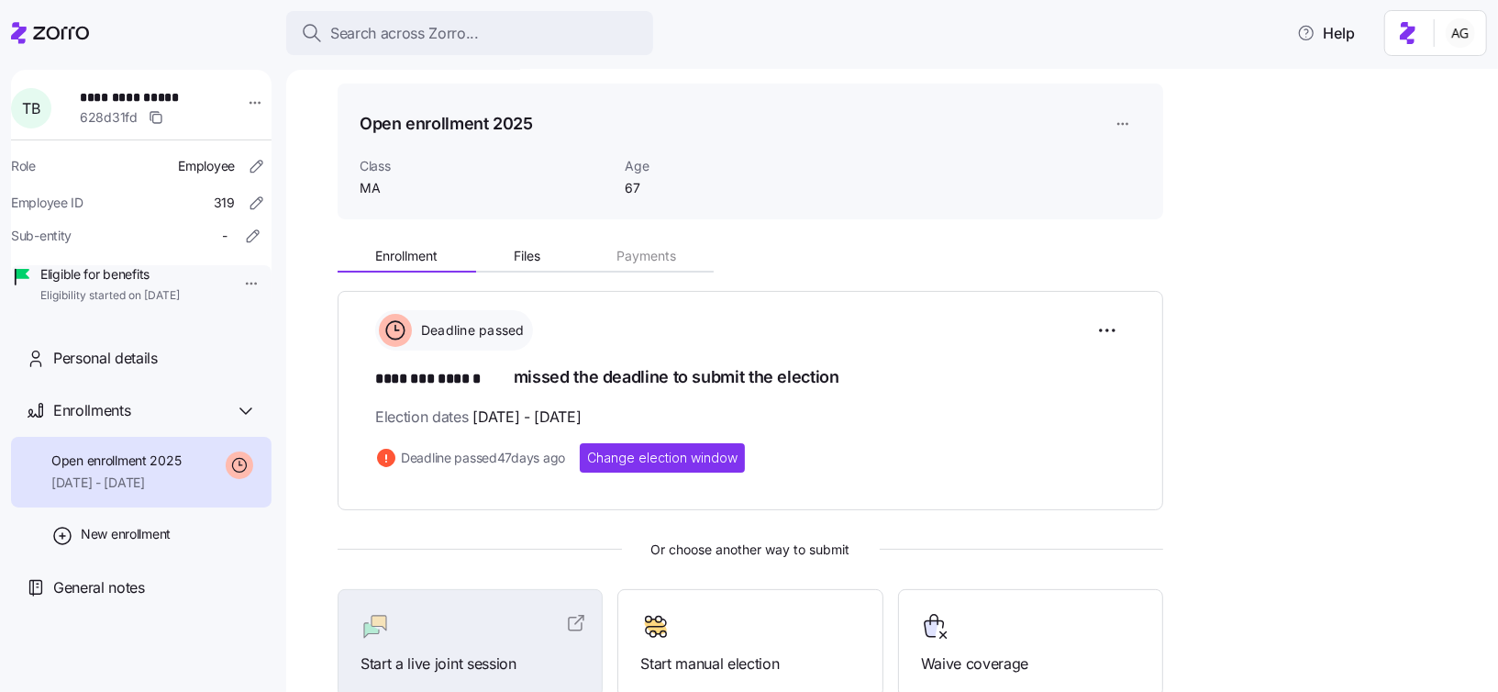
scroll to position [48, 0]
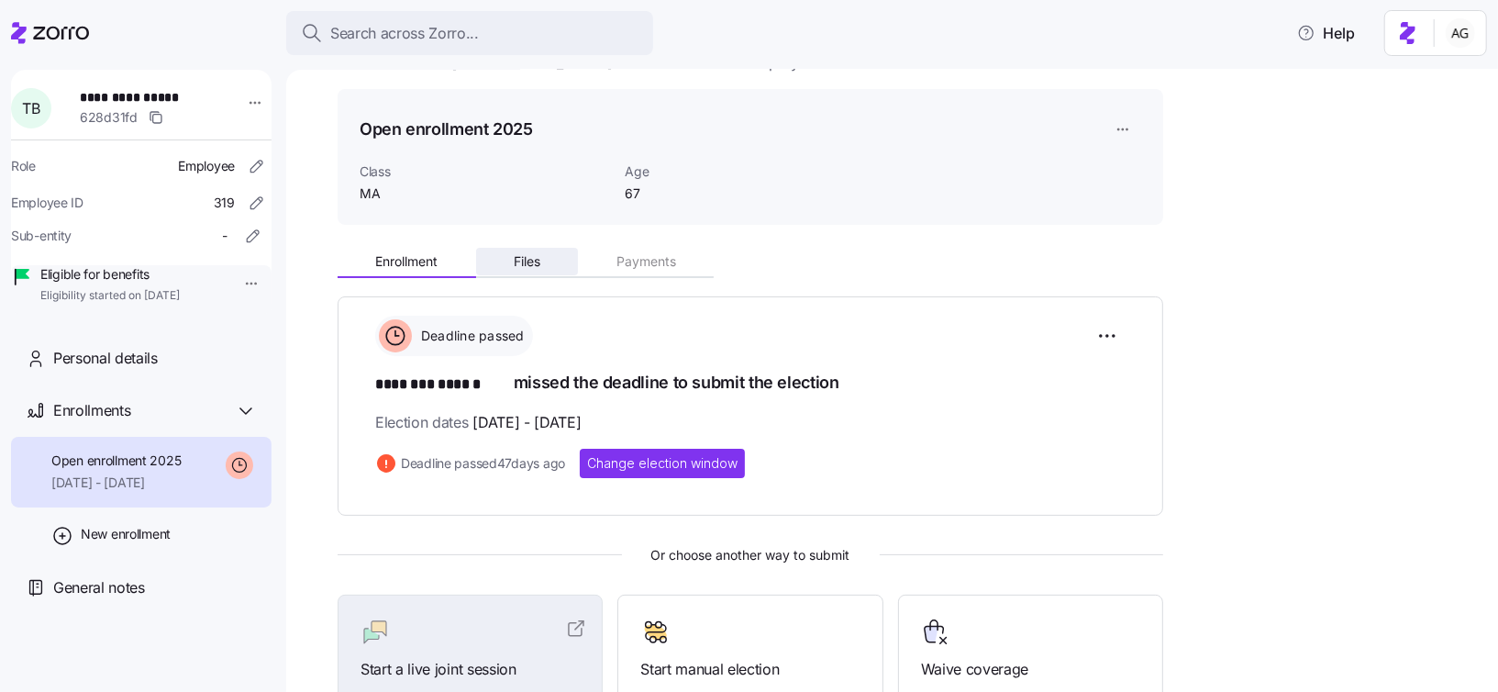
click at [542, 263] on button "Files" at bounding box center [527, 262] width 103 height 28
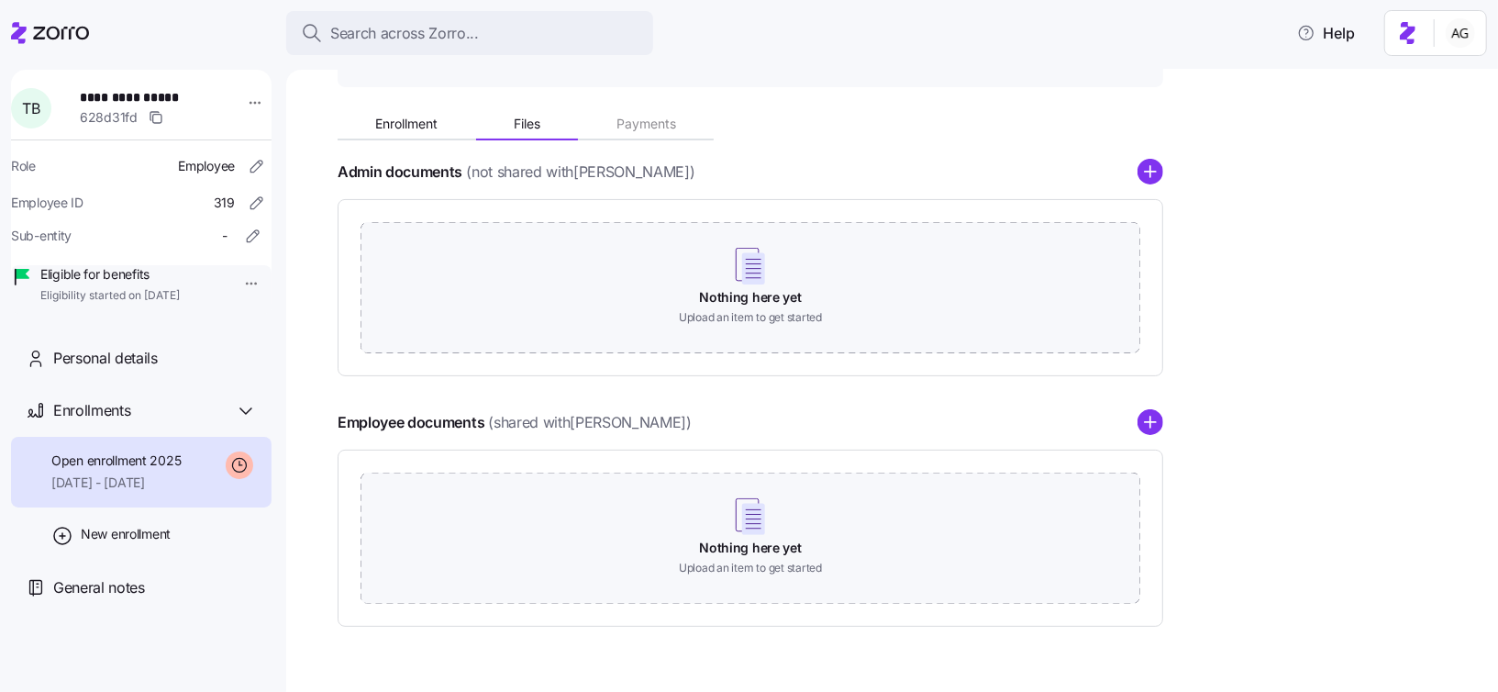
scroll to position [182, 0]
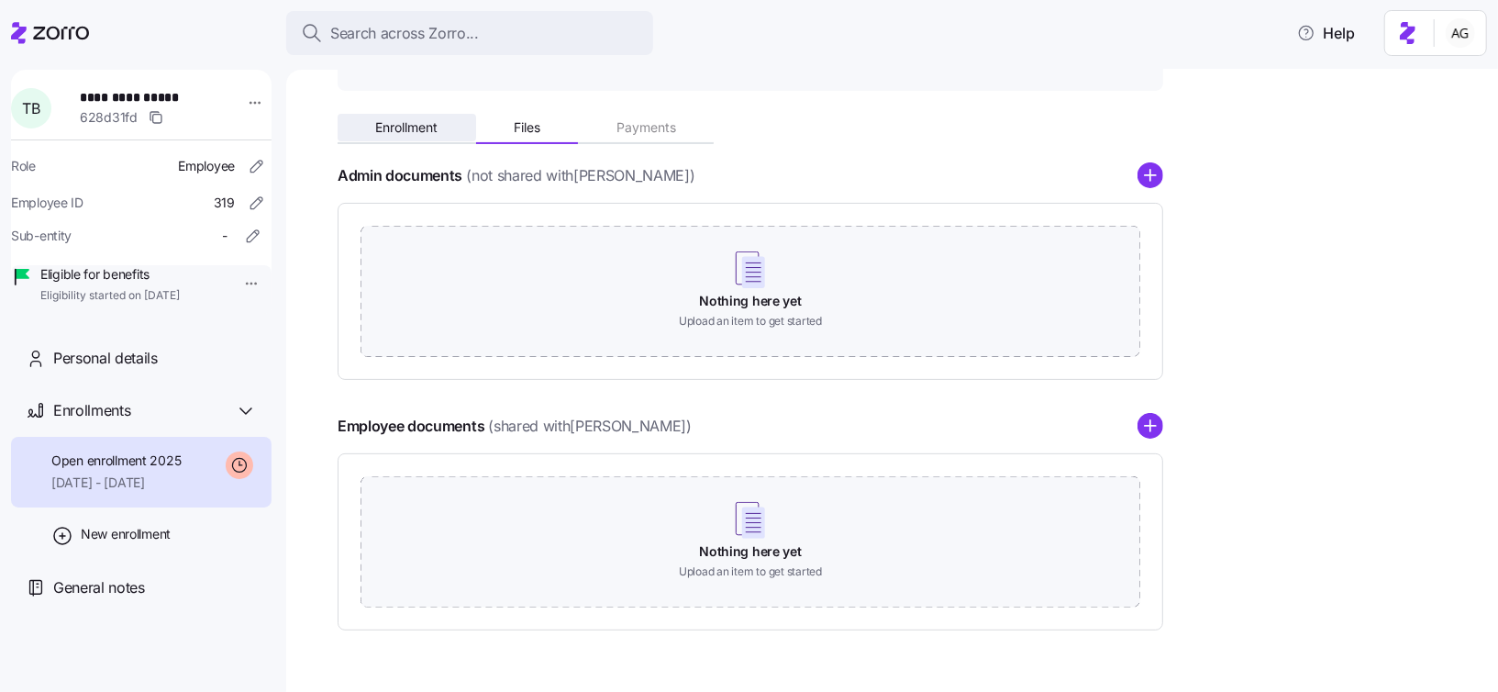
click at [430, 131] on span "Enrollment" at bounding box center [406, 127] width 62 height 13
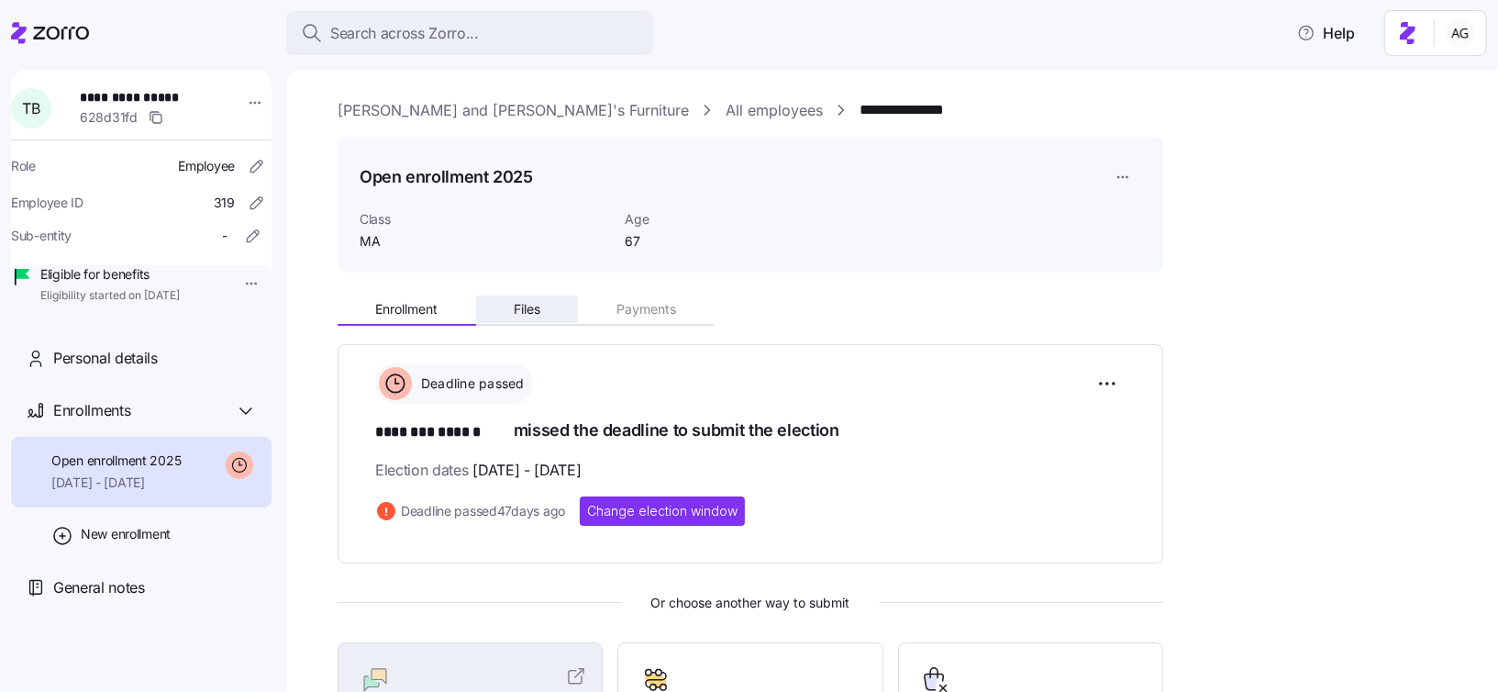
click at [534, 298] on button "Files" at bounding box center [527, 309] width 103 height 28
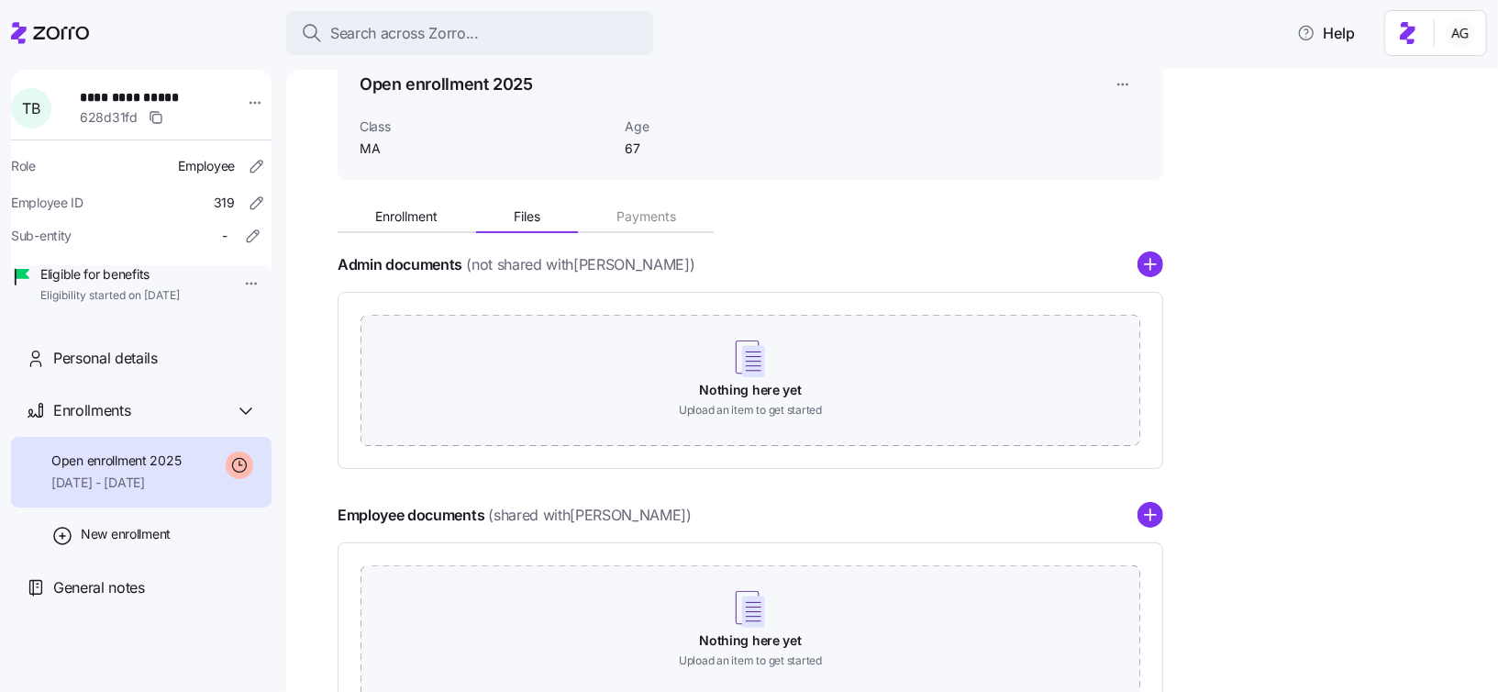
scroll to position [97, 0]
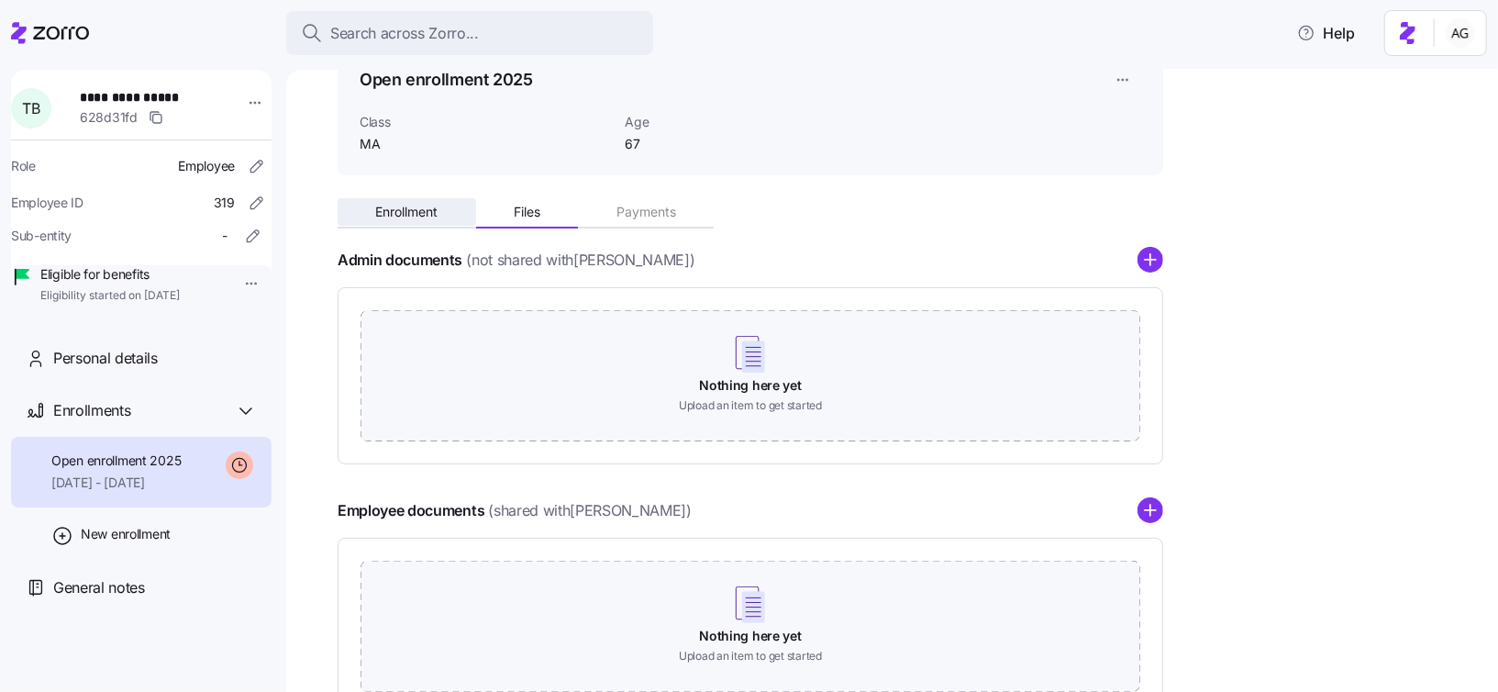
click at [430, 214] on span "Enrollment" at bounding box center [406, 212] width 62 height 13
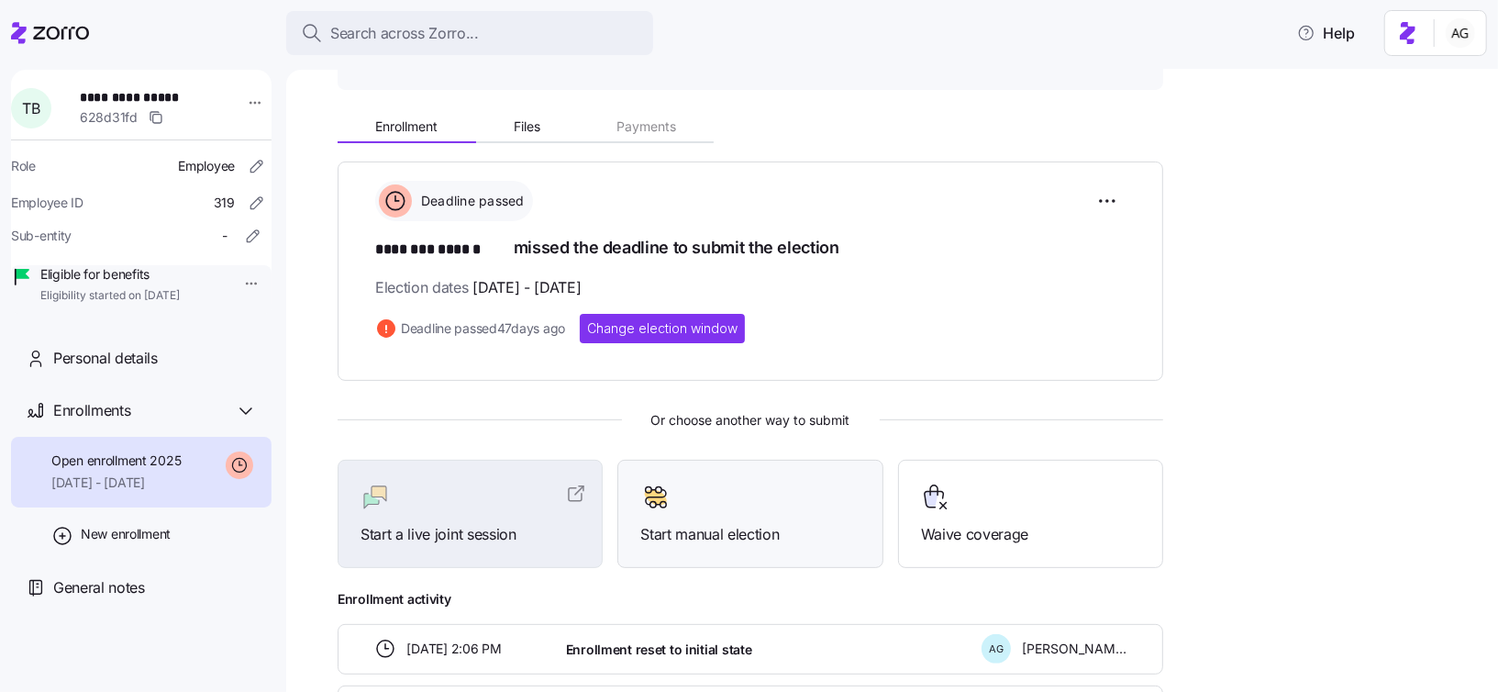
scroll to position [168, 0]
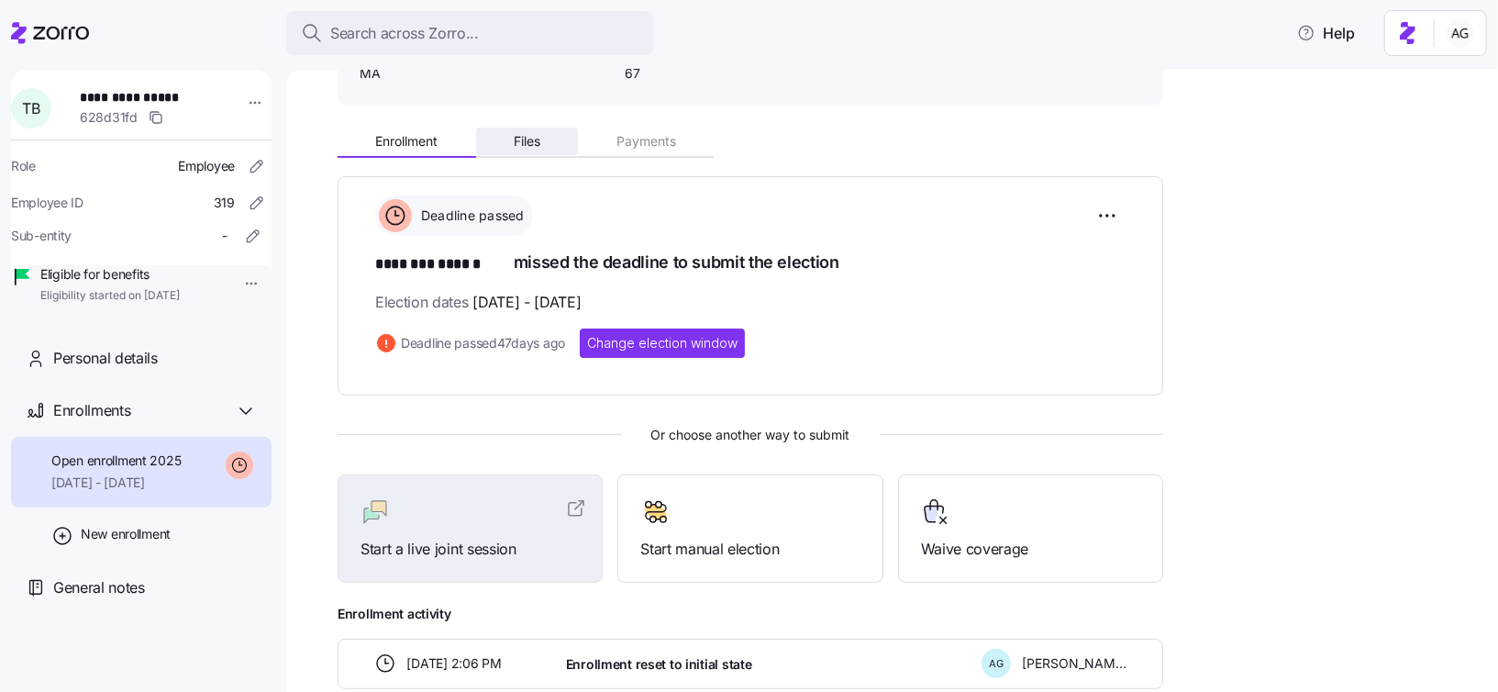
click at [539, 135] on span "Files" at bounding box center [527, 141] width 27 height 13
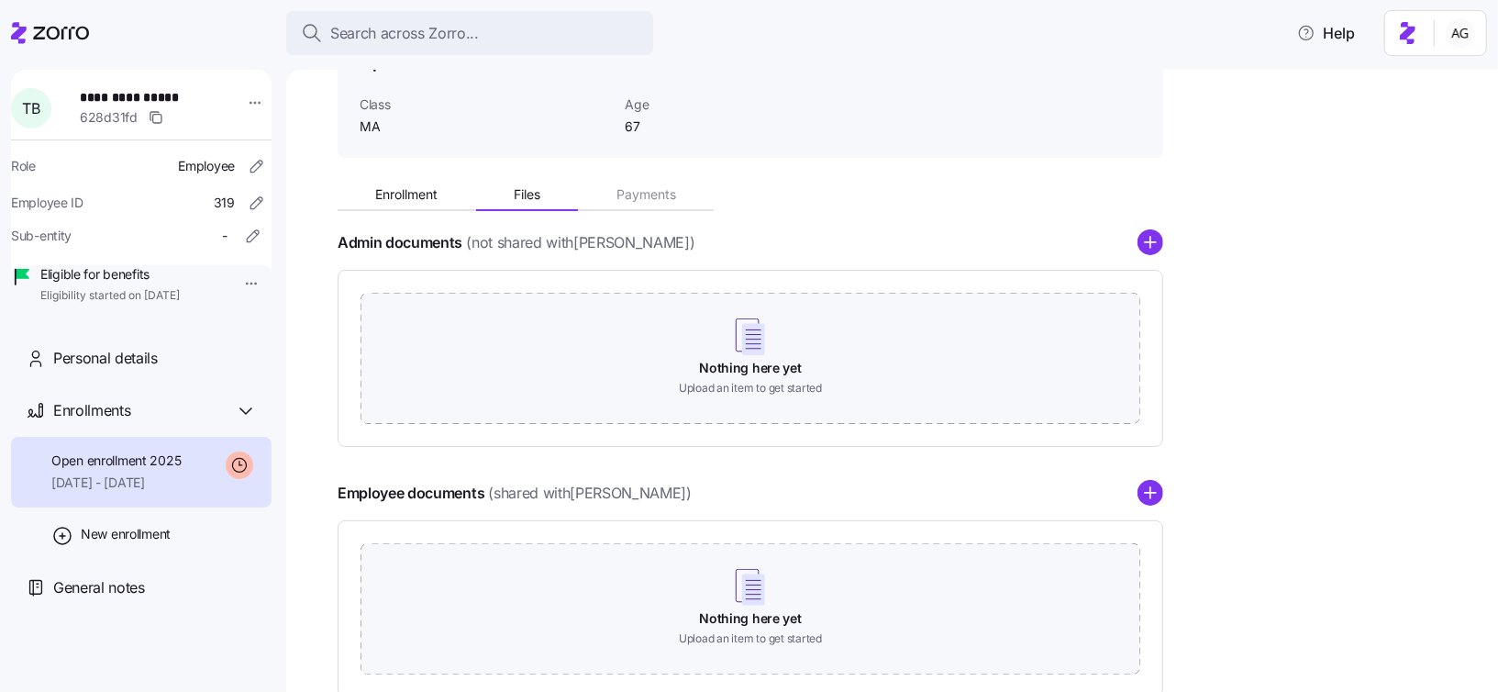
scroll to position [160, 0]
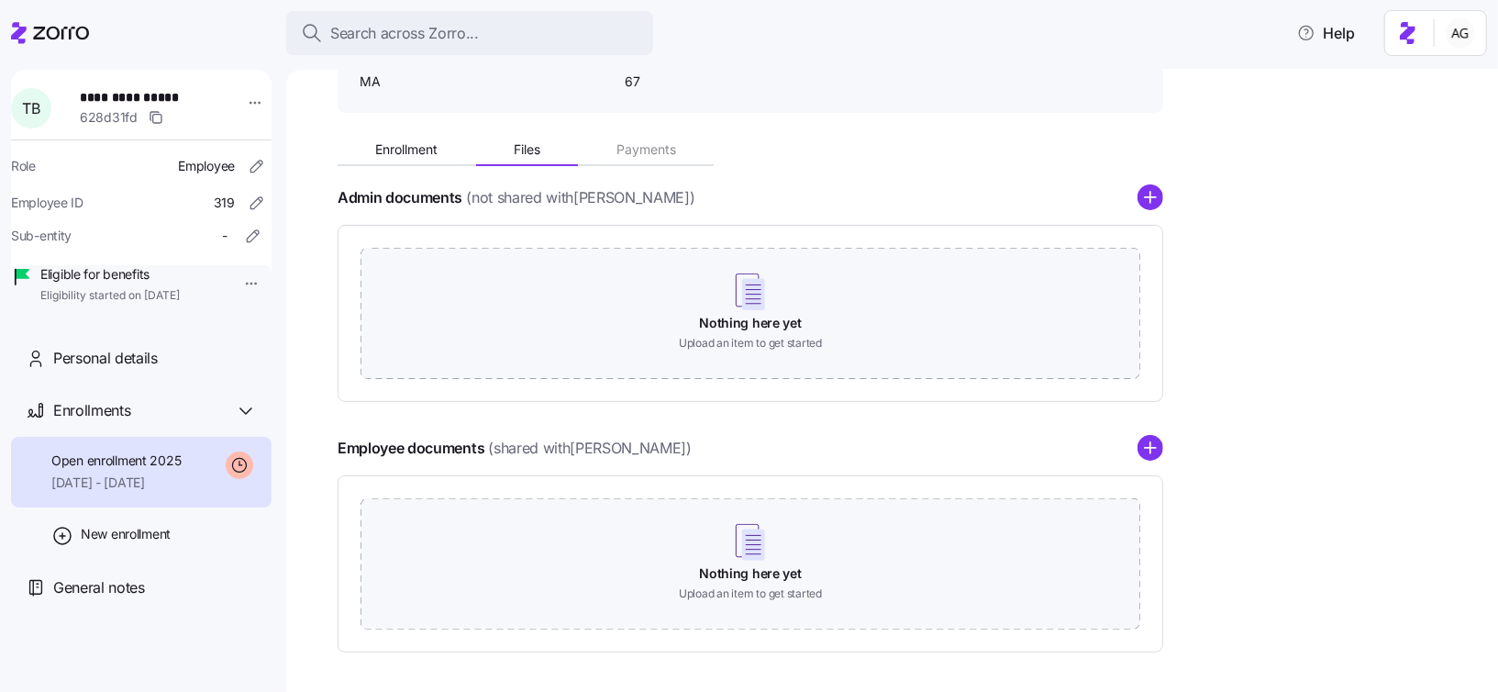
click at [81, 30] on icon at bounding box center [50, 33] width 78 height 22
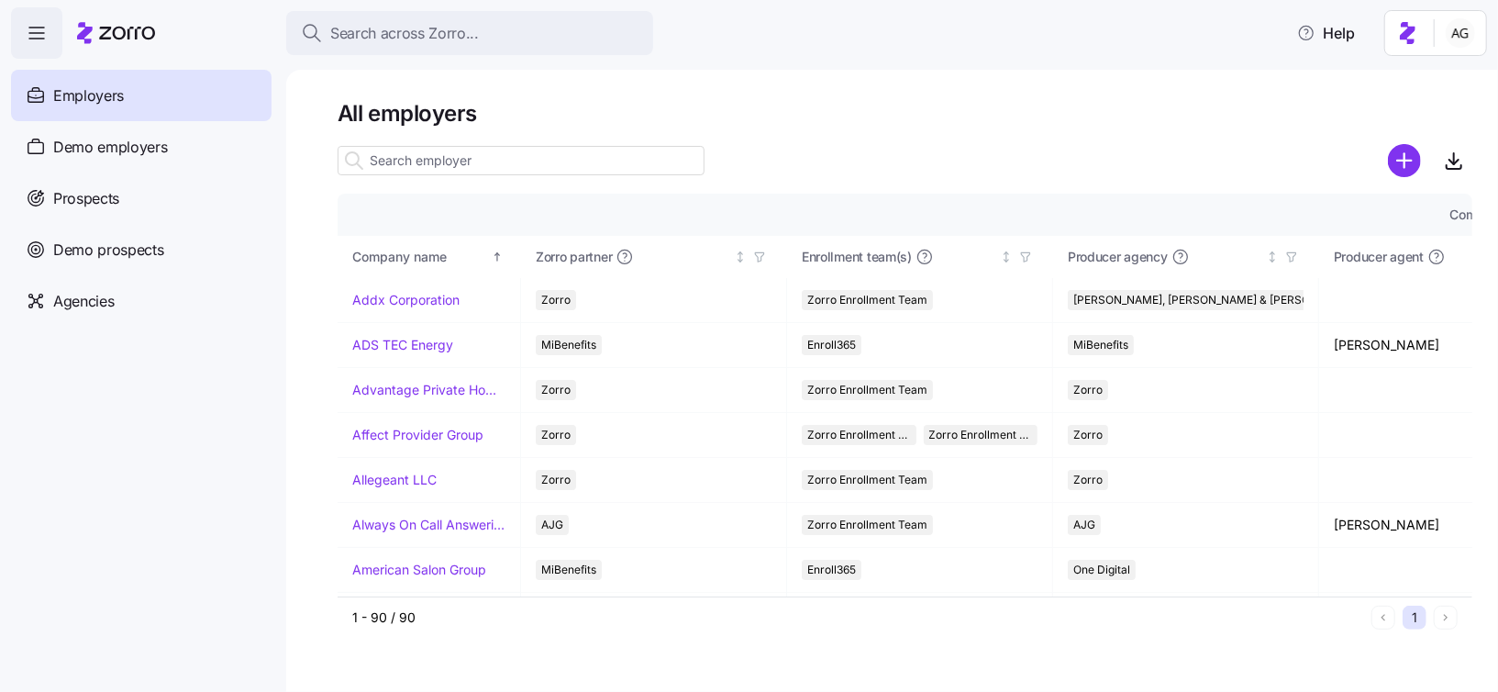
click at [506, 163] on input at bounding box center [521, 160] width 367 height 29
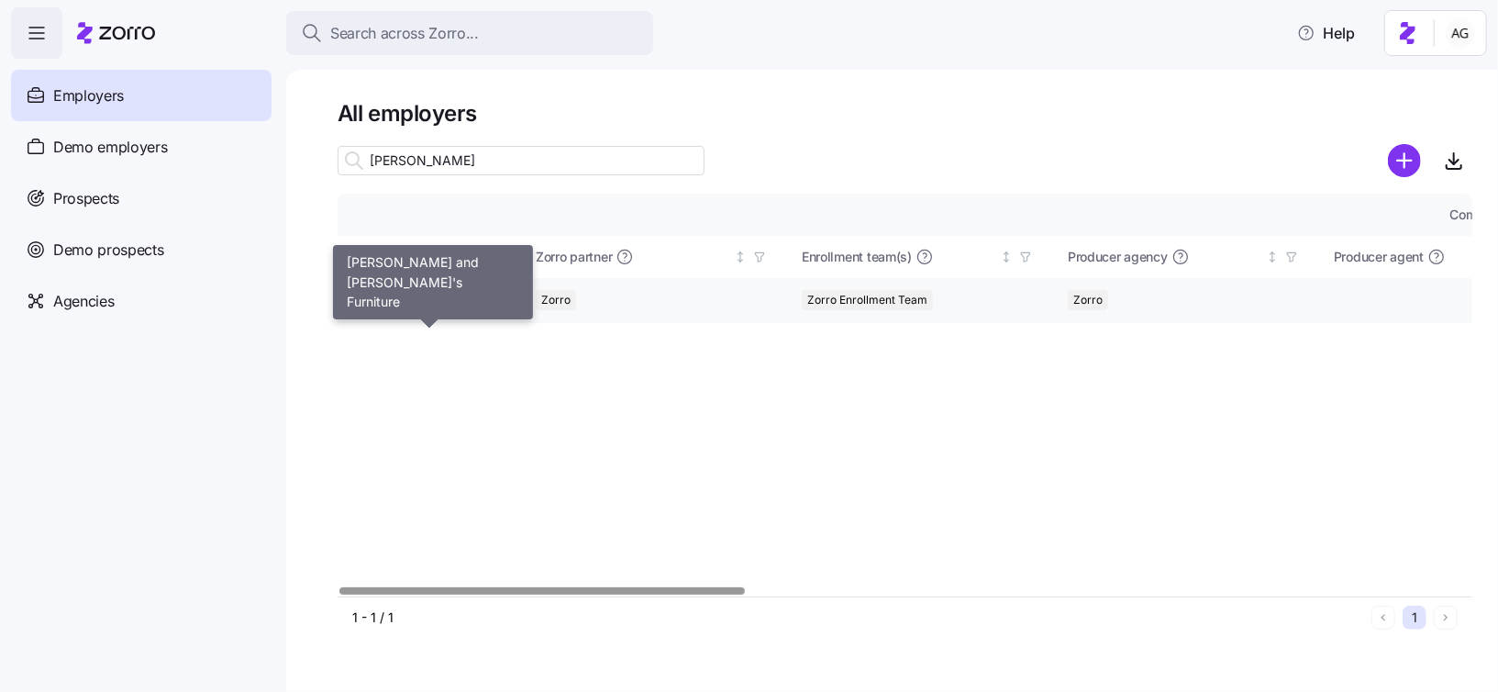
type input "[PERSON_NAME]"
click at [463, 305] on link "[PERSON_NAME] and [PERSON_NAME]'s Furniture" at bounding box center [428, 300] width 153 height 18
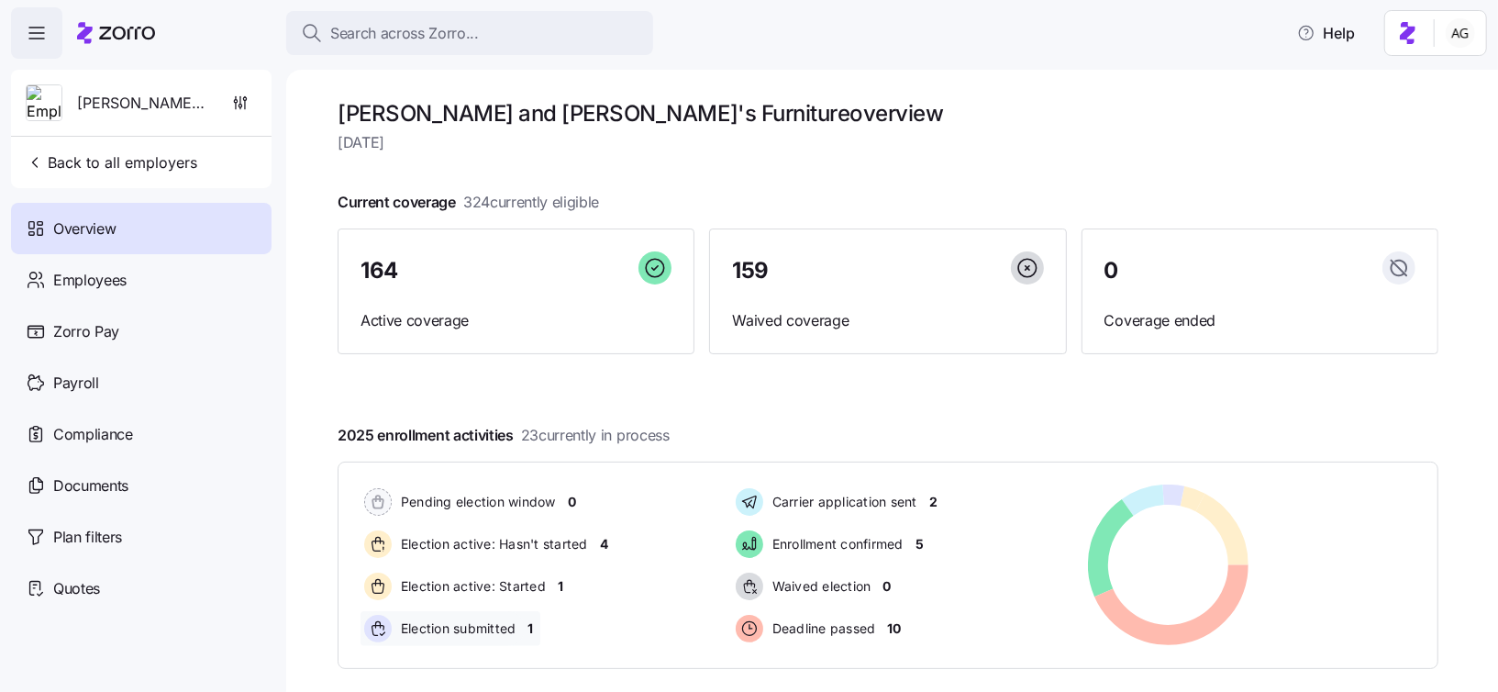
click at [529, 622] on span "1" at bounding box center [532, 628] width 6 height 18
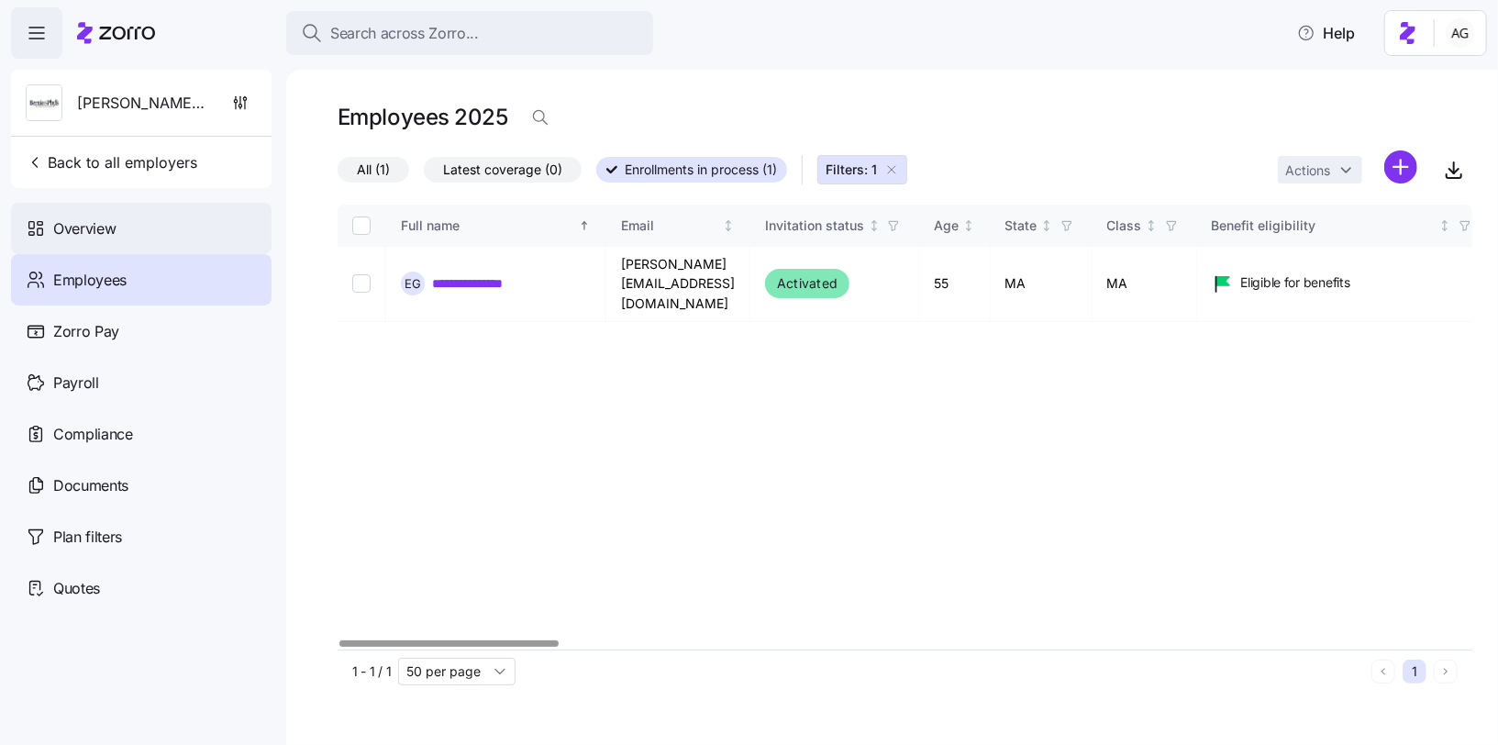
click at [136, 229] on div "Overview" at bounding box center [141, 228] width 261 height 51
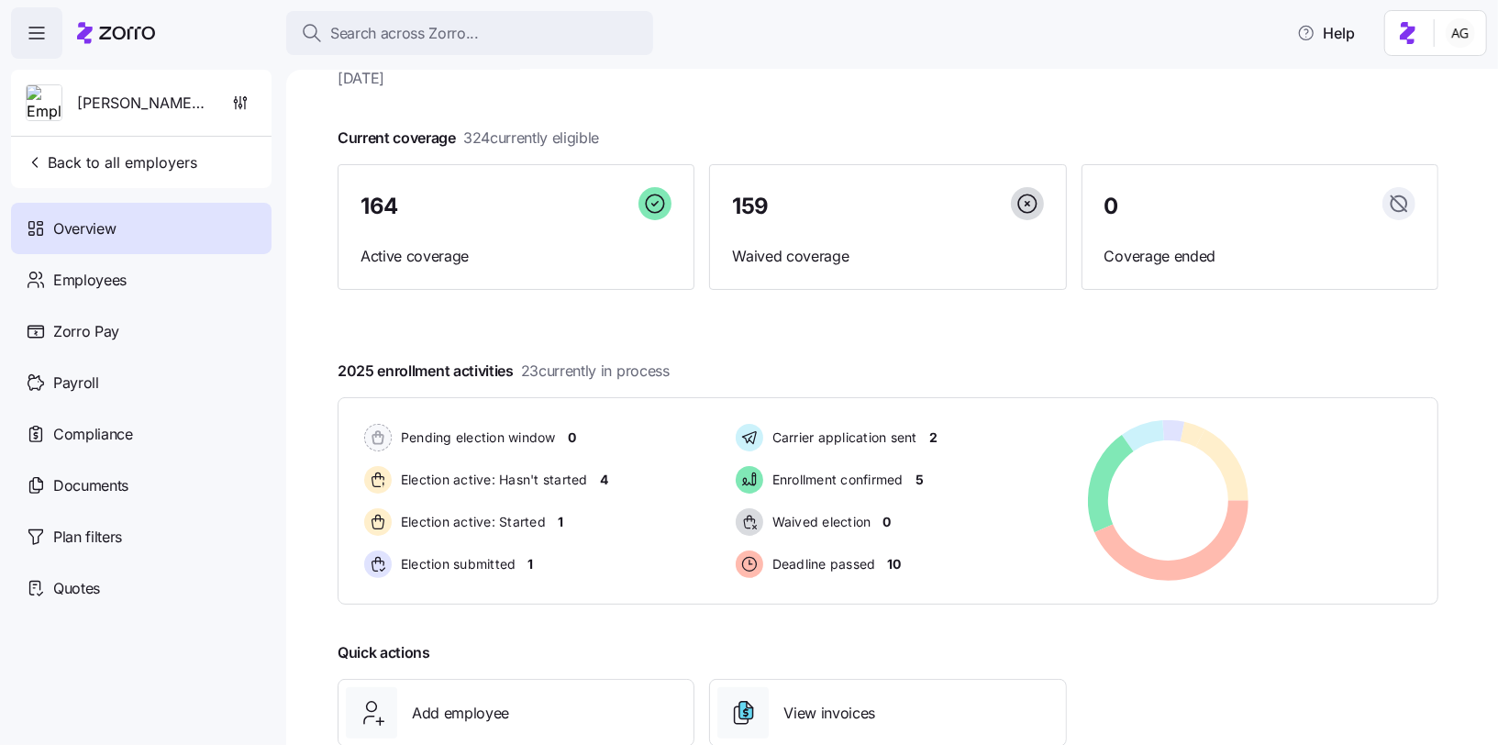
scroll to position [28, 0]
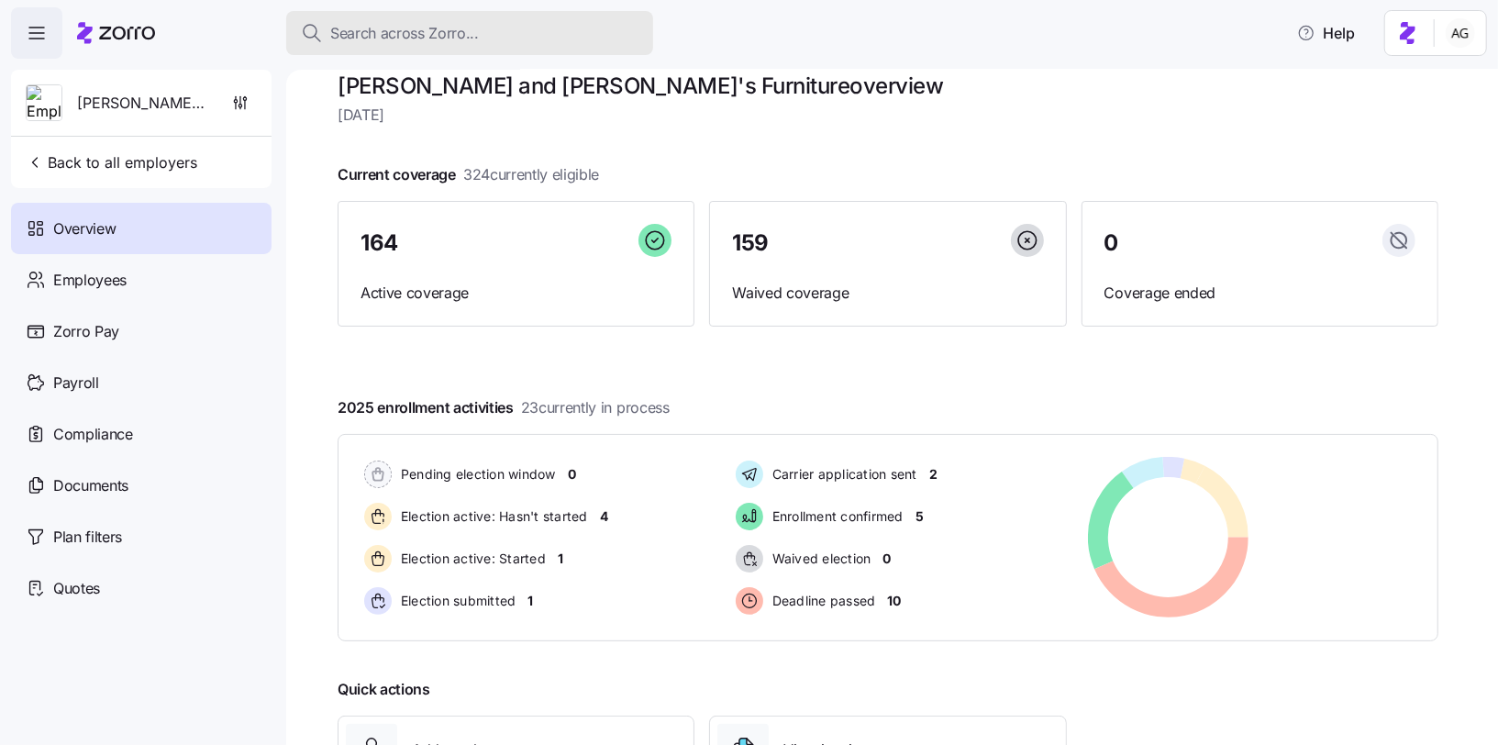
click at [495, 19] on button "Search across Zorro..." at bounding box center [469, 33] width 367 height 44
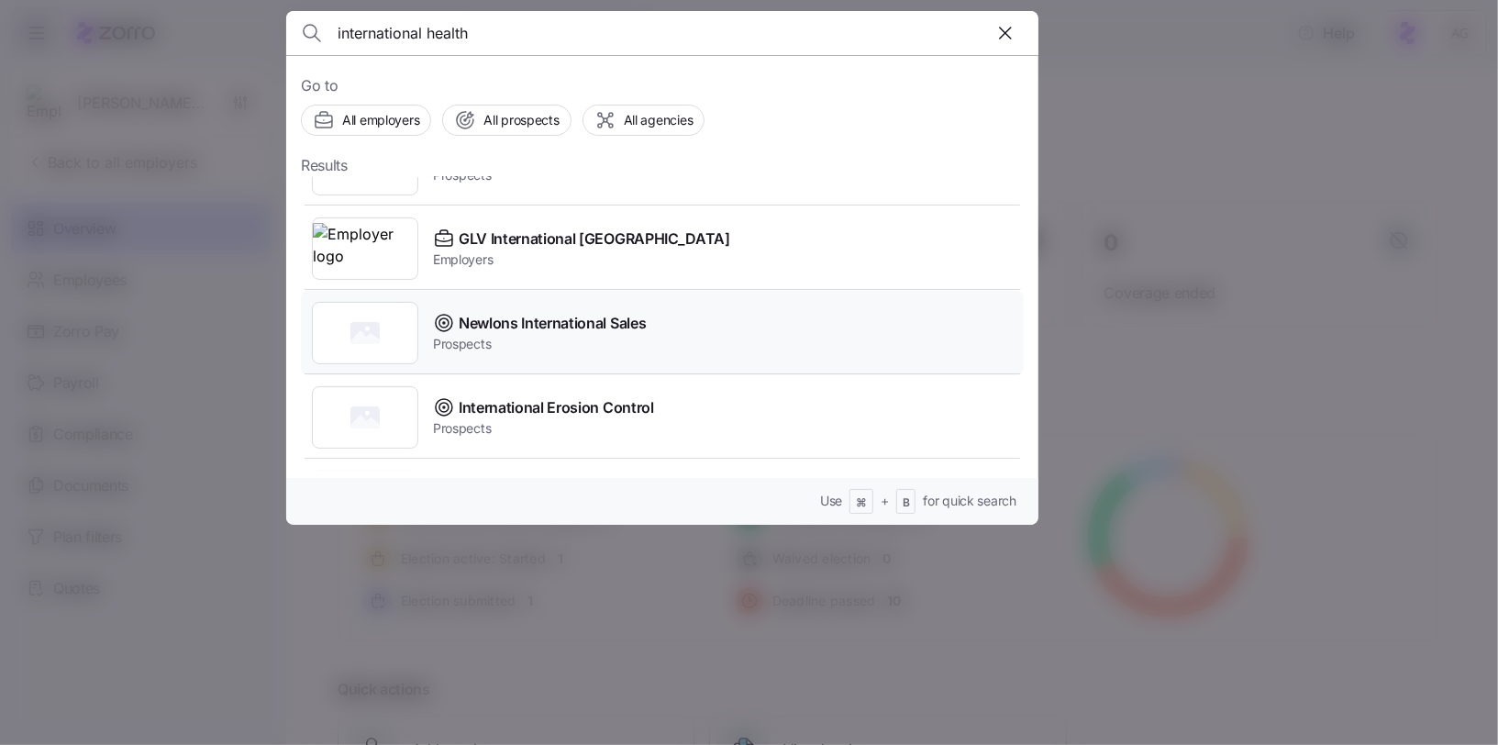
scroll to position [64, 0]
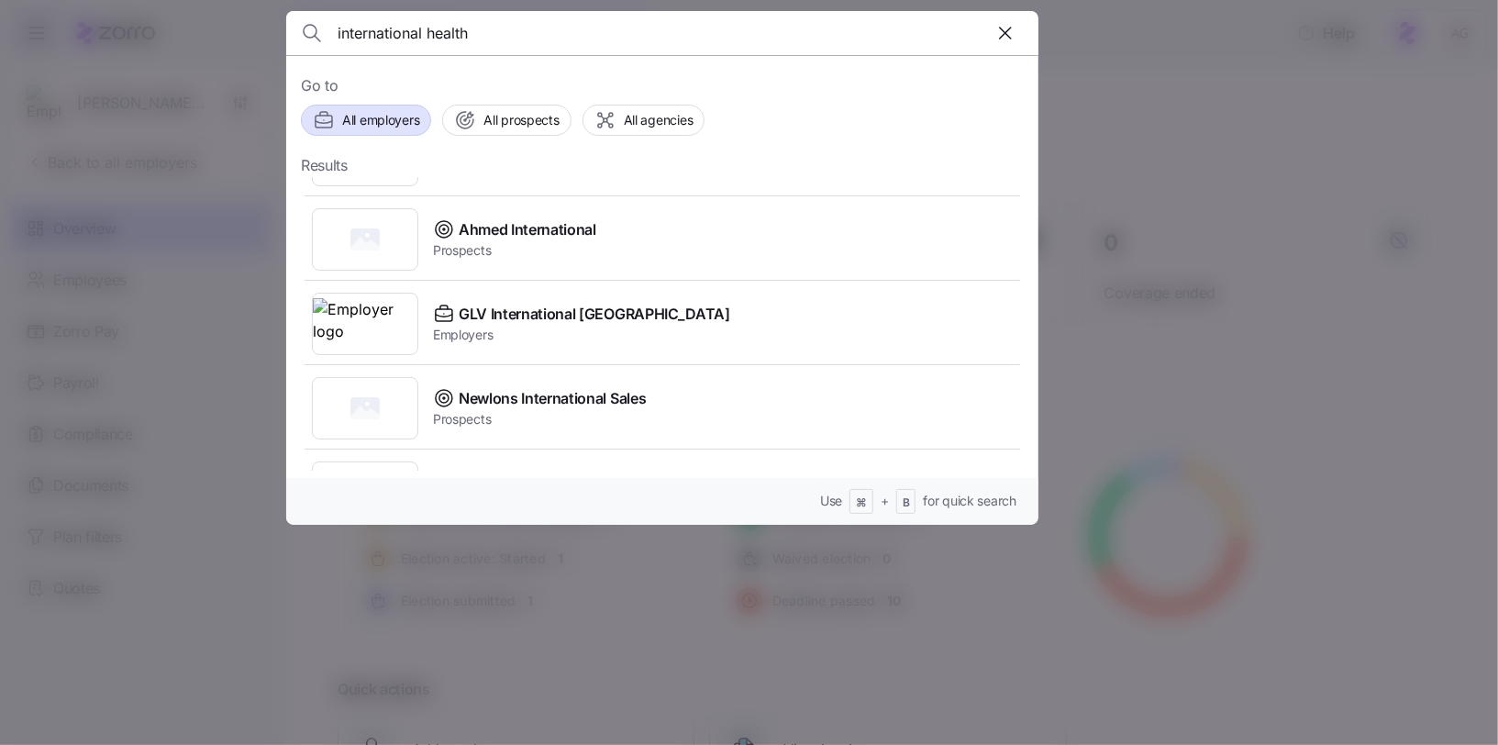
type input "international health"
click at [393, 121] on span "All employers" at bounding box center [380, 120] width 77 height 18
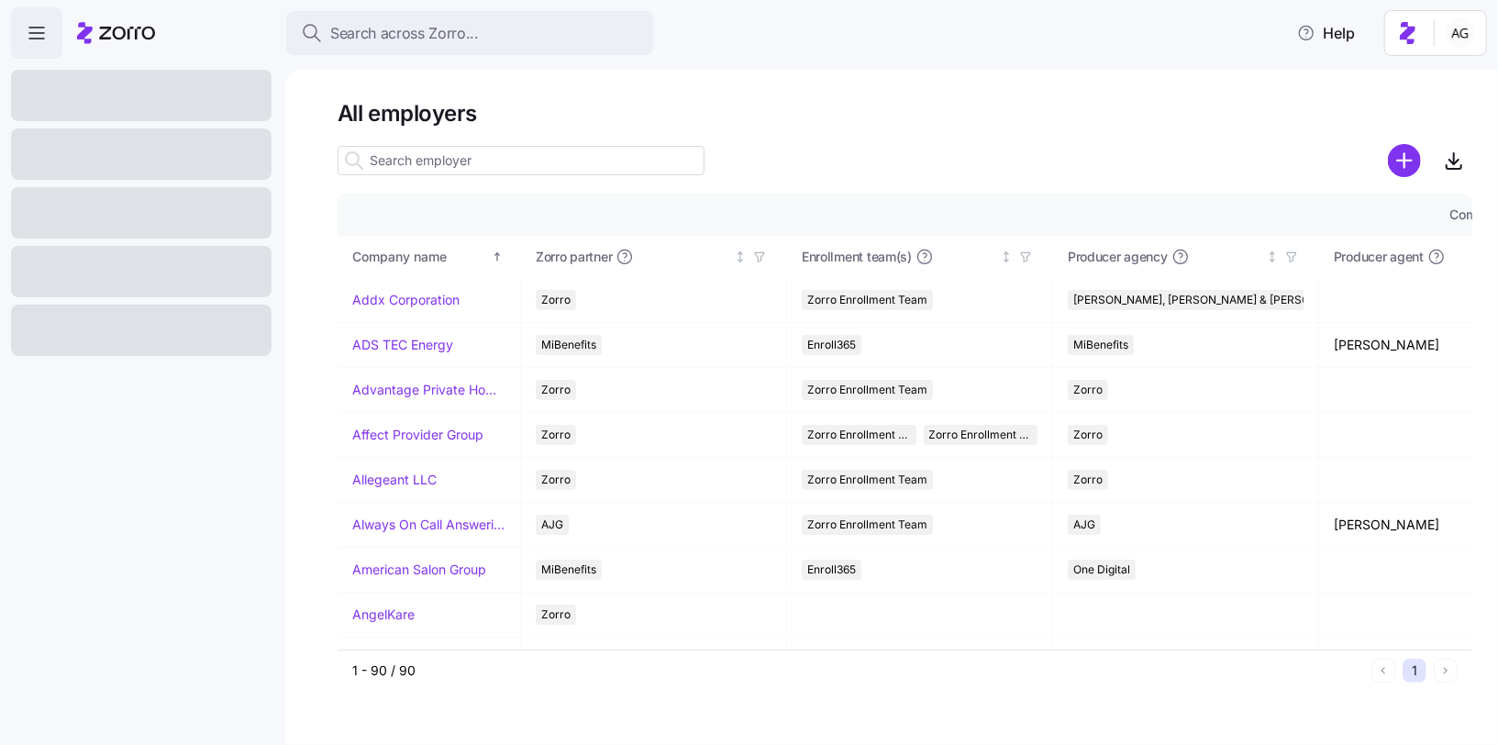
click at [440, 169] on input at bounding box center [521, 160] width 367 height 29
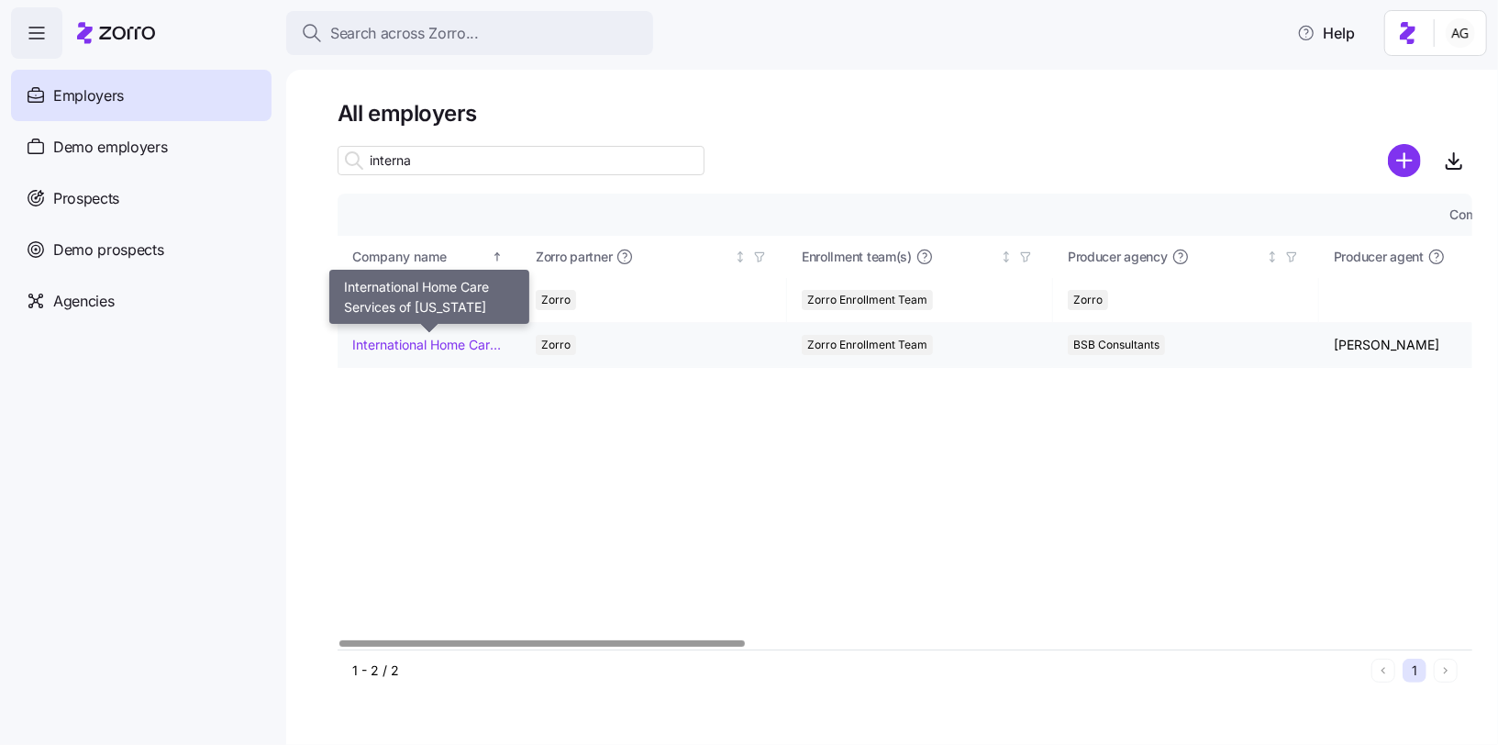
type input "interna"
click at [416, 347] on link "International Home Care Services of [US_STATE]" at bounding box center [428, 345] width 153 height 18
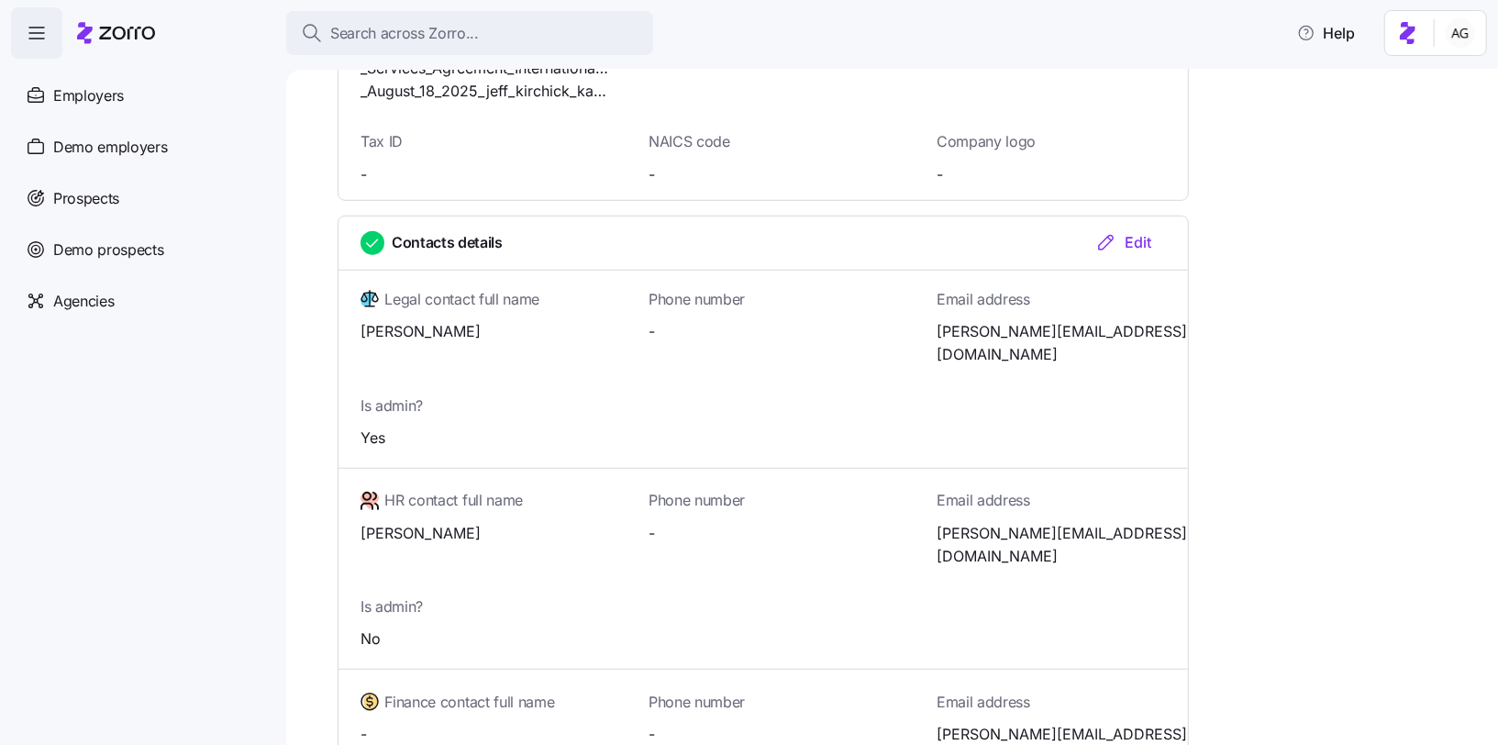
scroll to position [713, 0]
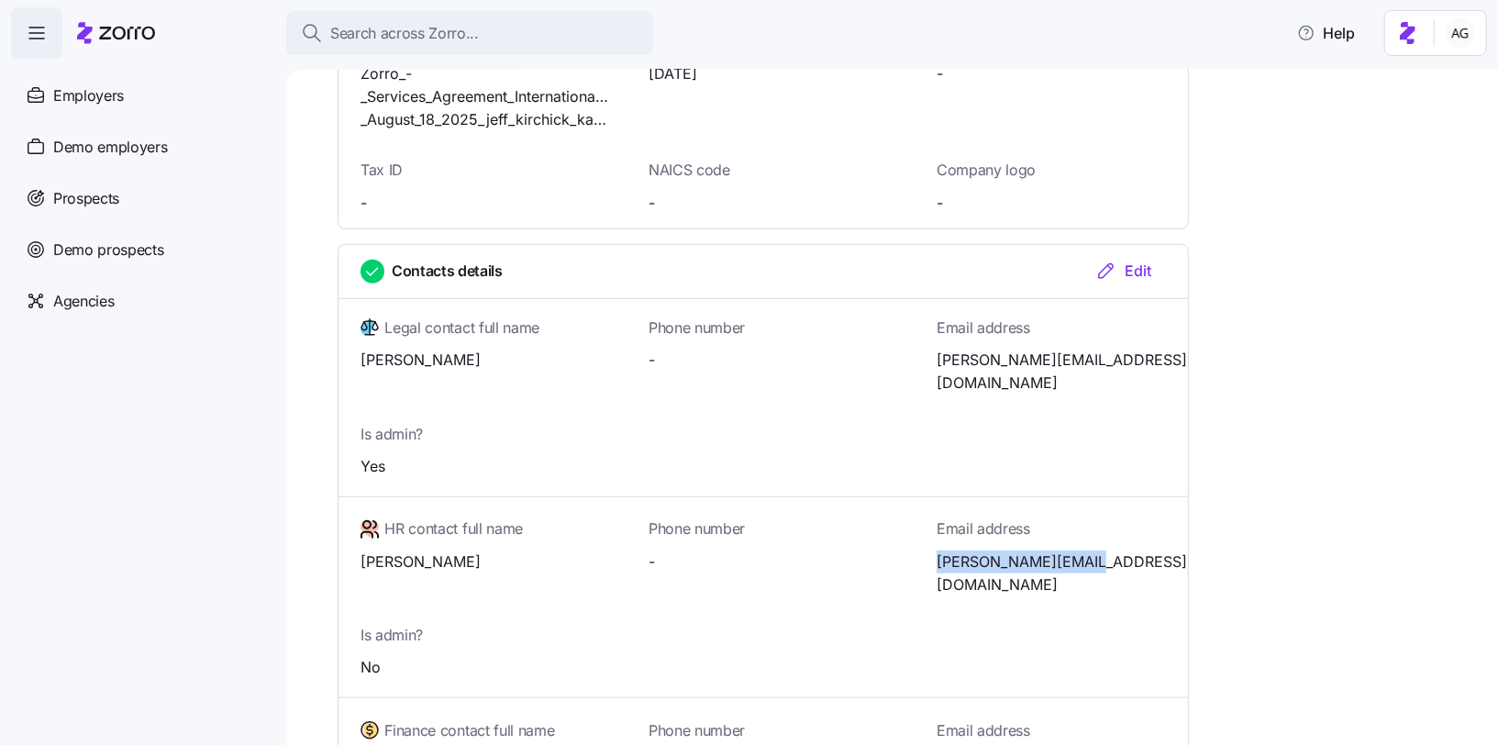
drag, startPoint x: 937, startPoint y: 534, endPoint x: 1085, endPoint y: 538, distance: 148.7
click at [1085, 551] on span "[PERSON_NAME][EMAIL_ADDRESS][DOMAIN_NAME]" at bounding box center [1062, 574] width 251 height 46
copy span "[PERSON_NAME][EMAIL_ADDRESS][DOMAIN_NAME]"
